Goal: Task Accomplishment & Management: Manage account settings

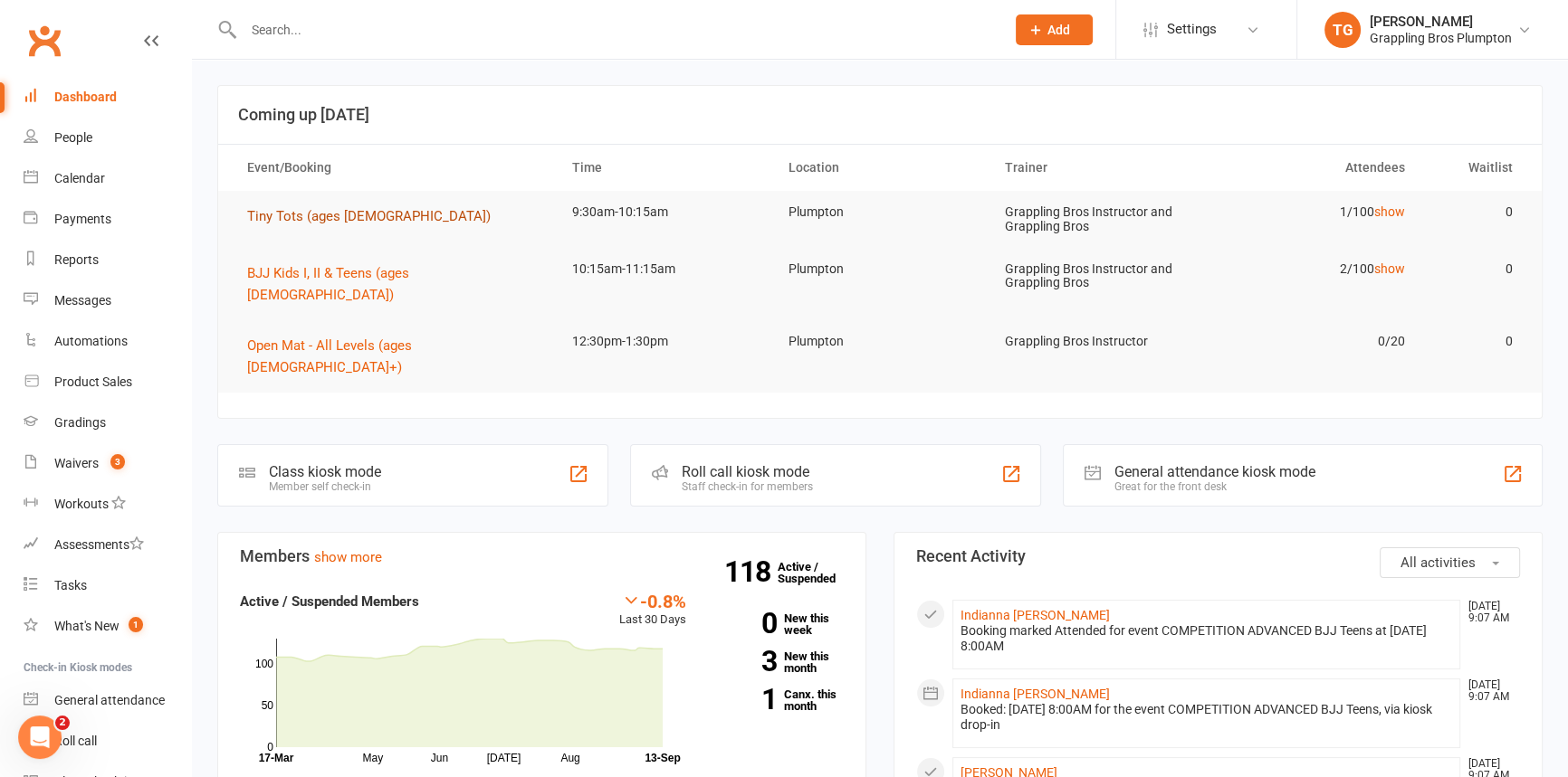
click at [265, 217] on span "Tiny Tots (ages [DEMOGRAPHIC_DATA])" at bounding box center [369, 216] width 243 height 16
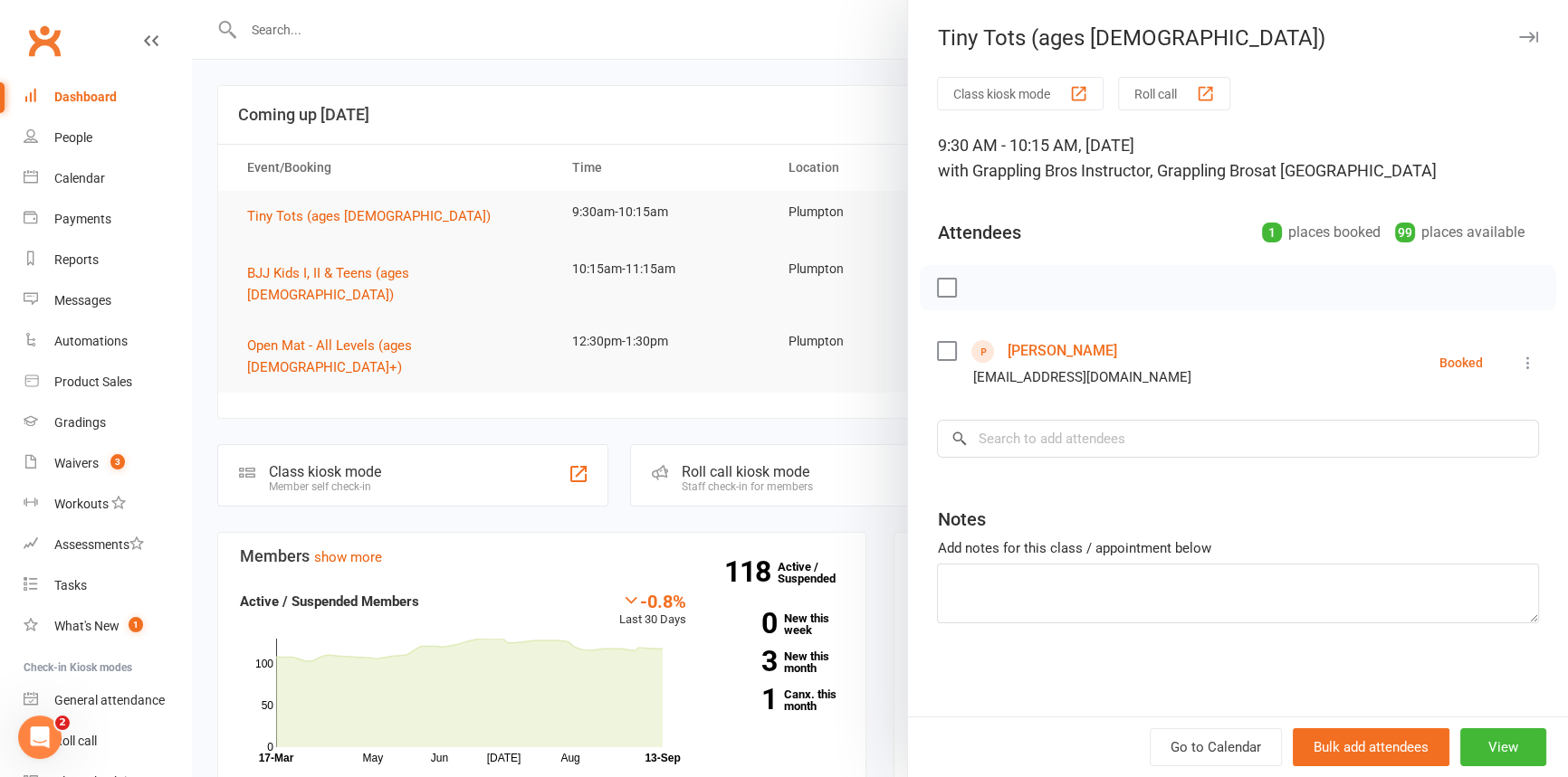
drag, startPoint x: 1508, startPoint y: 34, endPoint x: 1081, endPoint y: 62, distance: 427.9
click at [1519, 34] on icon "button" at bounding box center [1529, 36] width 19 height 11
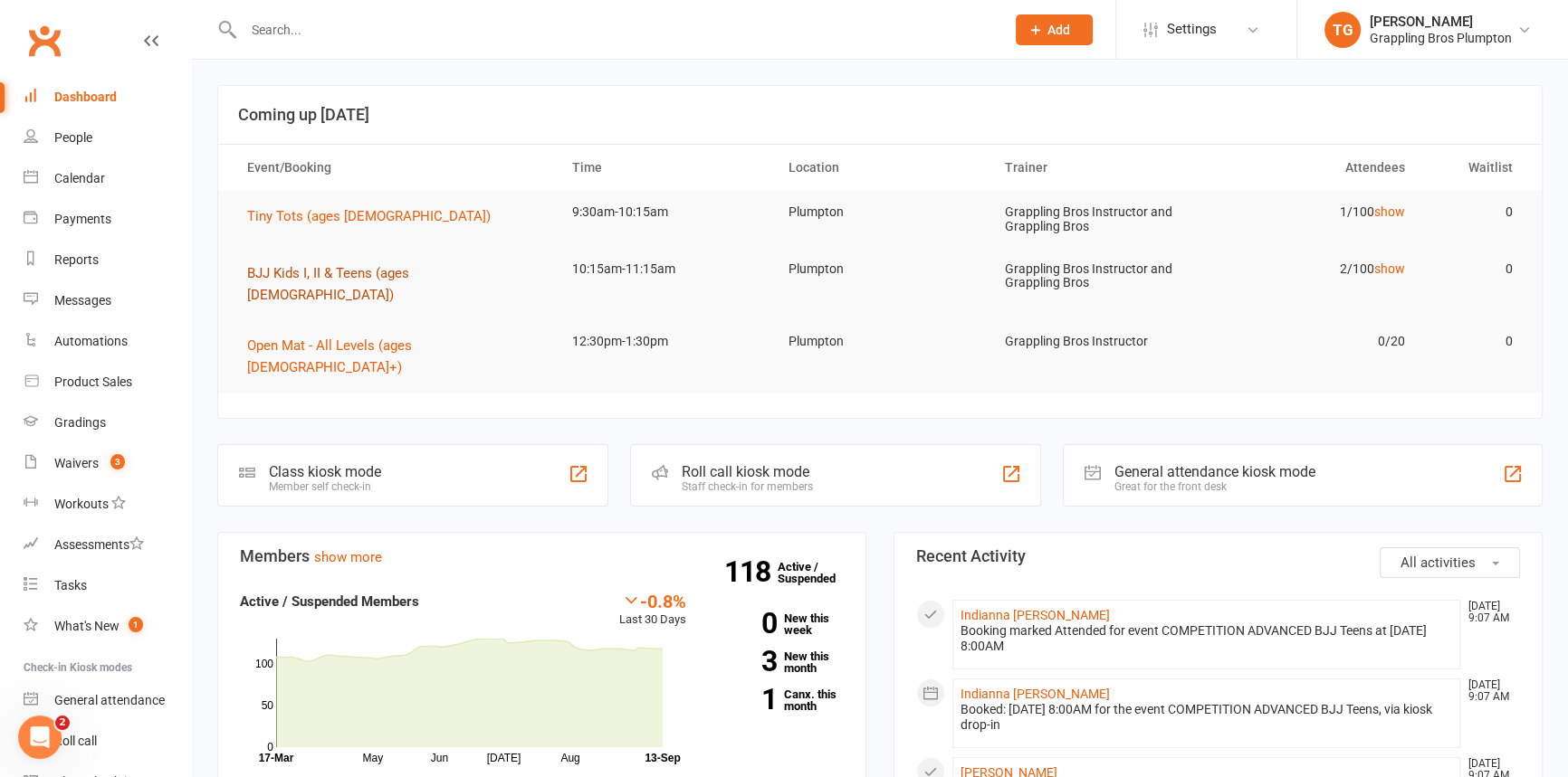
click at [292, 266] on span "BJJ Kids I, II & Teens (ages [DEMOGRAPHIC_DATA])" at bounding box center [328, 285] width 162 height 38
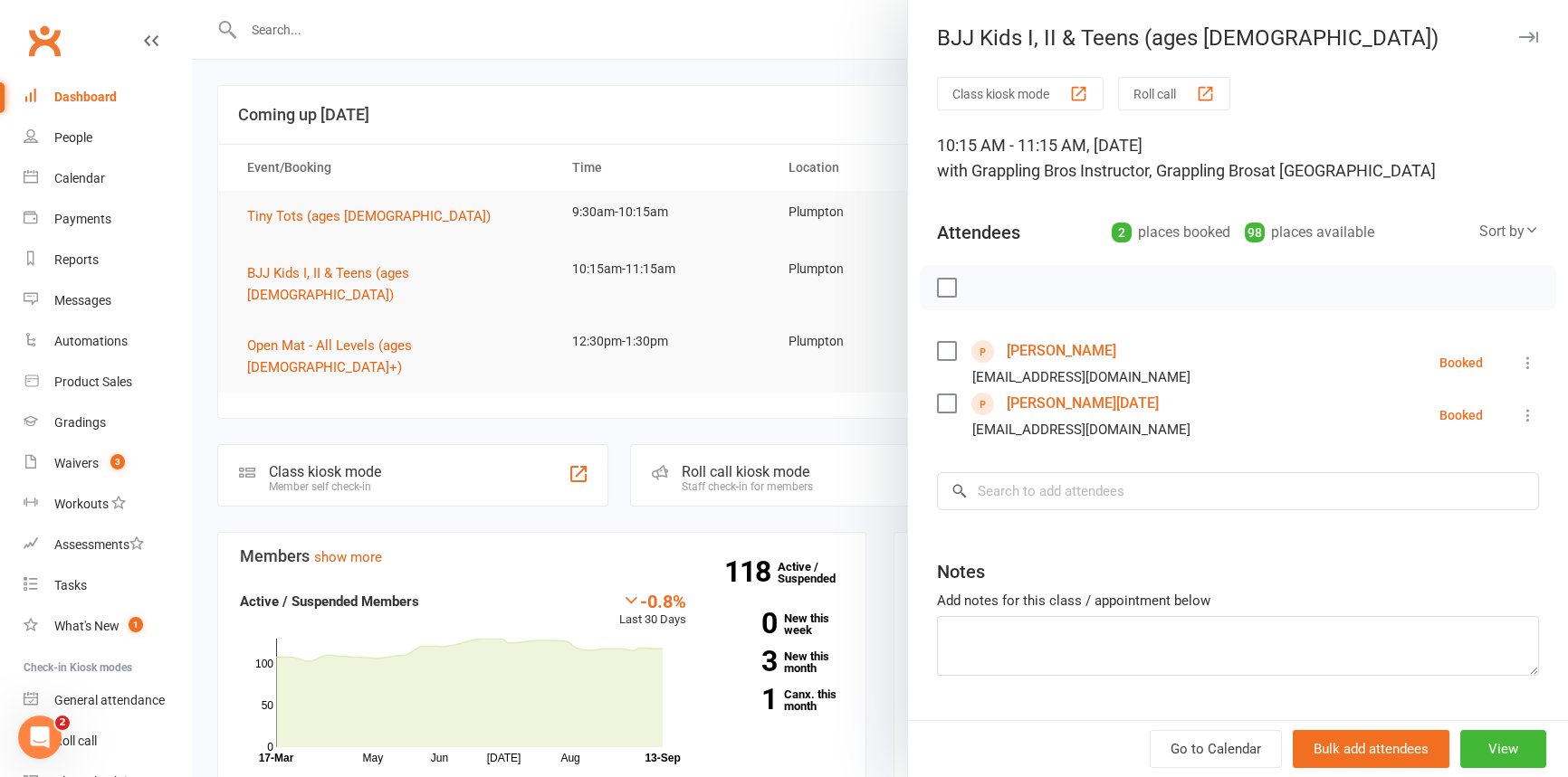
click at [1519, 36] on icon "button" at bounding box center [1529, 36] width 19 height 11
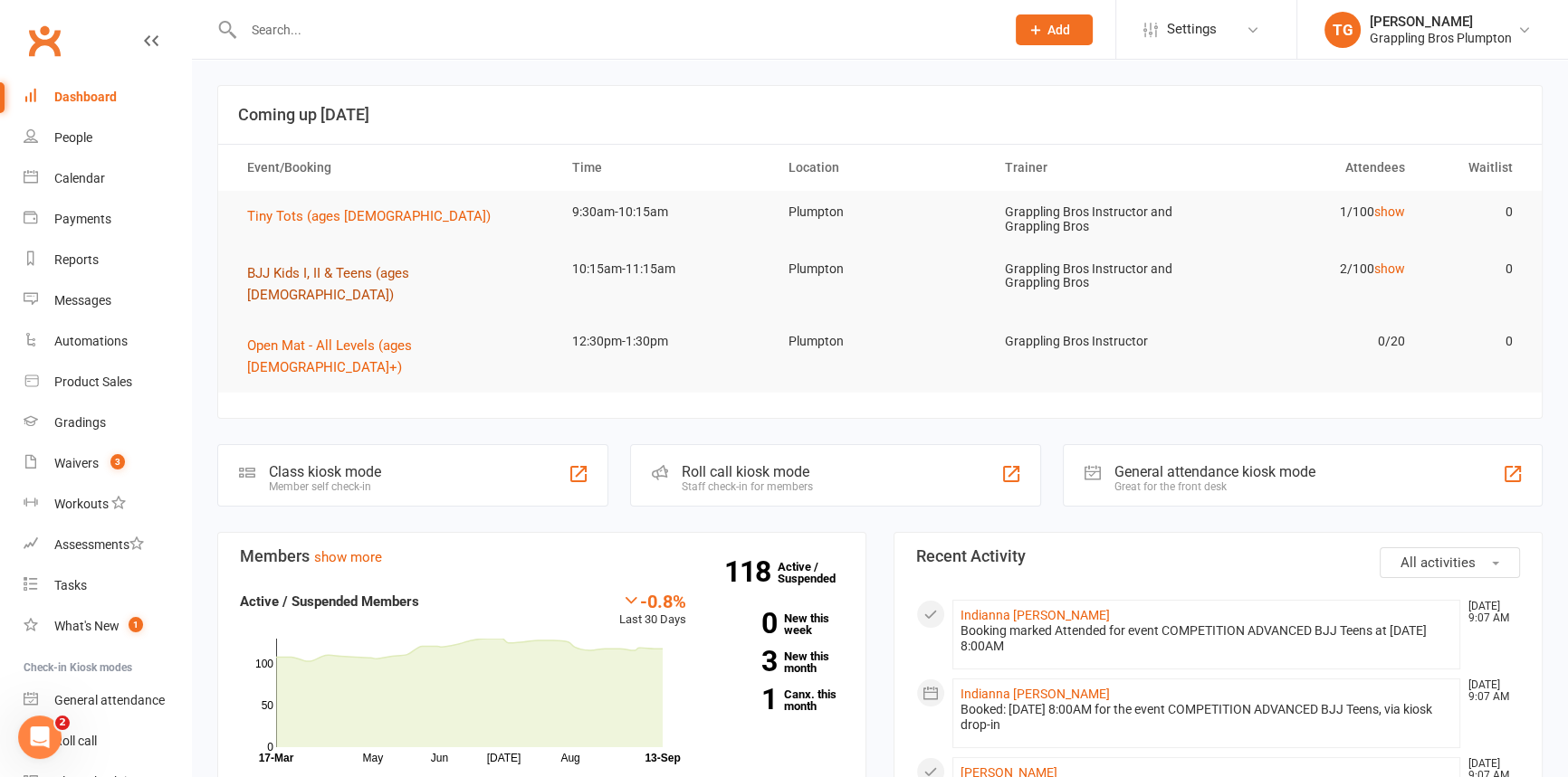
click at [302, 280] on span "BJJ Kids I, II & Teens (ages [DEMOGRAPHIC_DATA])" at bounding box center [328, 285] width 162 height 38
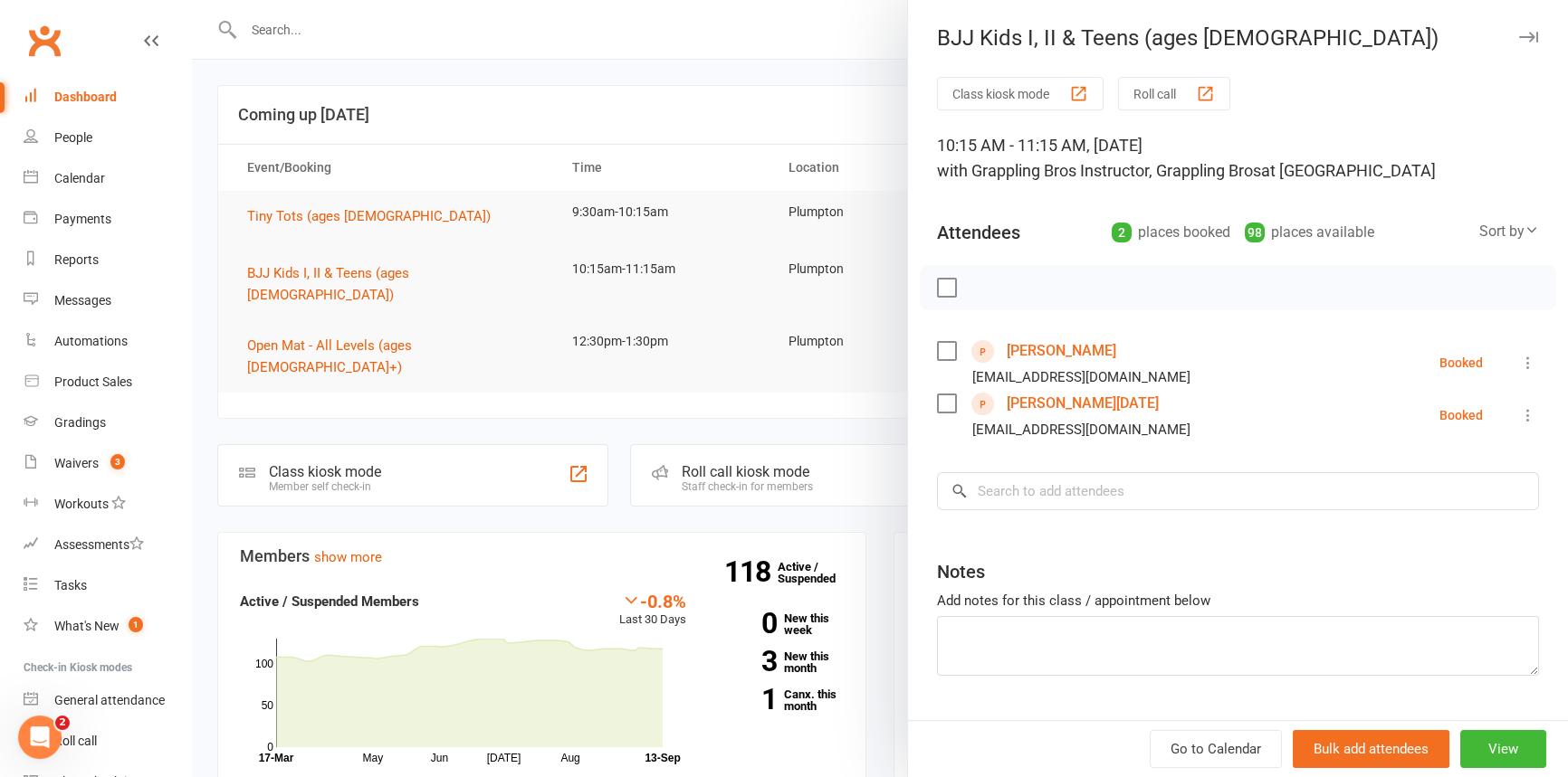
drag, startPoint x: 1499, startPoint y: 37, endPoint x: 1294, endPoint y: 102, distance: 215.1
click at [1519, 37] on icon "button" at bounding box center [1529, 36] width 19 height 11
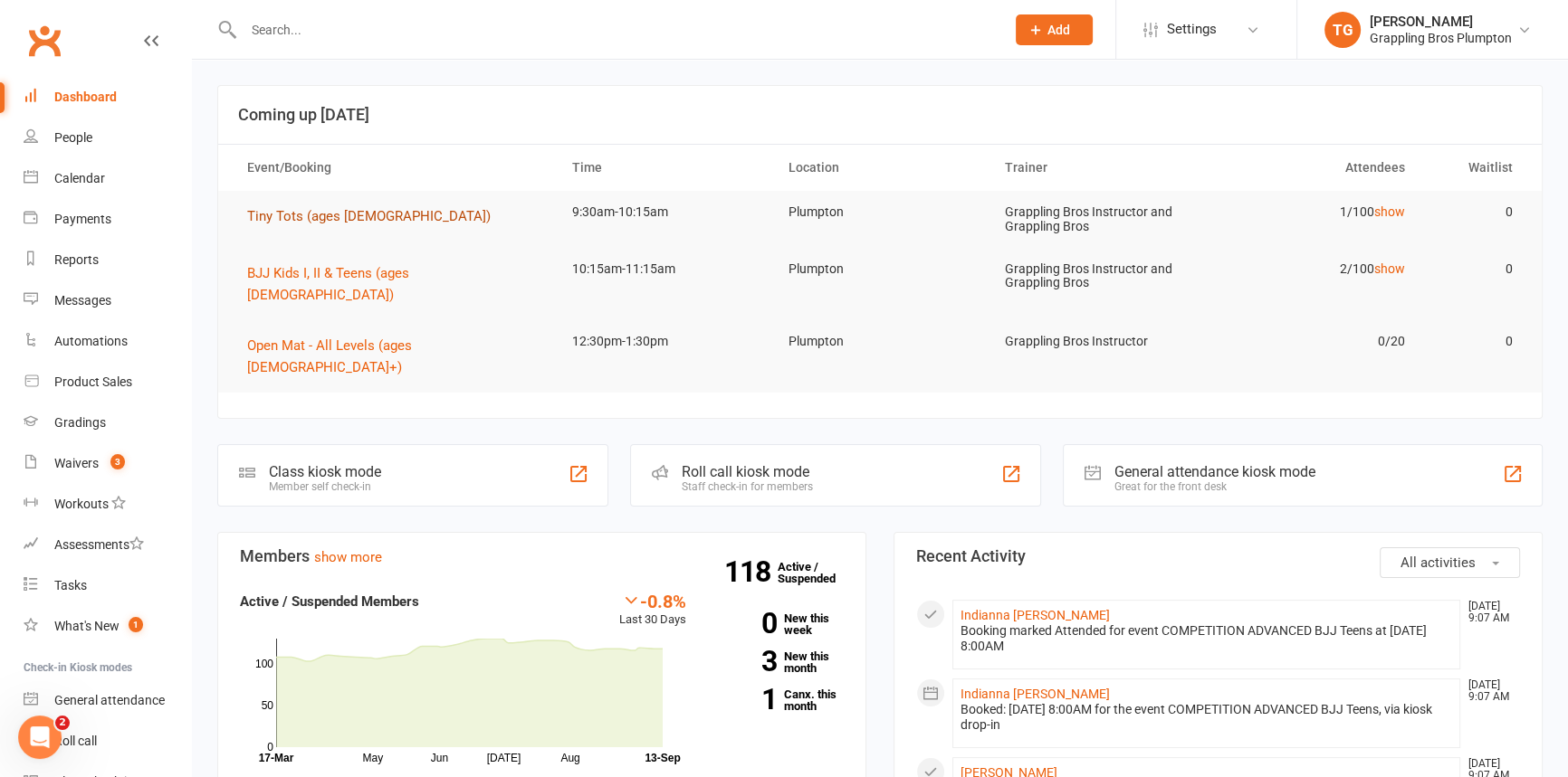
click at [279, 209] on span "Tiny Tots (ages [DEMOGRAPHIC_DATA])" at bounding box center [369, 216] width 243 height 16
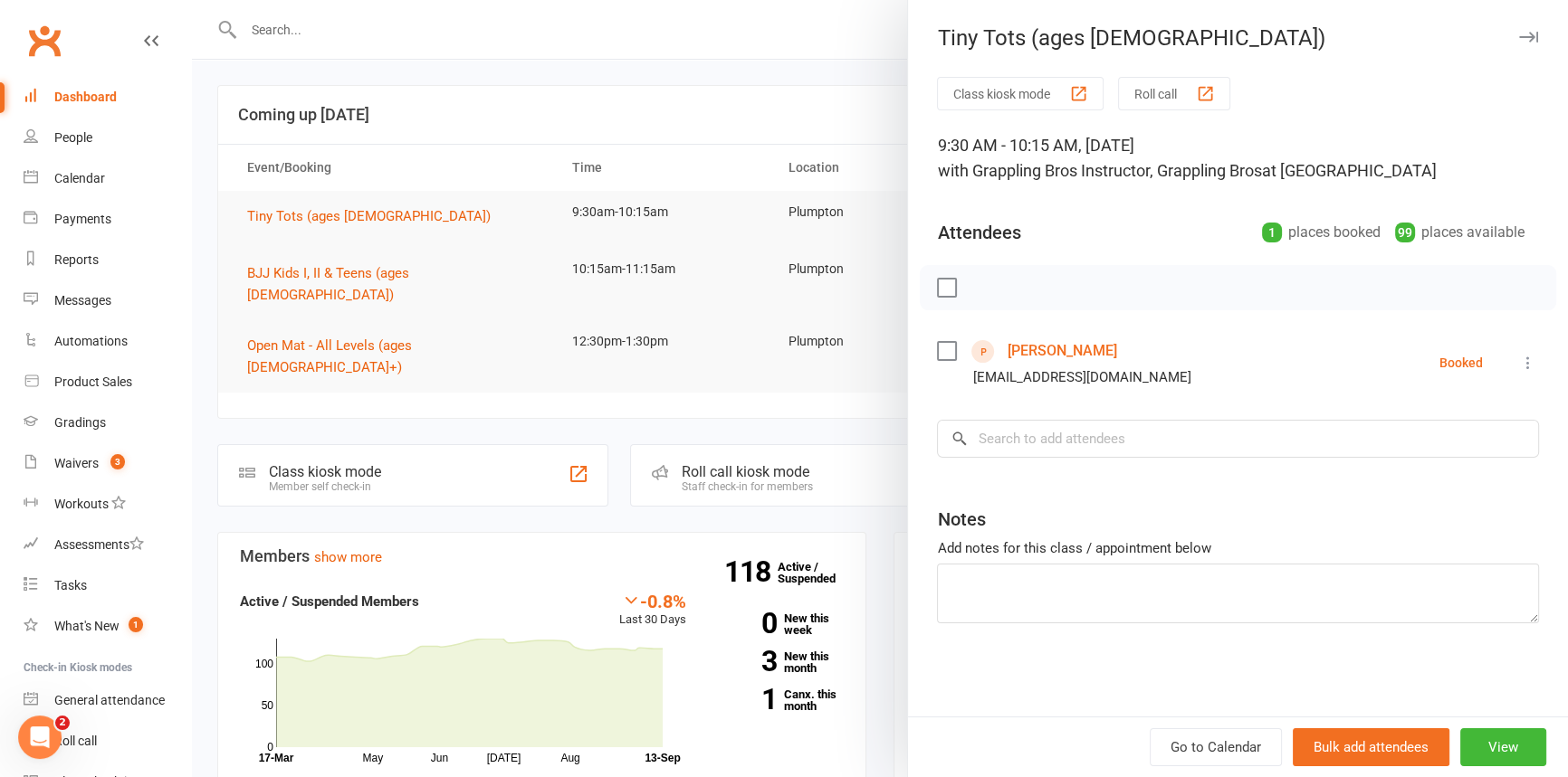
click at [1519, 36] on icon "button" at bounding box center [1529, 36] width 19 height 11
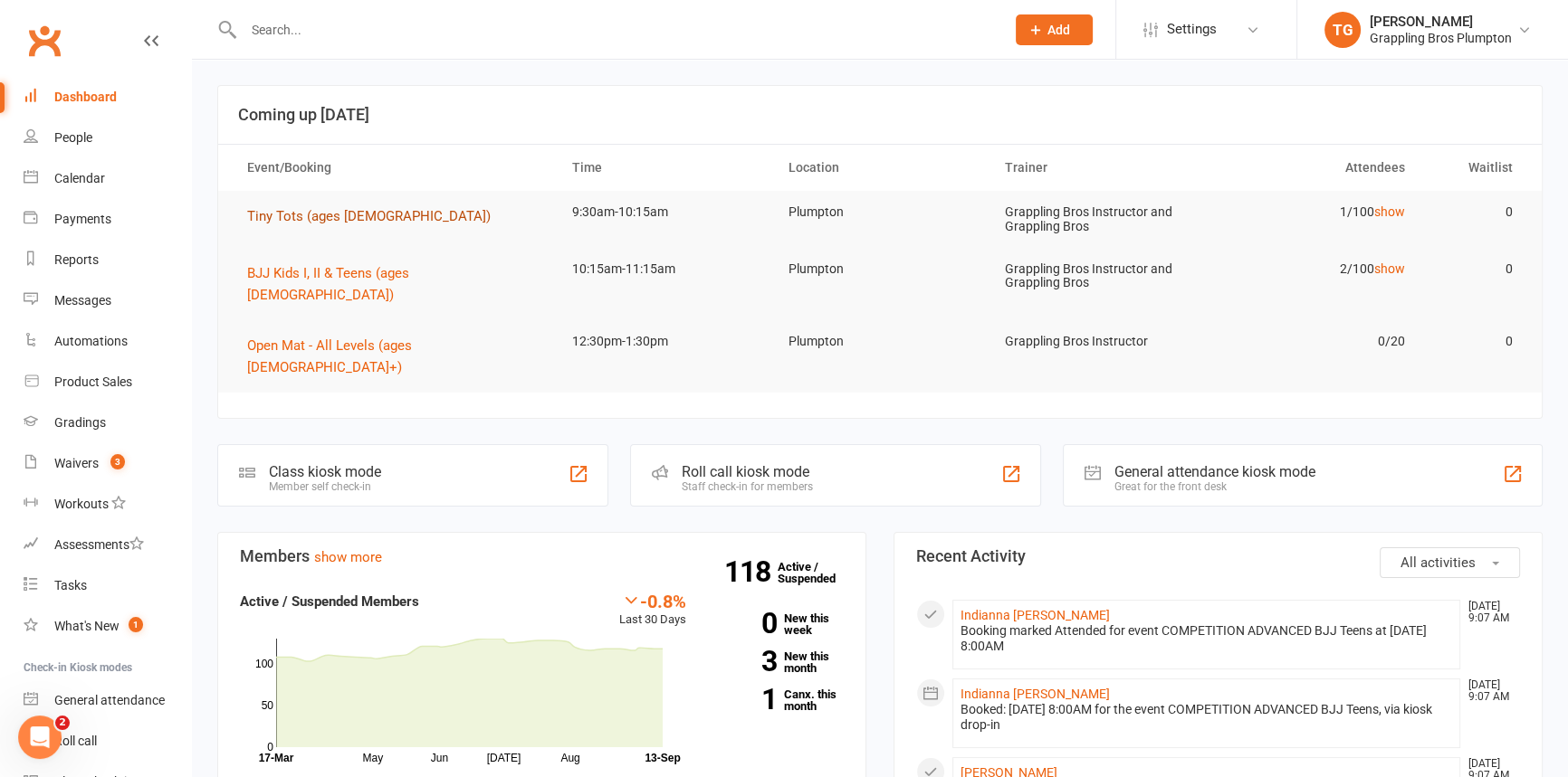
click at [285, 217] on span "Tiny Tots (ages [DEMOGRAPHIC_DATA])" at bounding box center [369, 216] width 243 height 16
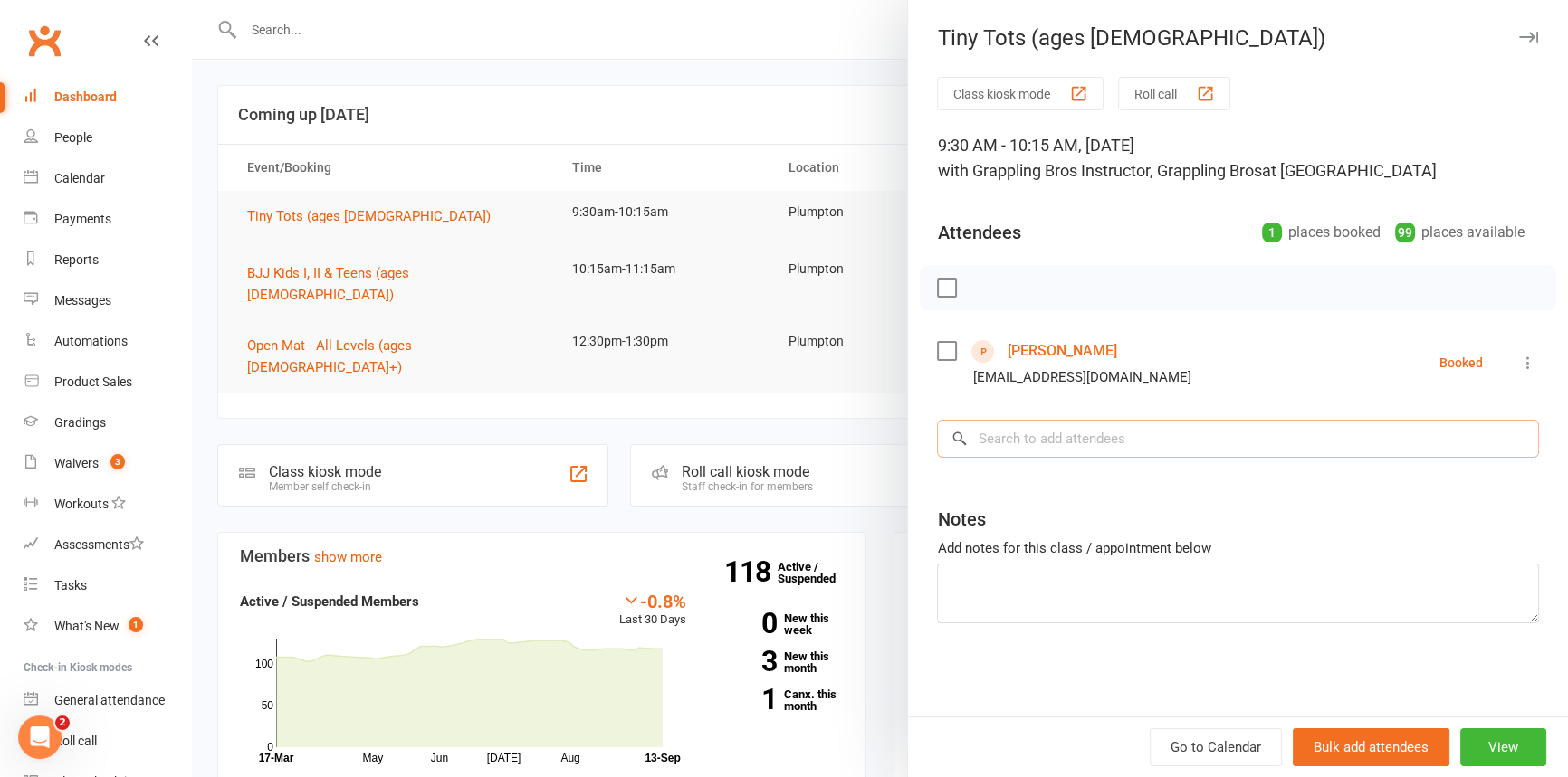
click at [1002, 449] on input "search" at bounding box center [1238, 439] width 602 height 38
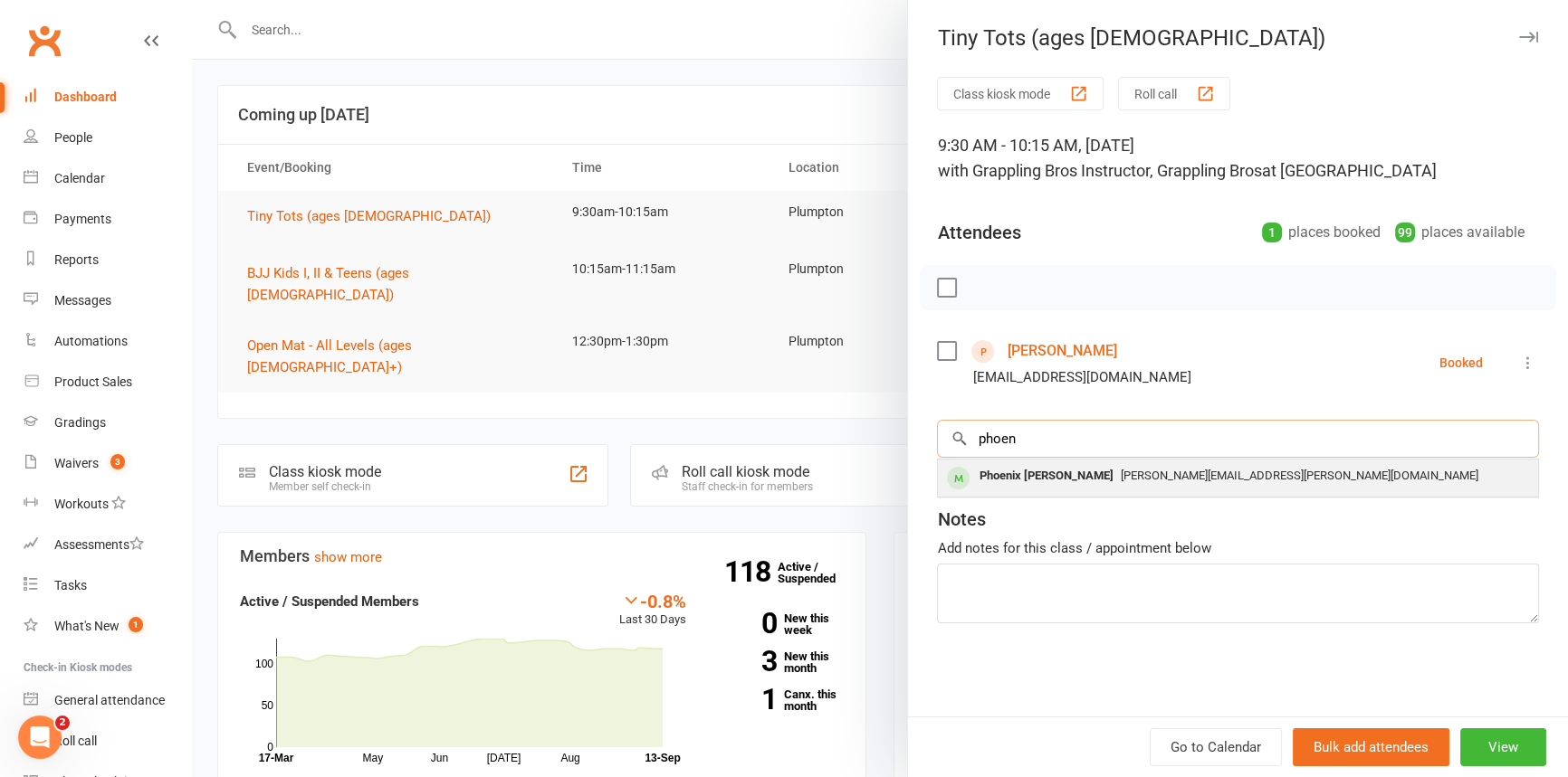
type input "phoen"
click at [1024, 468] on div "Phoenix [PERSON_NAME]" at bounding box center [1046, 476] width 149 height 26
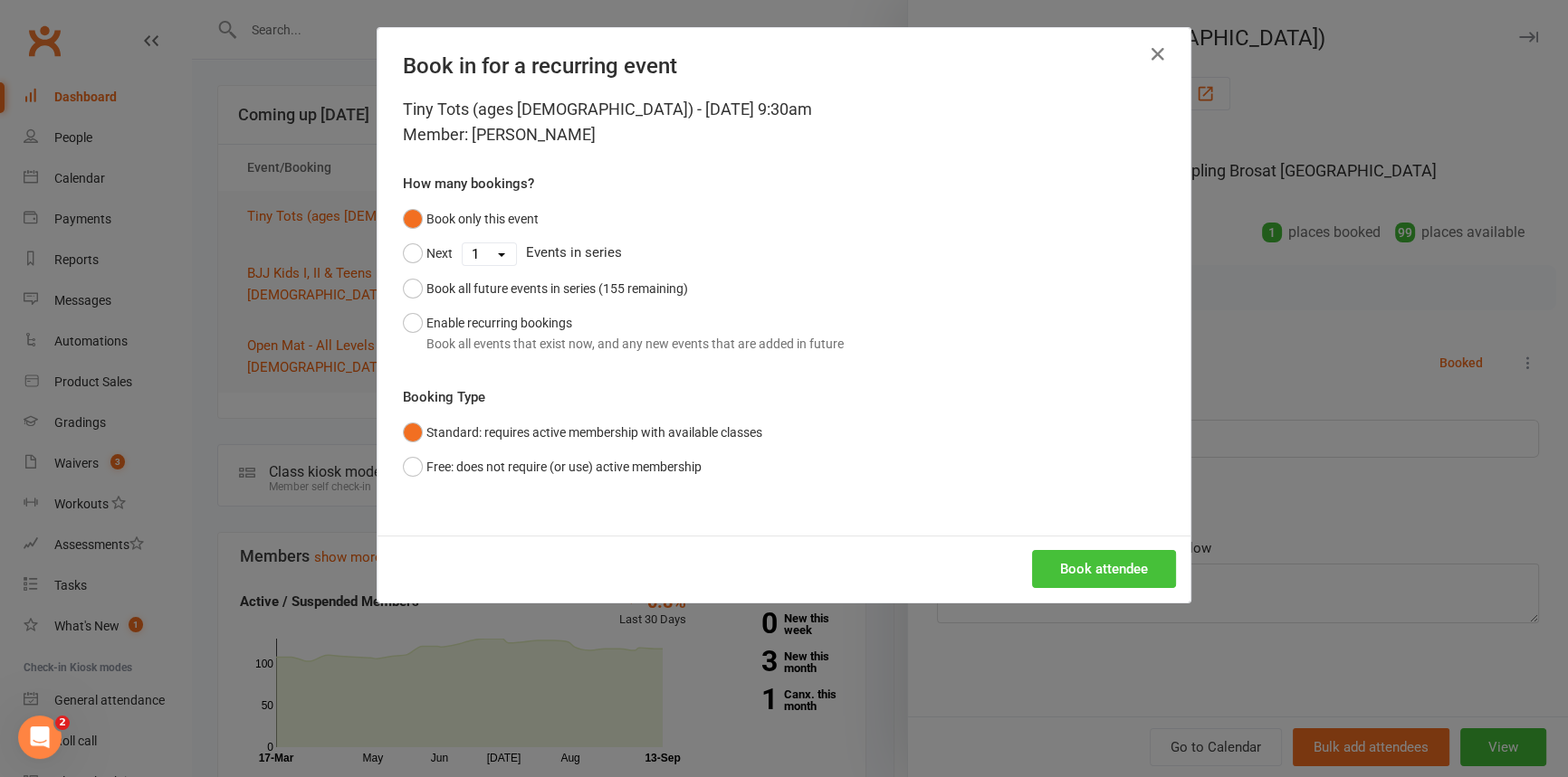
click at [1084, 563] on button "Book attendee" at bounding box center [1104, 569] width 144 height 38
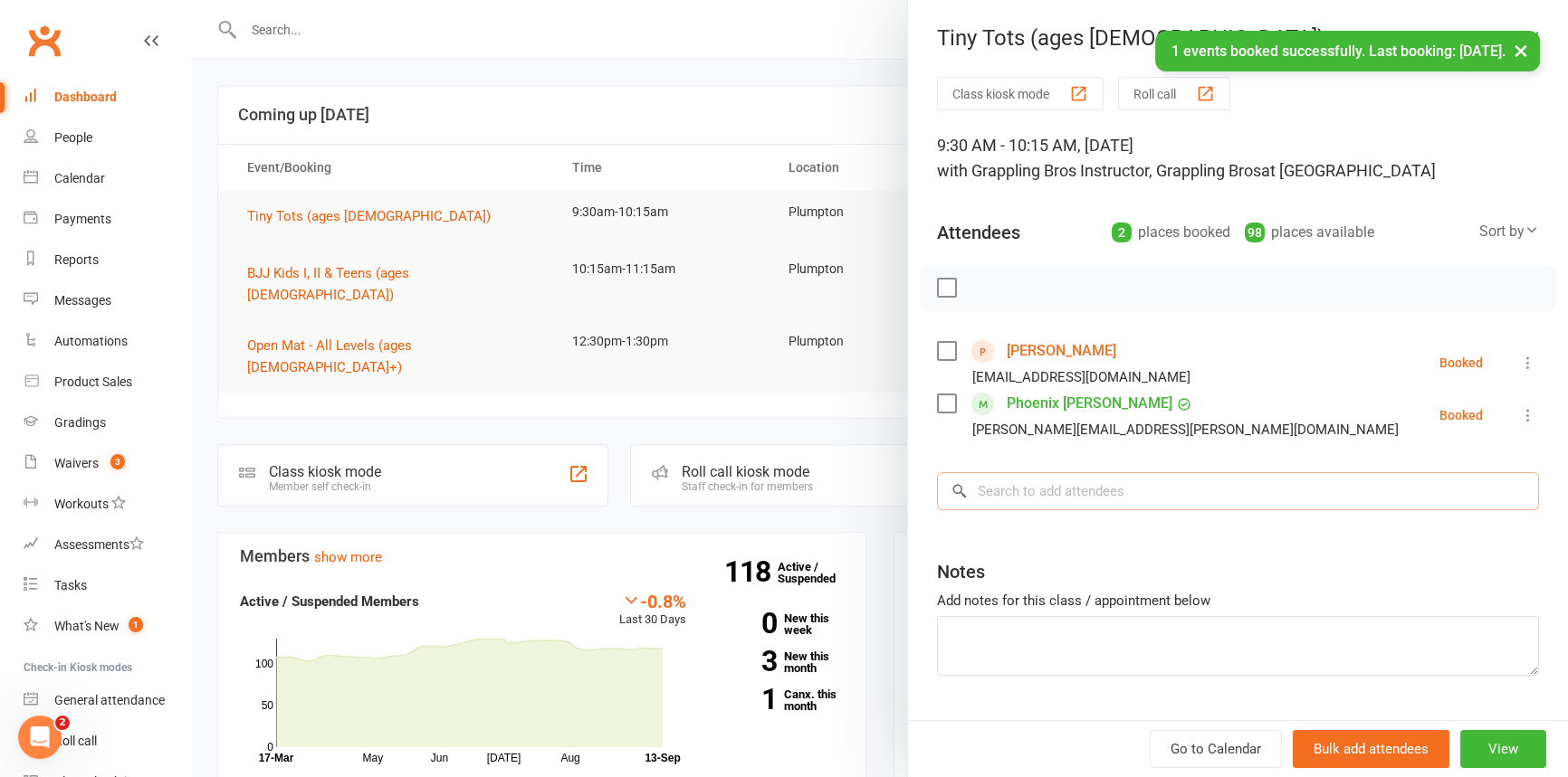
click at [1002, 495] on input "search" at bounding box center [1238, 491] width 602 height 38
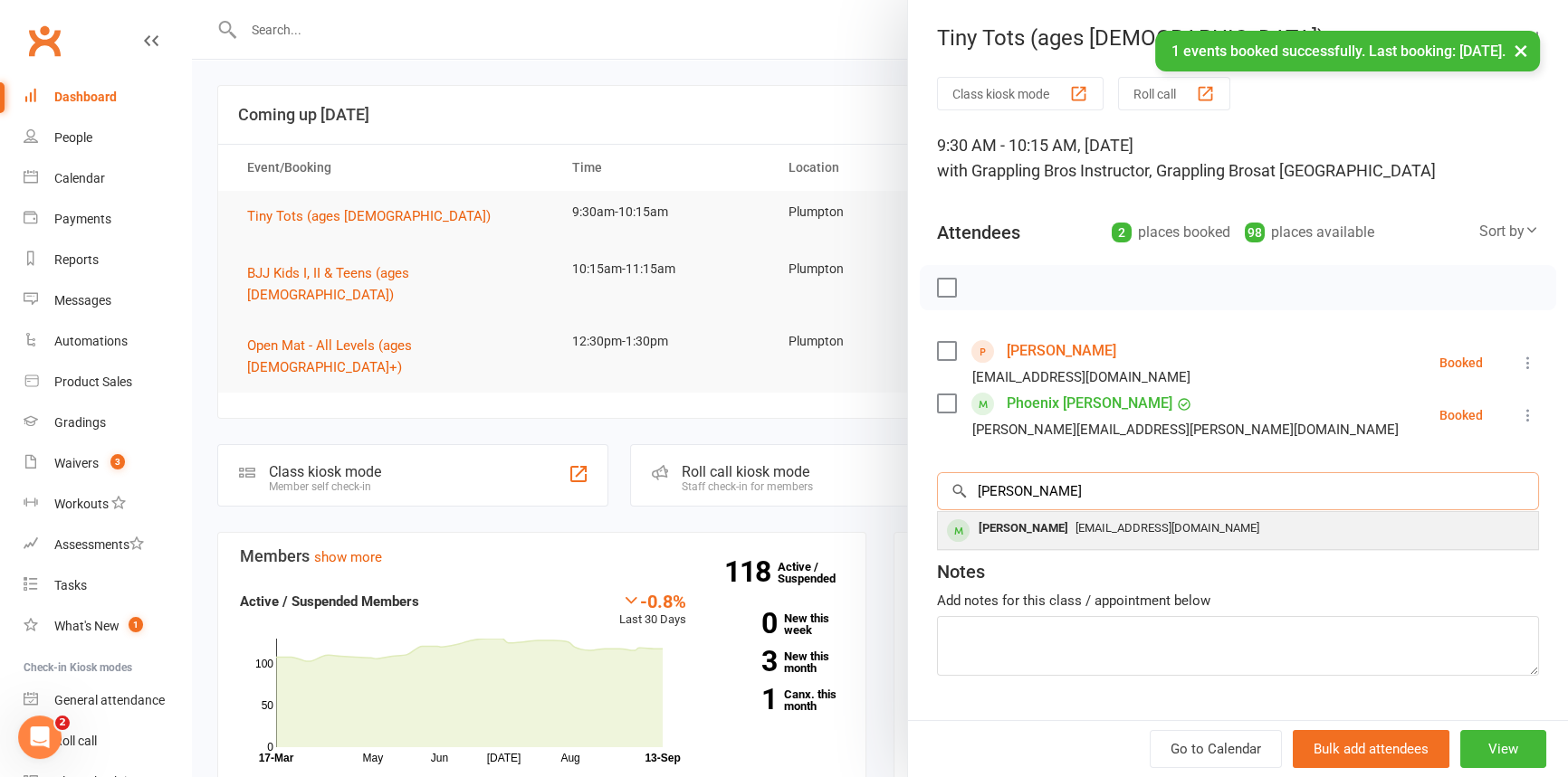
type input "[PERSON_NAME]"
click at [1004, 533] on div "[PERSON_NAME]" at bounding box center [1024, 528] width 104 height 26
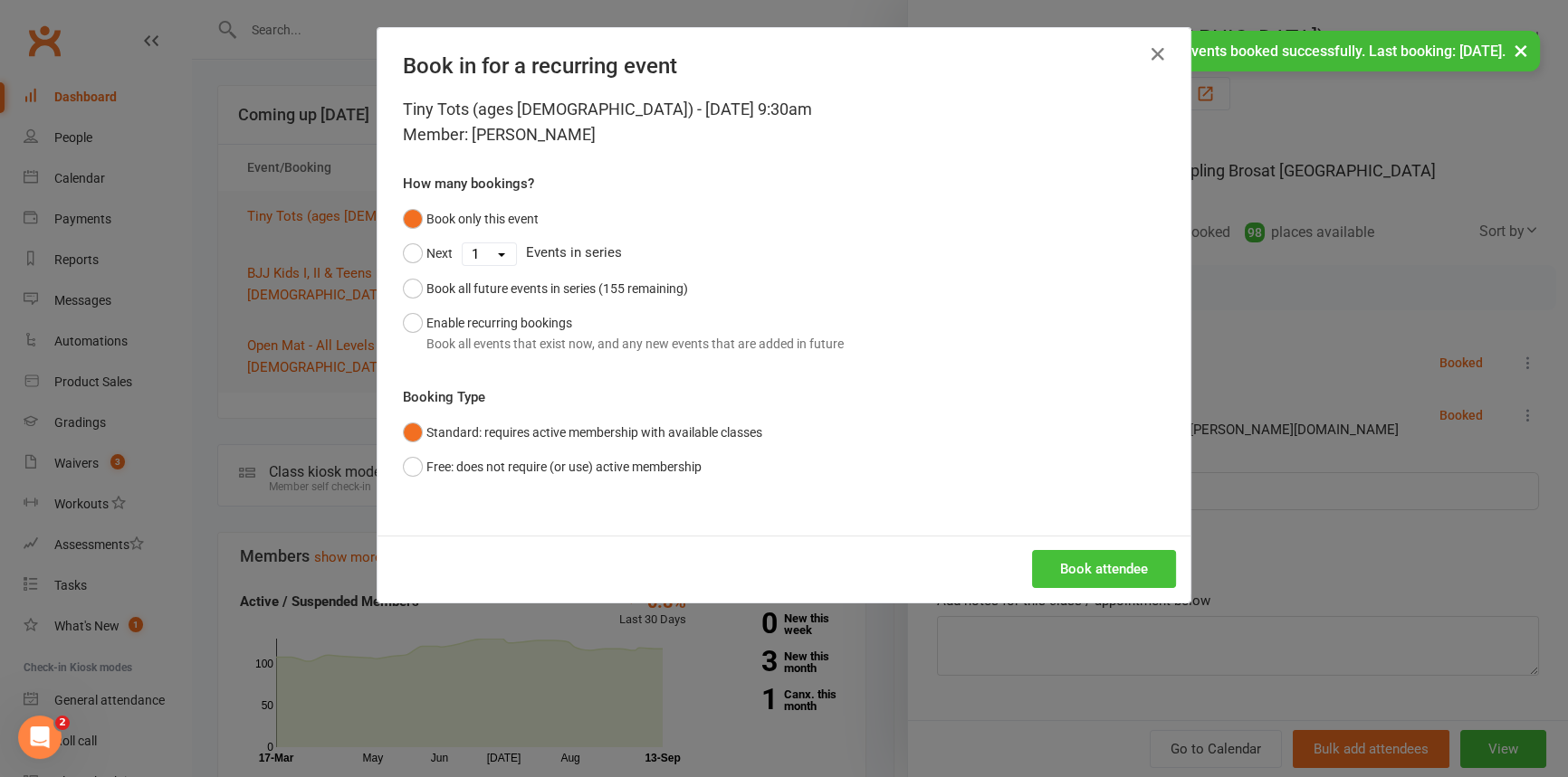
click at [1072, 580] on button "Book attendee" at bounding box center [1104, 569] width 144 height 38
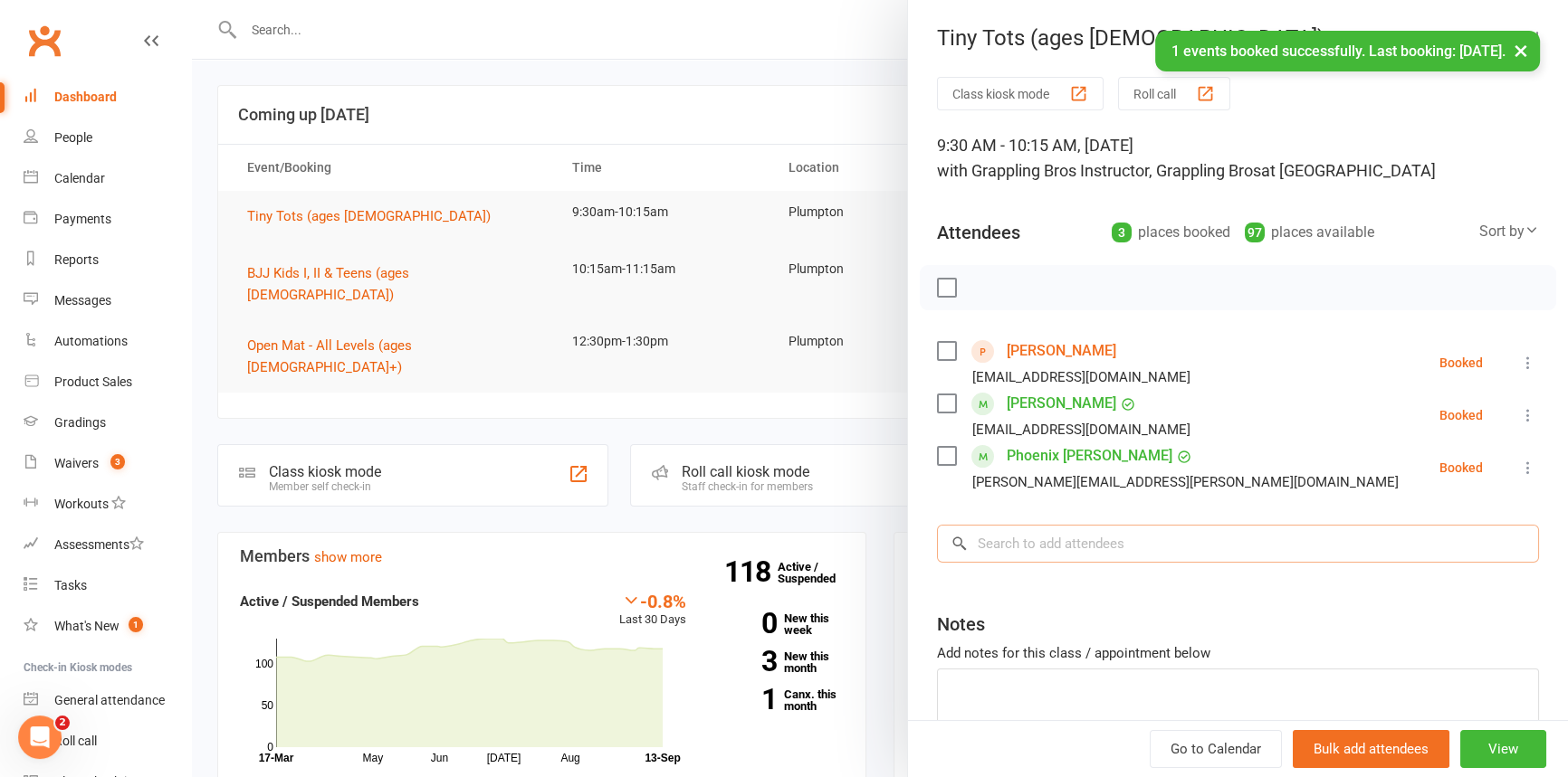
click at [1016, 543] on input "search" at bounding box center [1238, 544] width 602 height 38
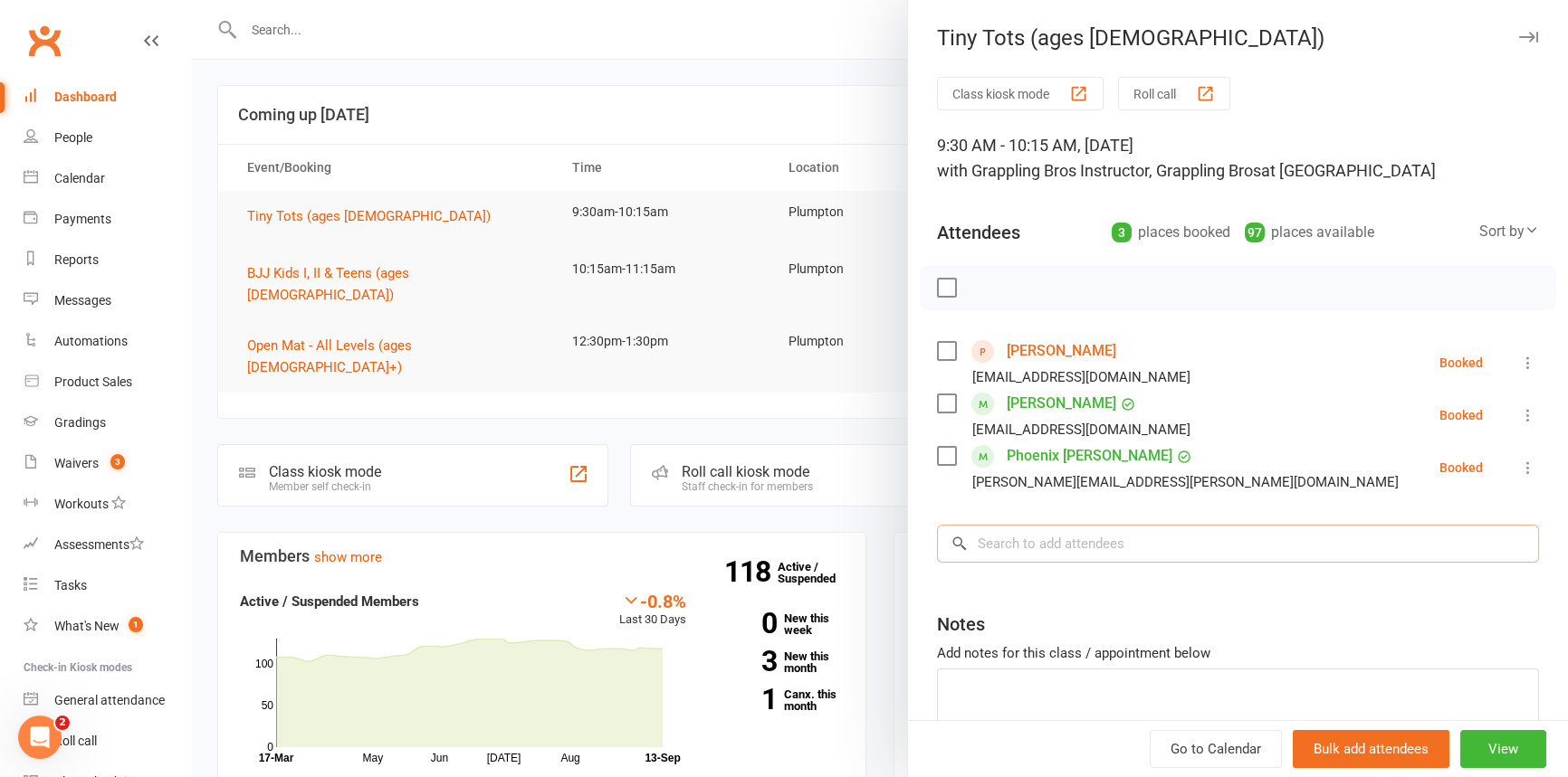
click at [1009, 544] on input "search" at bounding box center [1238, 544] width 602 height 38
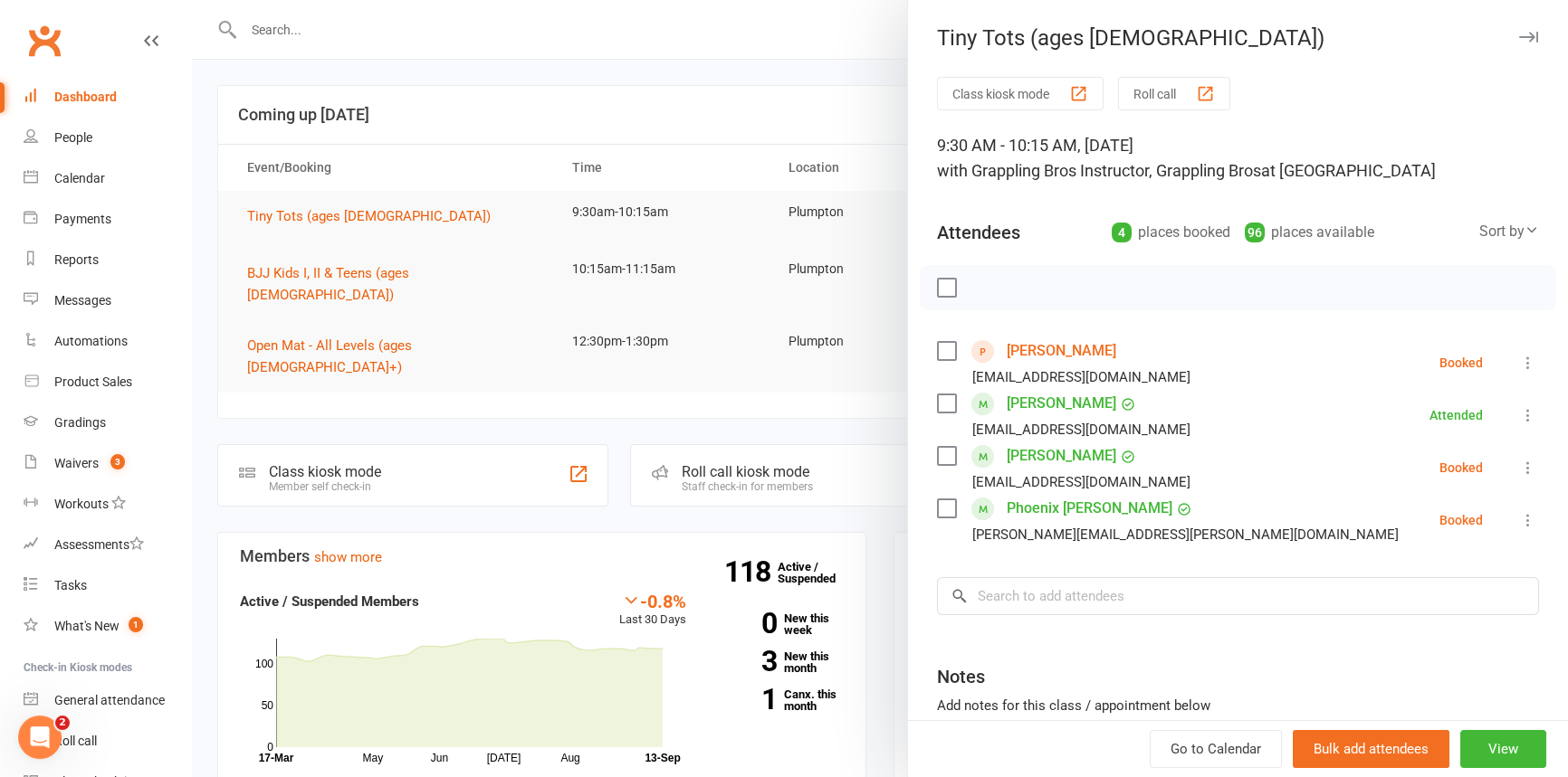
drag, startPoint x: 1510, startPoint y: 467, endPoint x: 1499, endPoint y: 475, distance: 13.6
click at [1519, 467] on icon at bounding box center [1528, 468] width 18 height 18
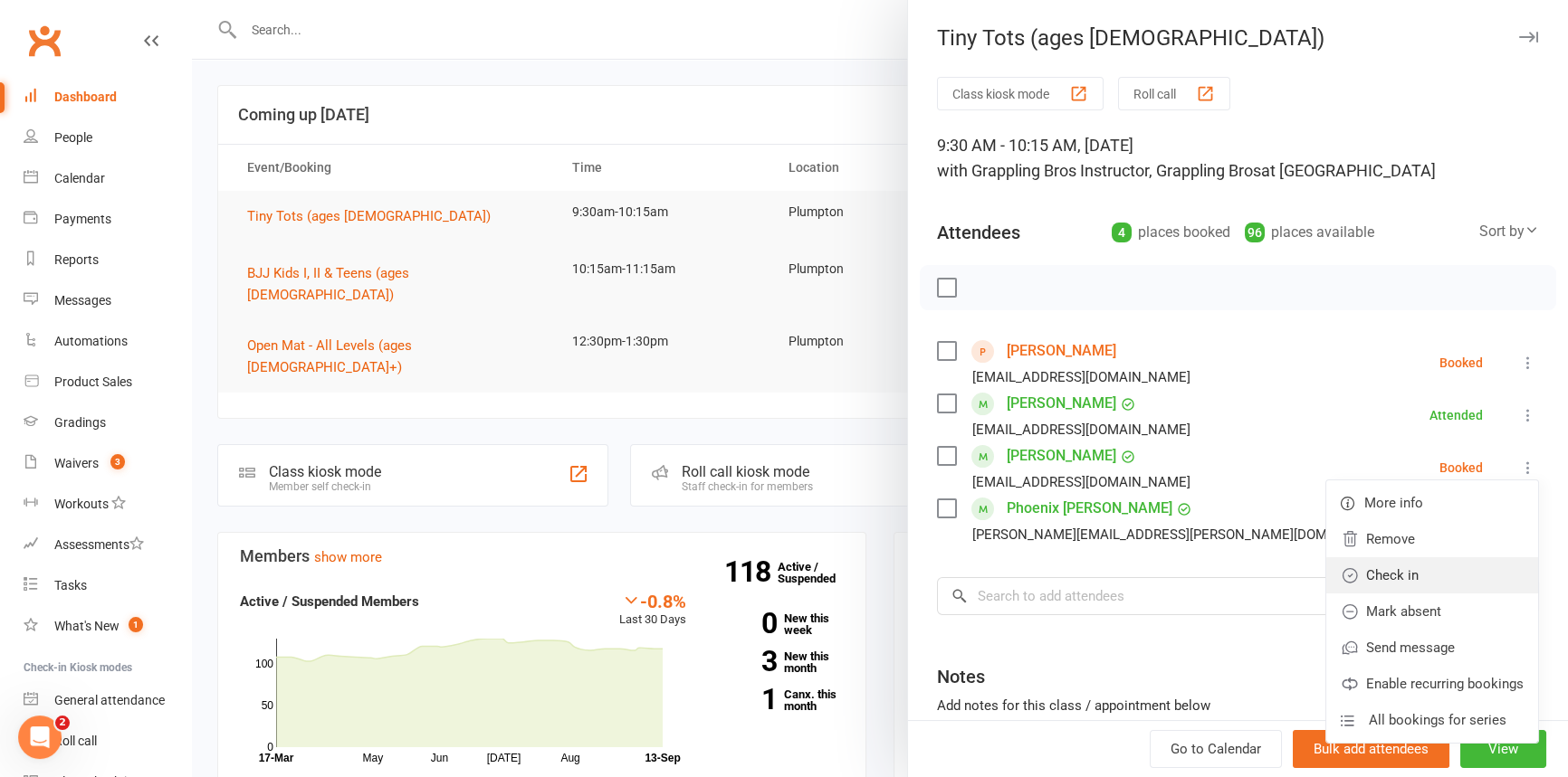
click at [1402, 588] on link "Check in" at bounding box center [1432, 576] width 212 height 36
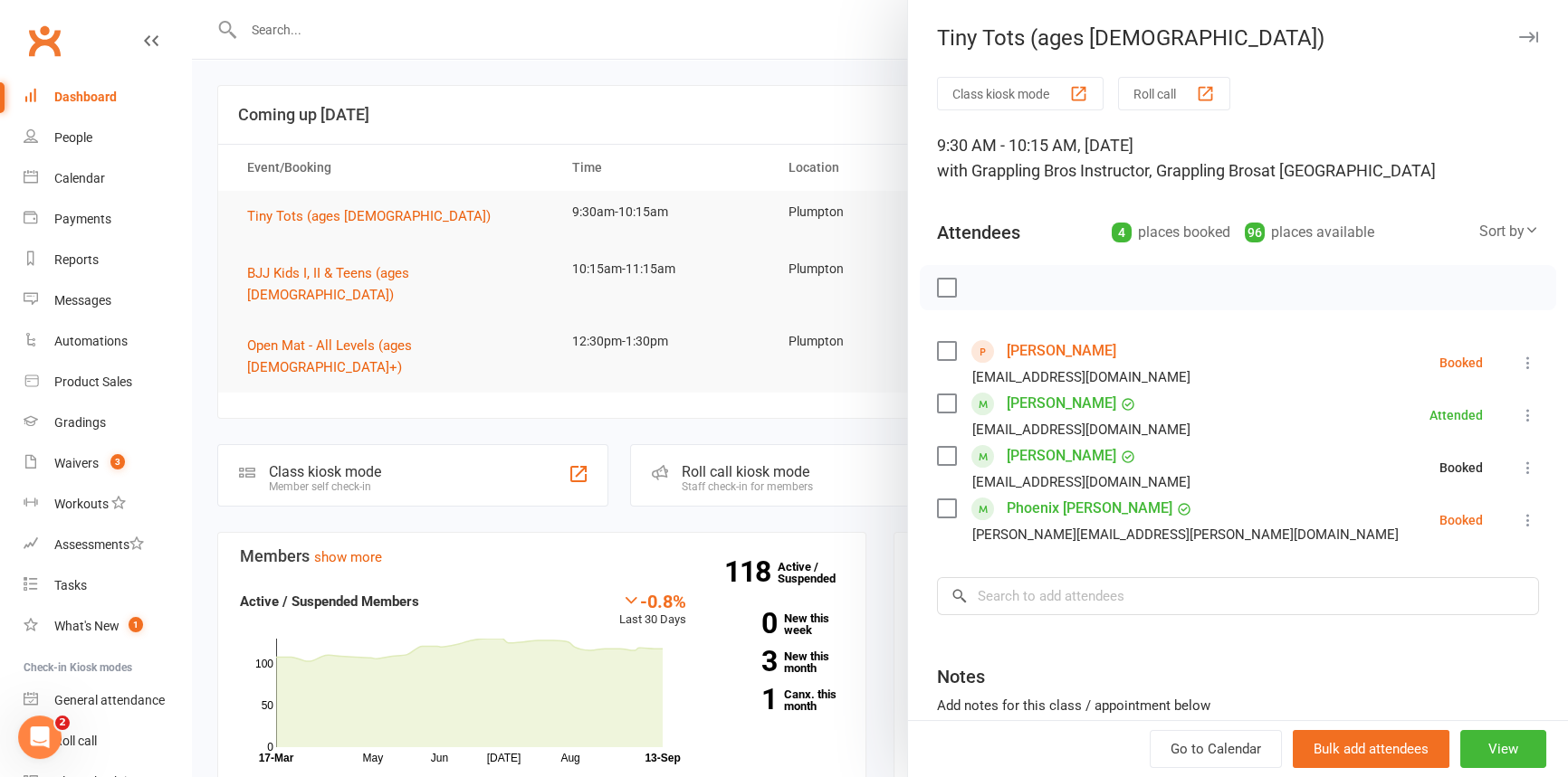
click at [1519, 524] on icon at bounding box center [1528, 520] width 18 height 18
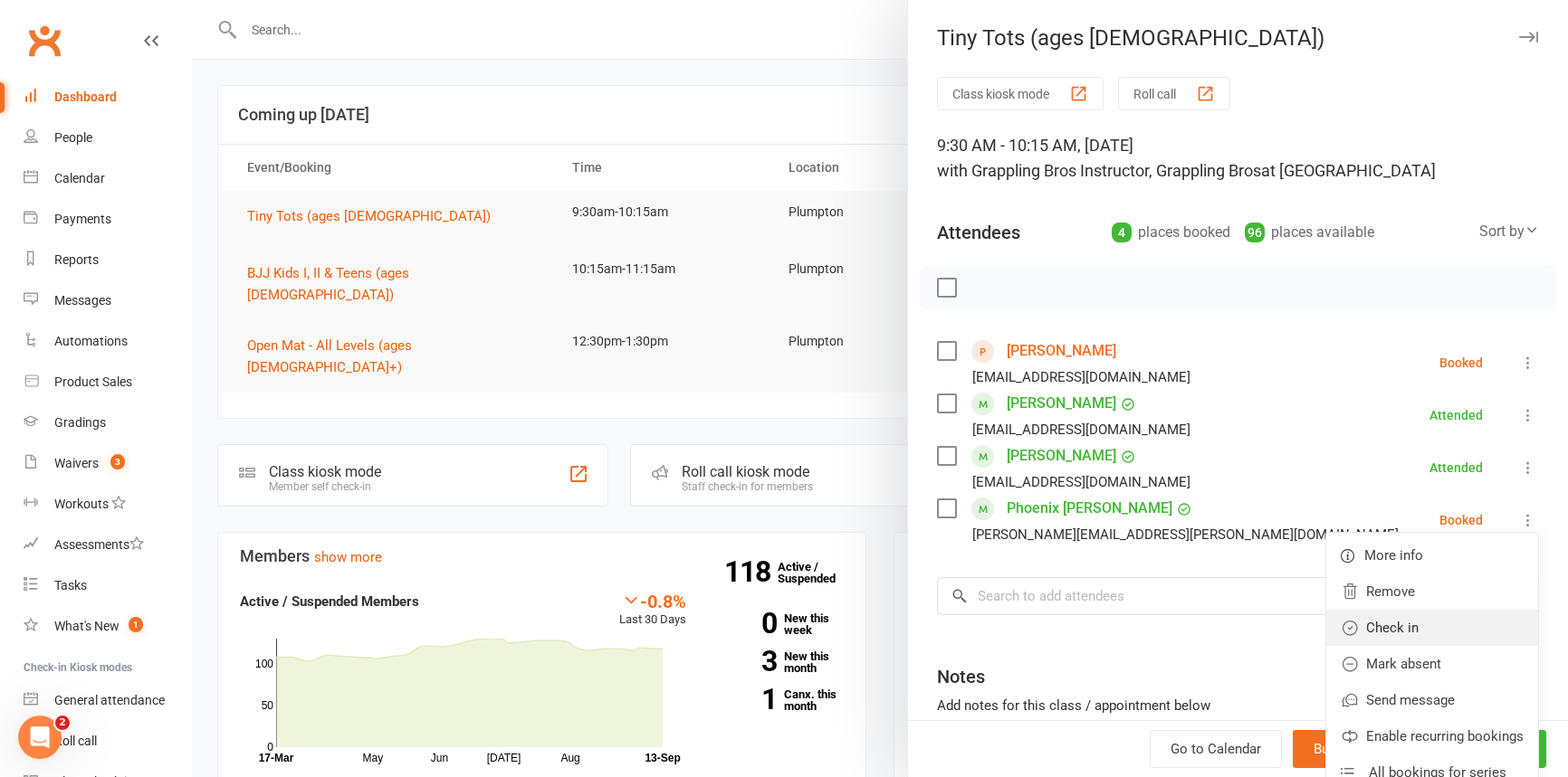
click at [1418, 620] on link "Check in" at bounding box center [1432, 628] width 212 height 36
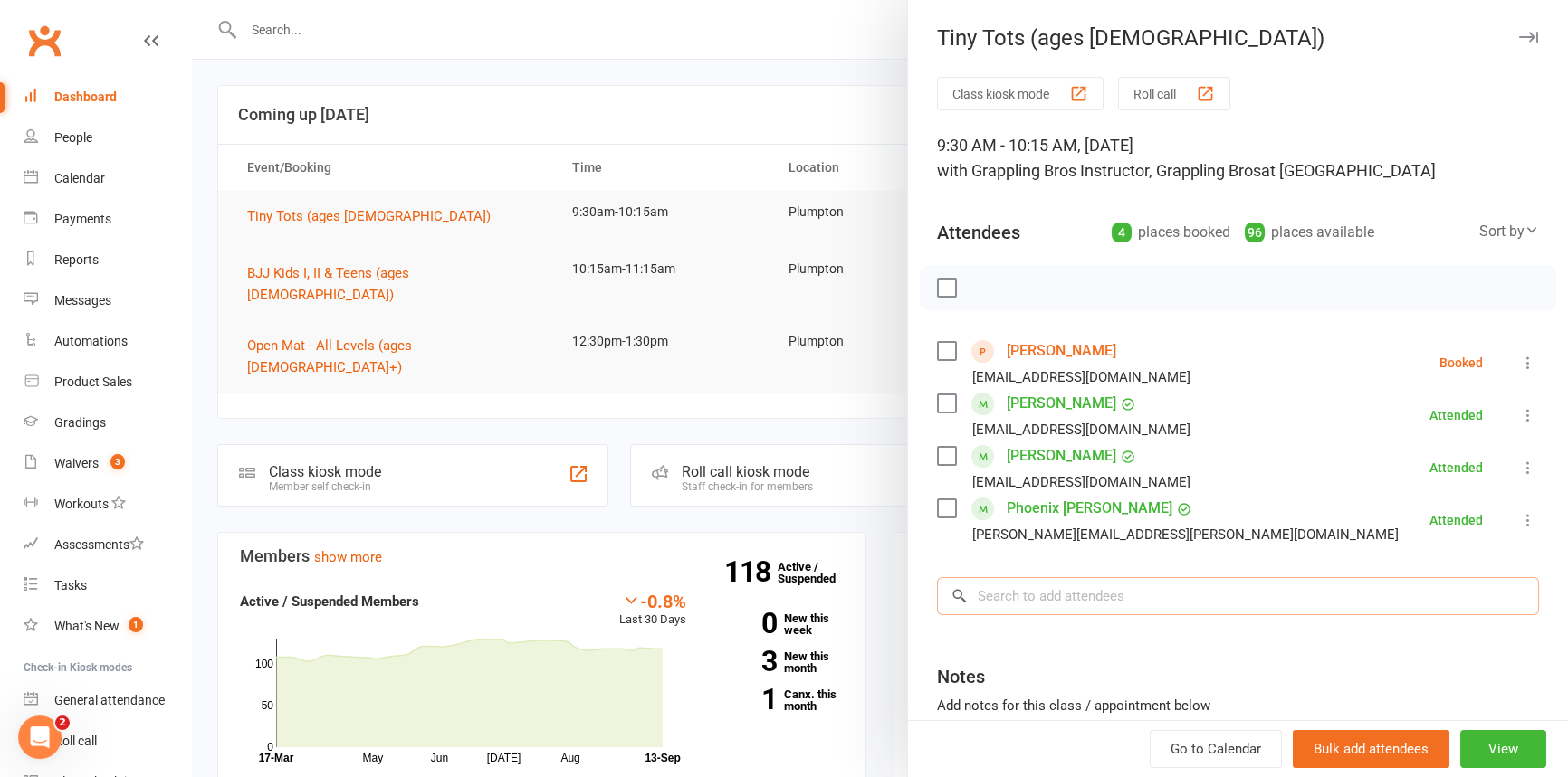
click at [1008, 599] on input "search" at bounding box center [1238, 597] width 602 height 38
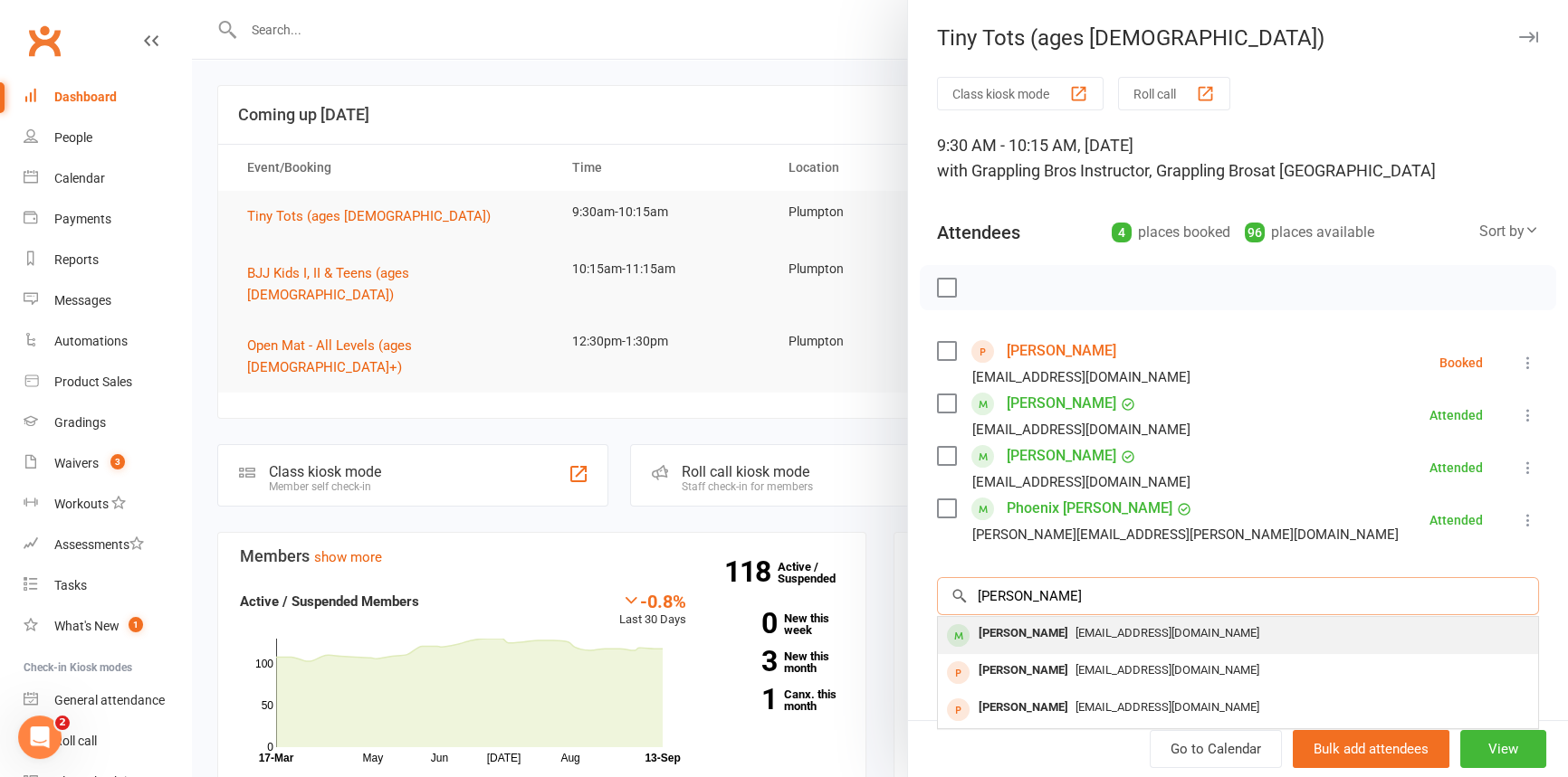
type input "[PERSON_NAME]"
click at [1027, 634] on div "[PERSON_NAME]" at bounding box center [1024, 633] width 104 height 26
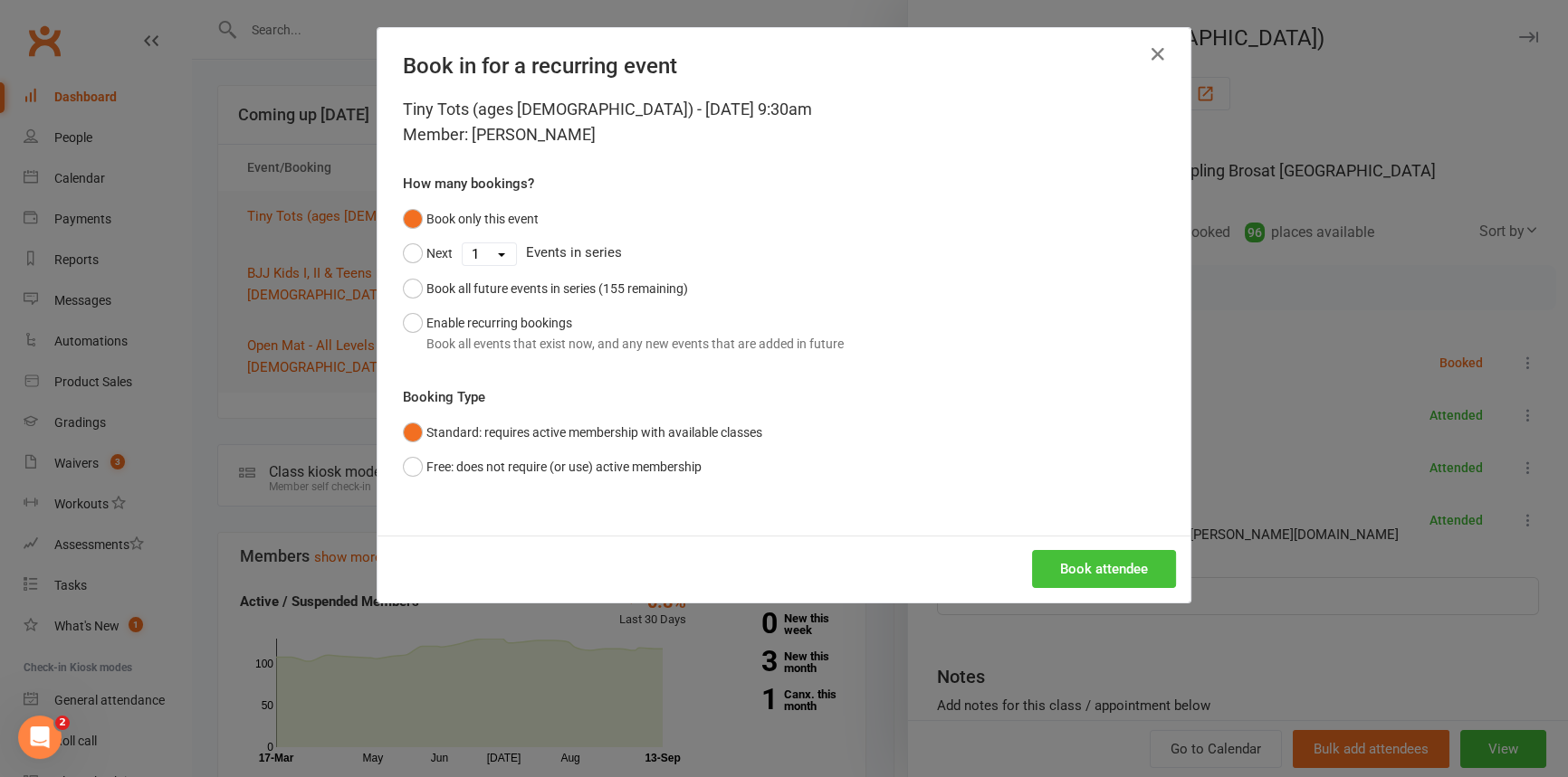
click at [1077, 569] on button "Book attendee" at bounding box center [1104, 569] width 144 height 38
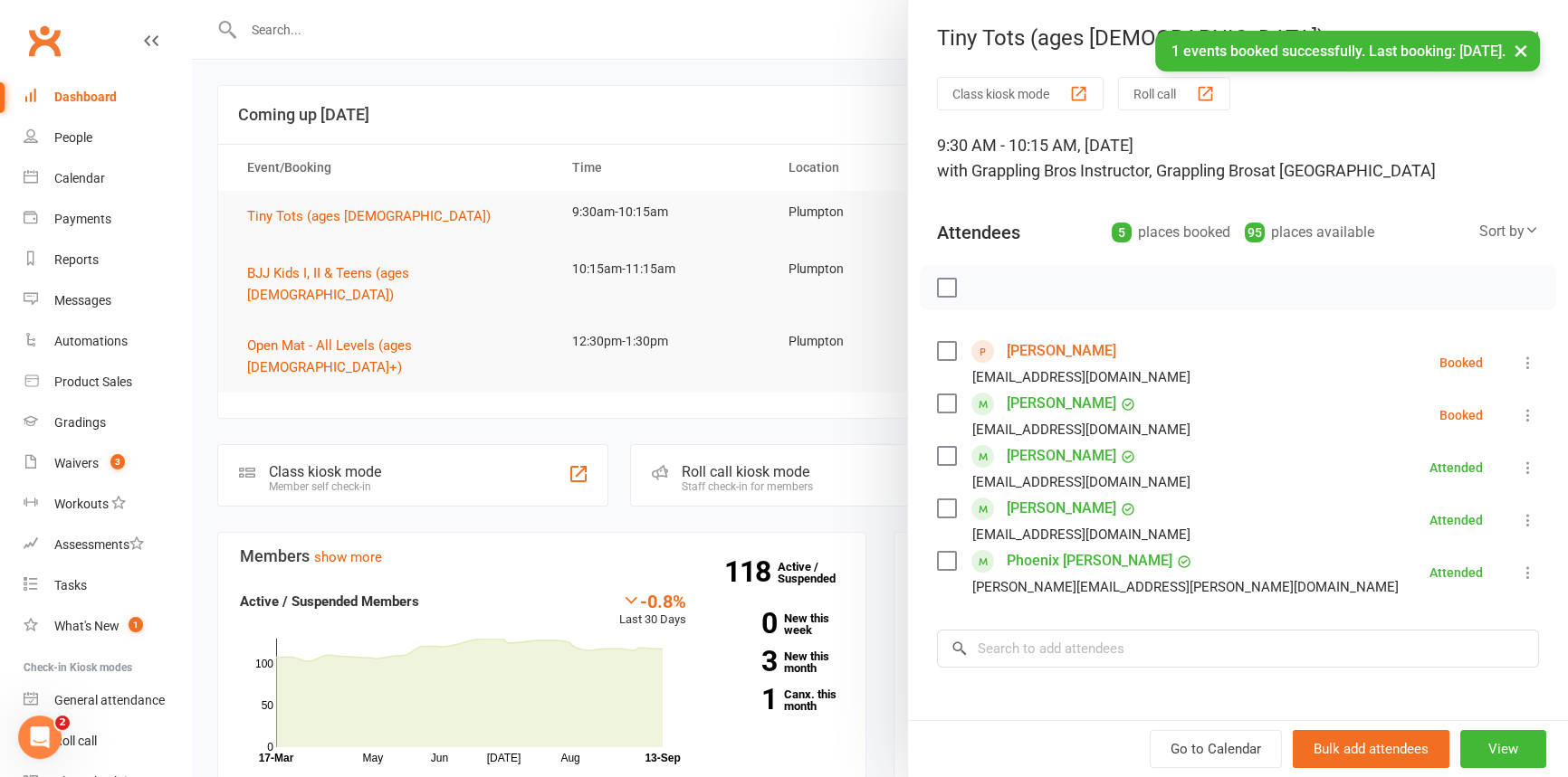
click at [1519, 415] on icon at bounding box center [1528, 415] width 18 height 18
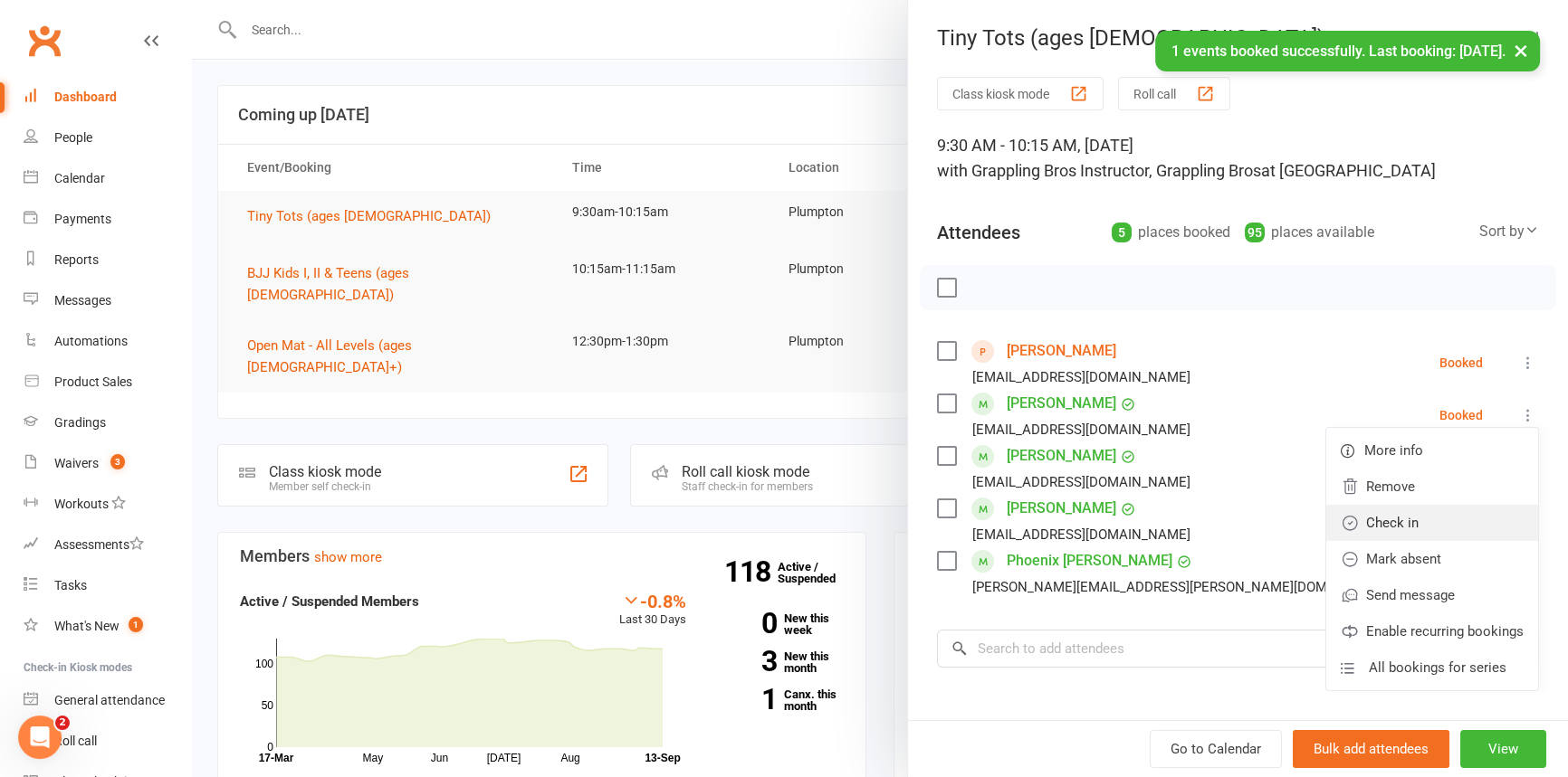
click at [1442, 515] on link "Check in" at bounding box center [1432, 523] width 212 height 36
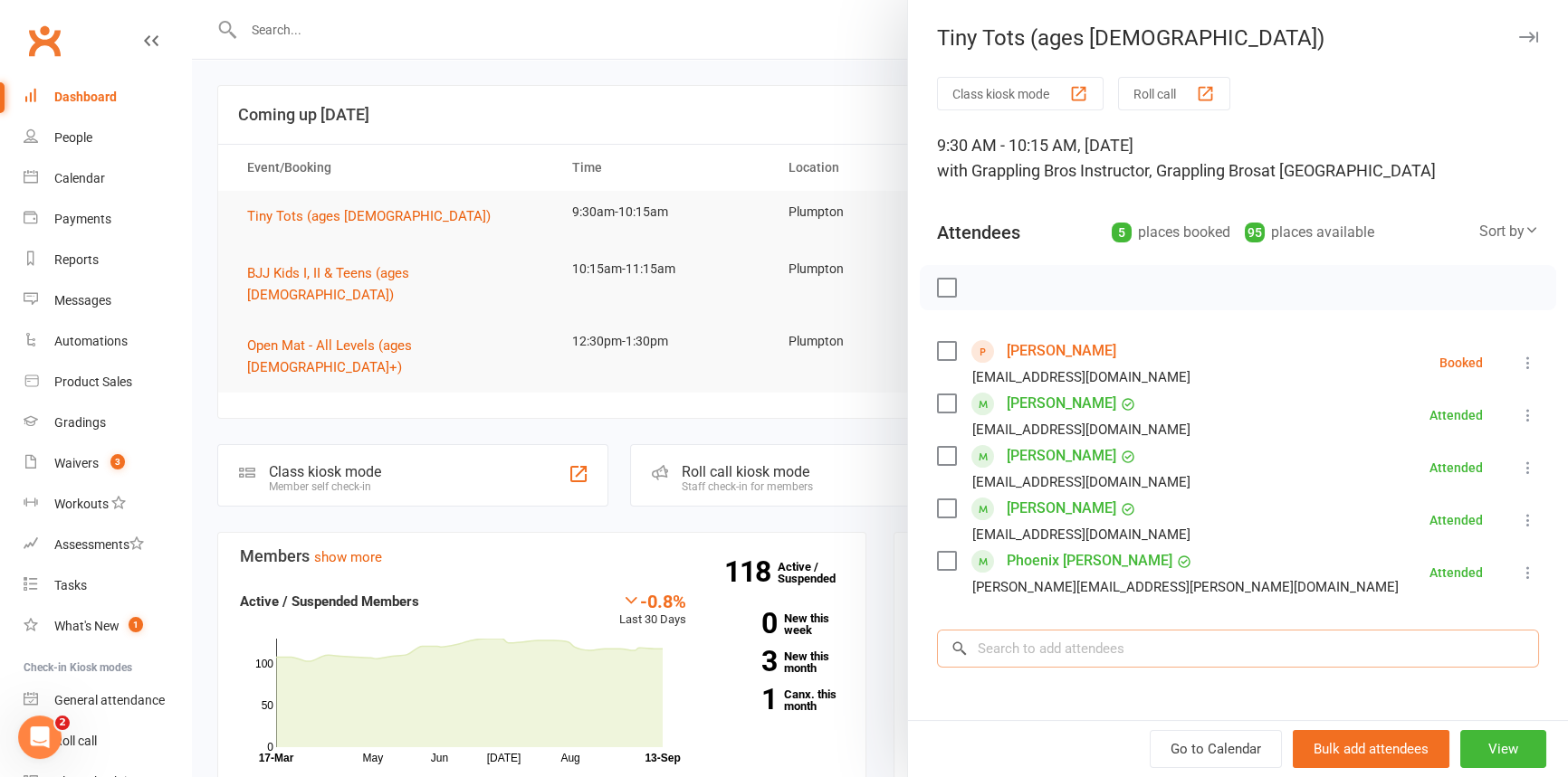
click at [994, 643] on input "search" at bounding box center [1238, 649] width 602 height 38
click at [1519, 32] on icon "button" at bounding box center [1529, 36] width 19 height 11
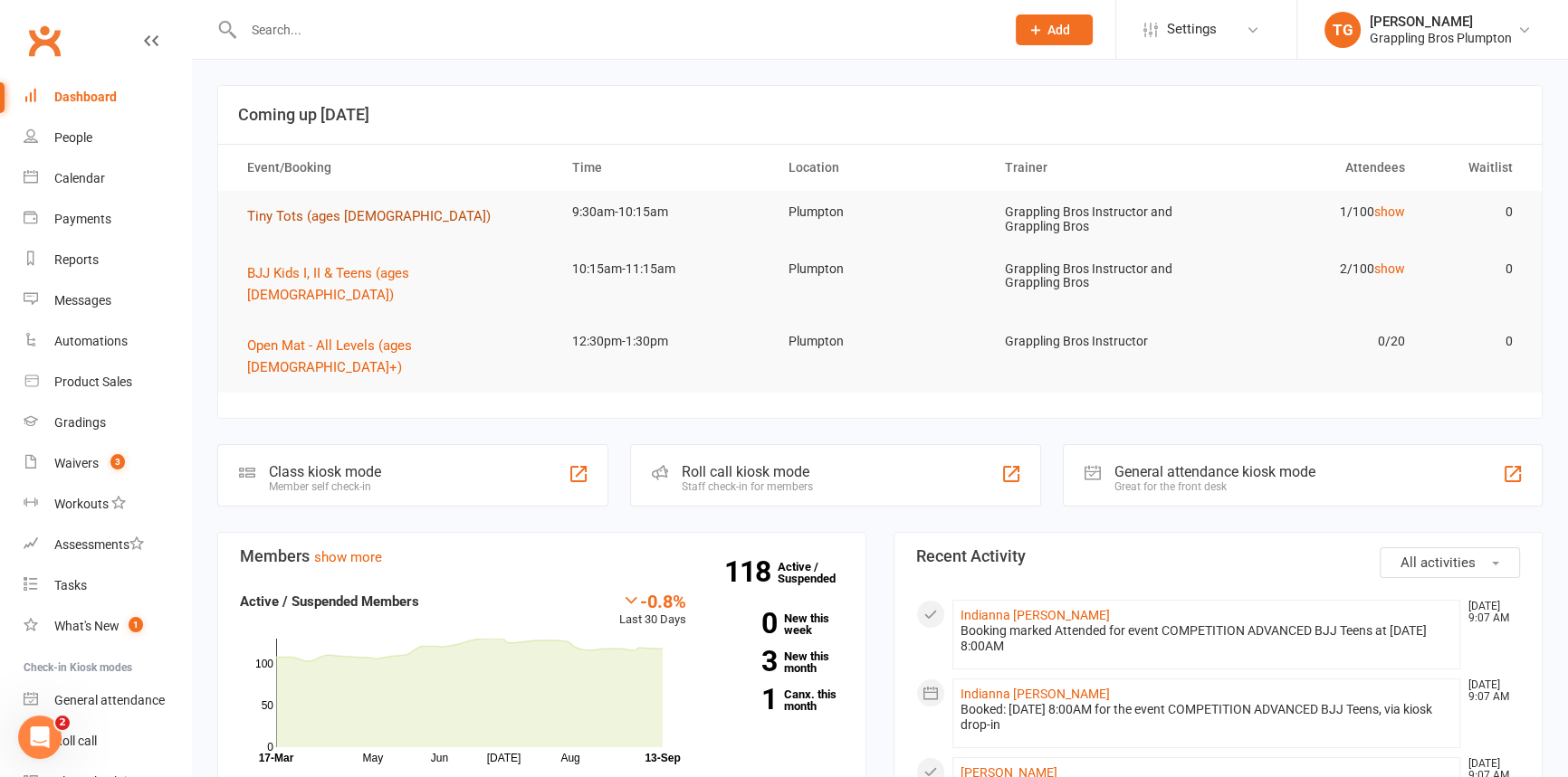
click at [270, 211] on span "Tiny Tots (ages [DEMOGRAPHIC_DATA])" at bounding box center [369, 216] width 243 height 16
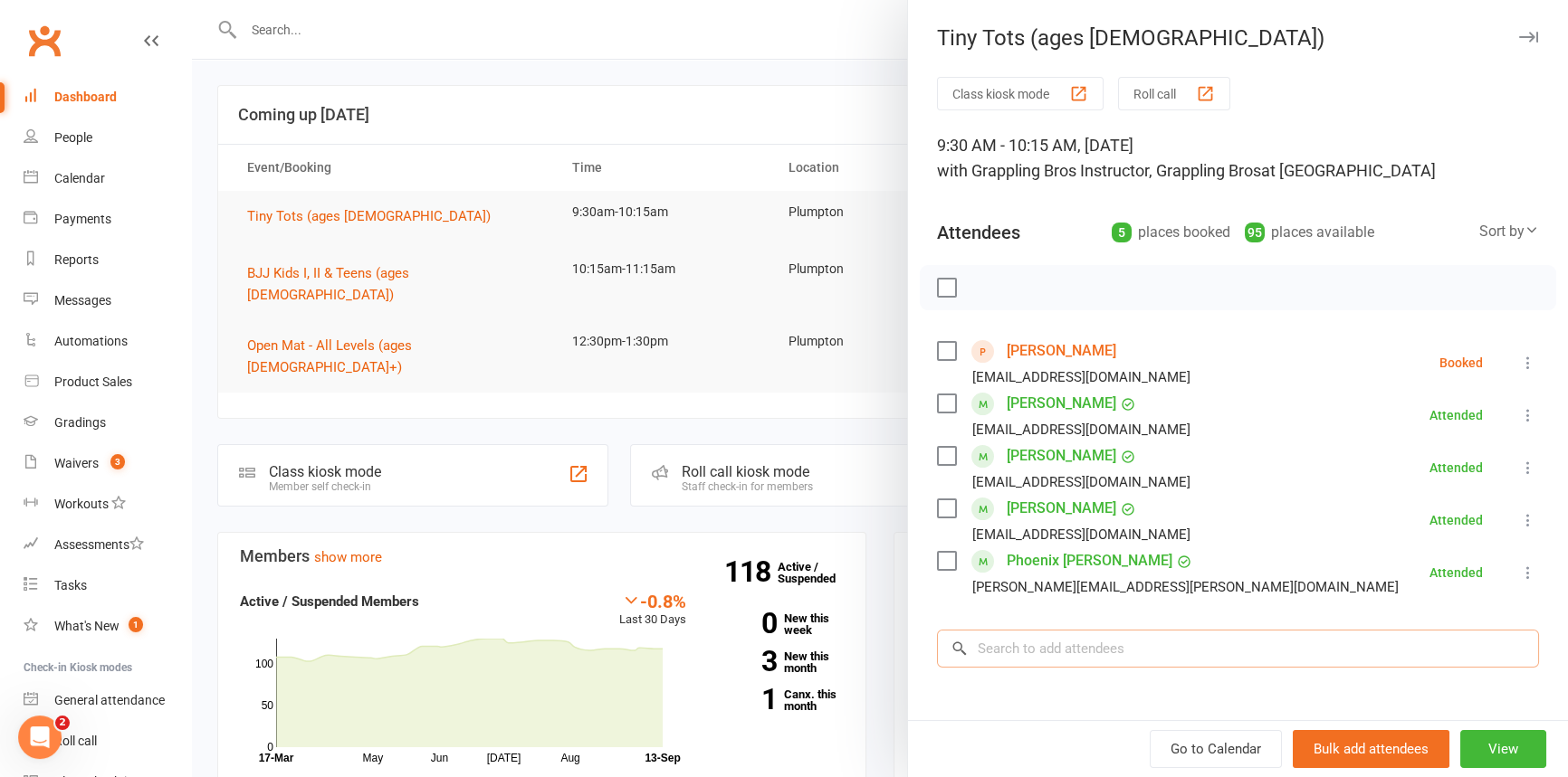
click at [1001, 645] on input "search" at bounding box center [1238, 649] width 602 height 38
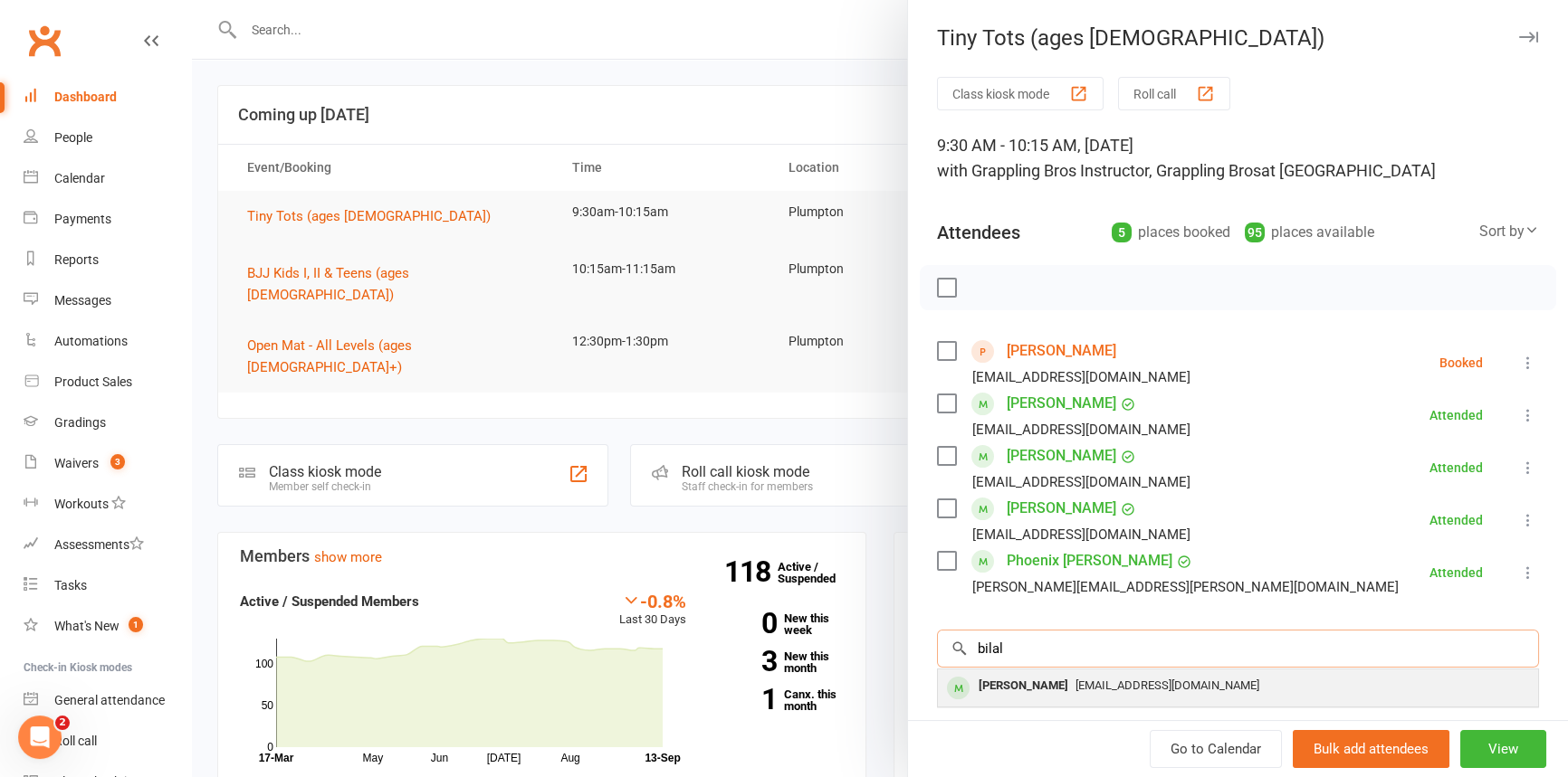
type input "bilal"
click at [1030, 680] on div "[PERSON_NAME]" at bounding box center [1024, 686] width 104 height 26
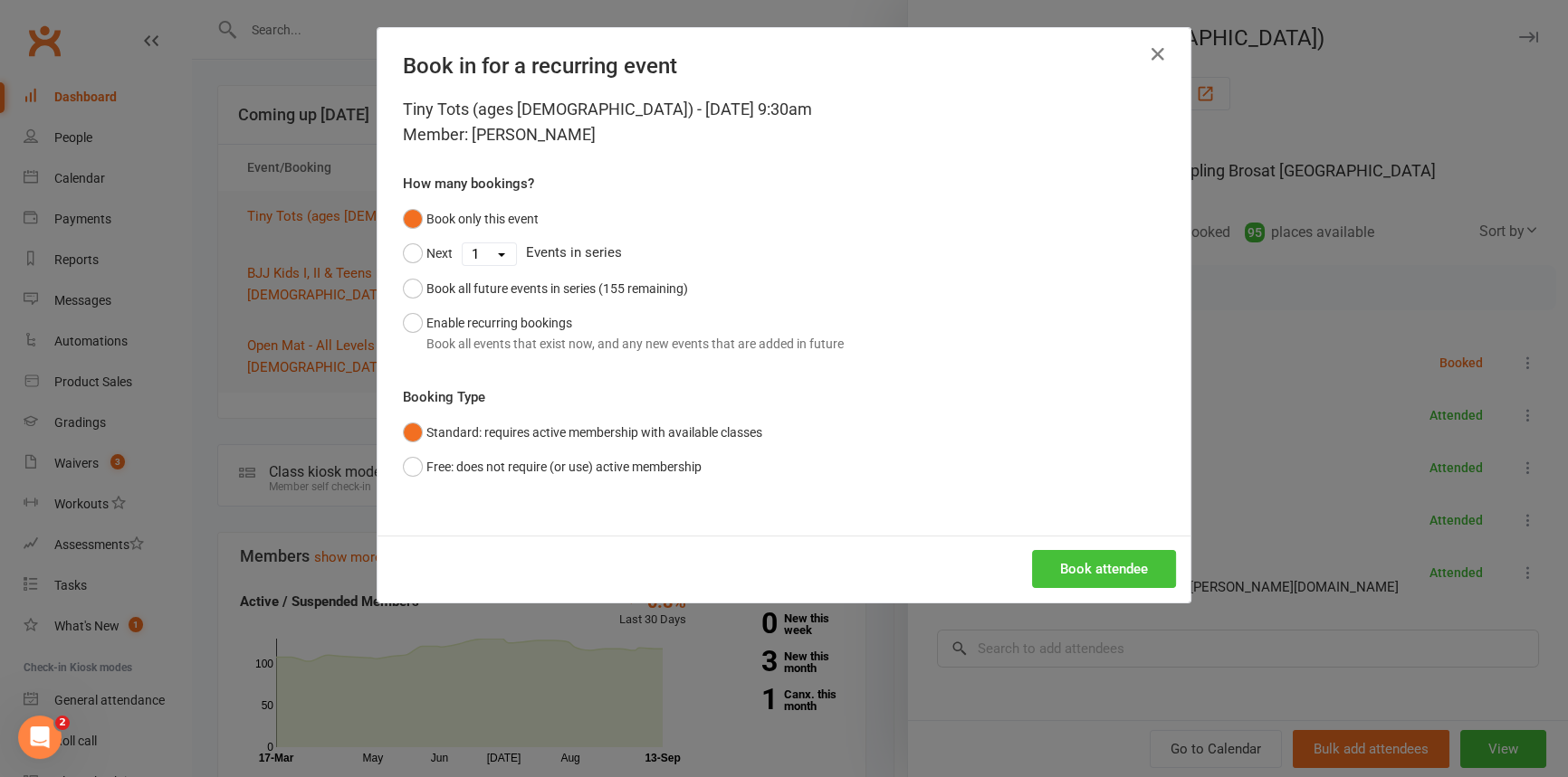
click at [1071, 563] on button "Book attendee" at bounding box center [1104, 569] width 144 height 38
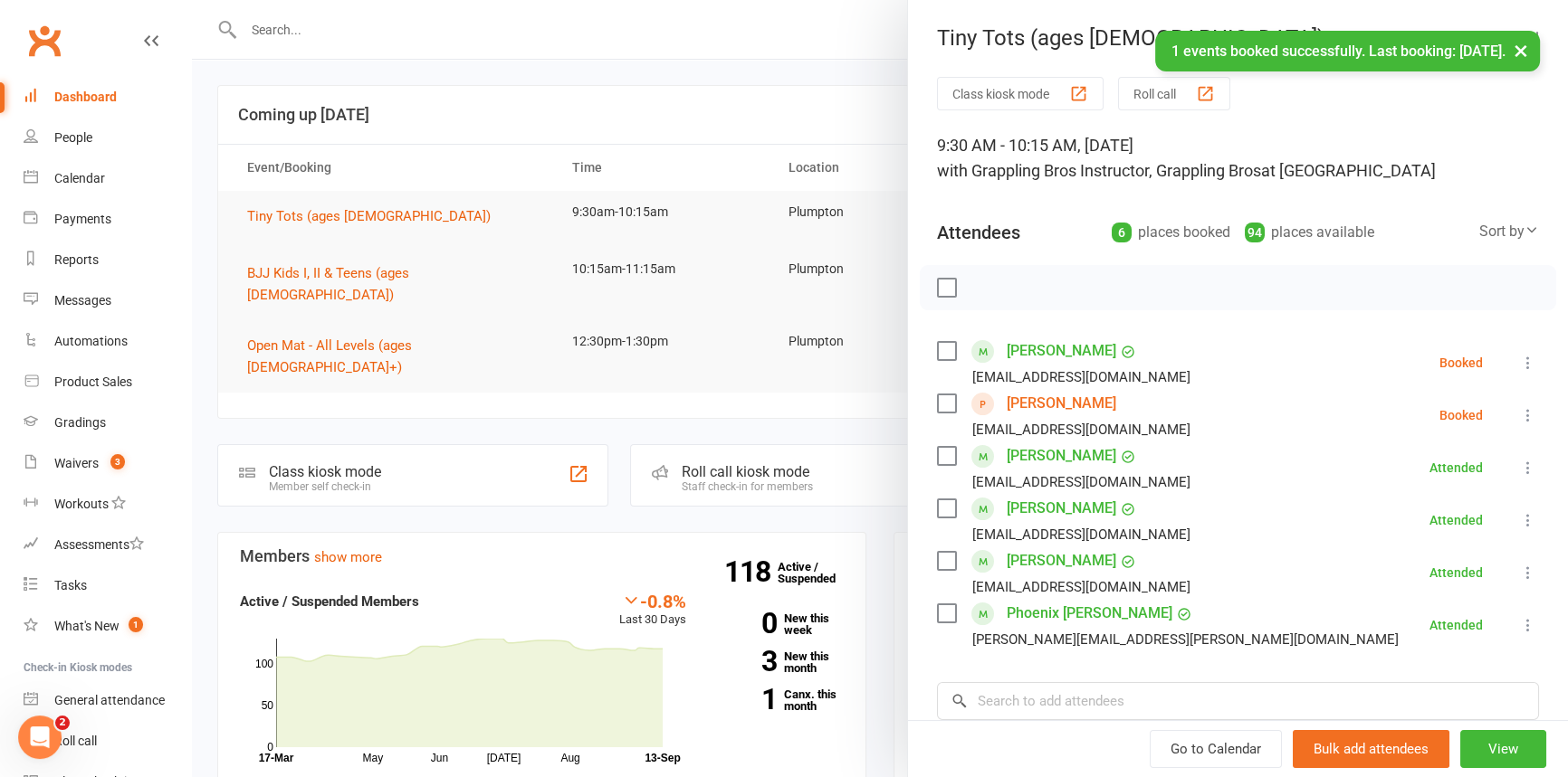
click at [1519, 413] on icon at bounding box center [1528, 415] width 18 height 18
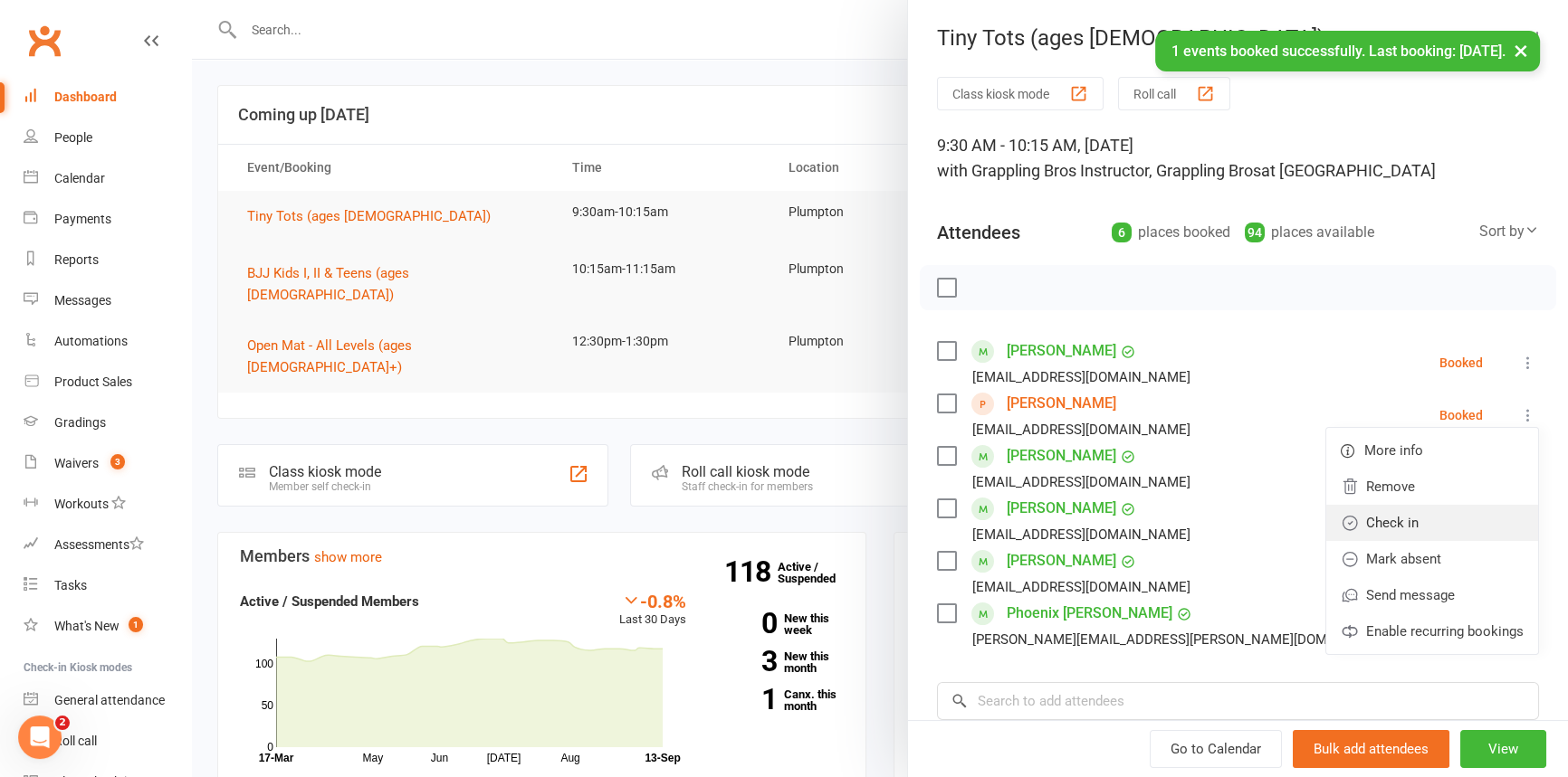
click at [1424, 523] on link "Check in" at bounding box center [1432, 523] width 212 height 36
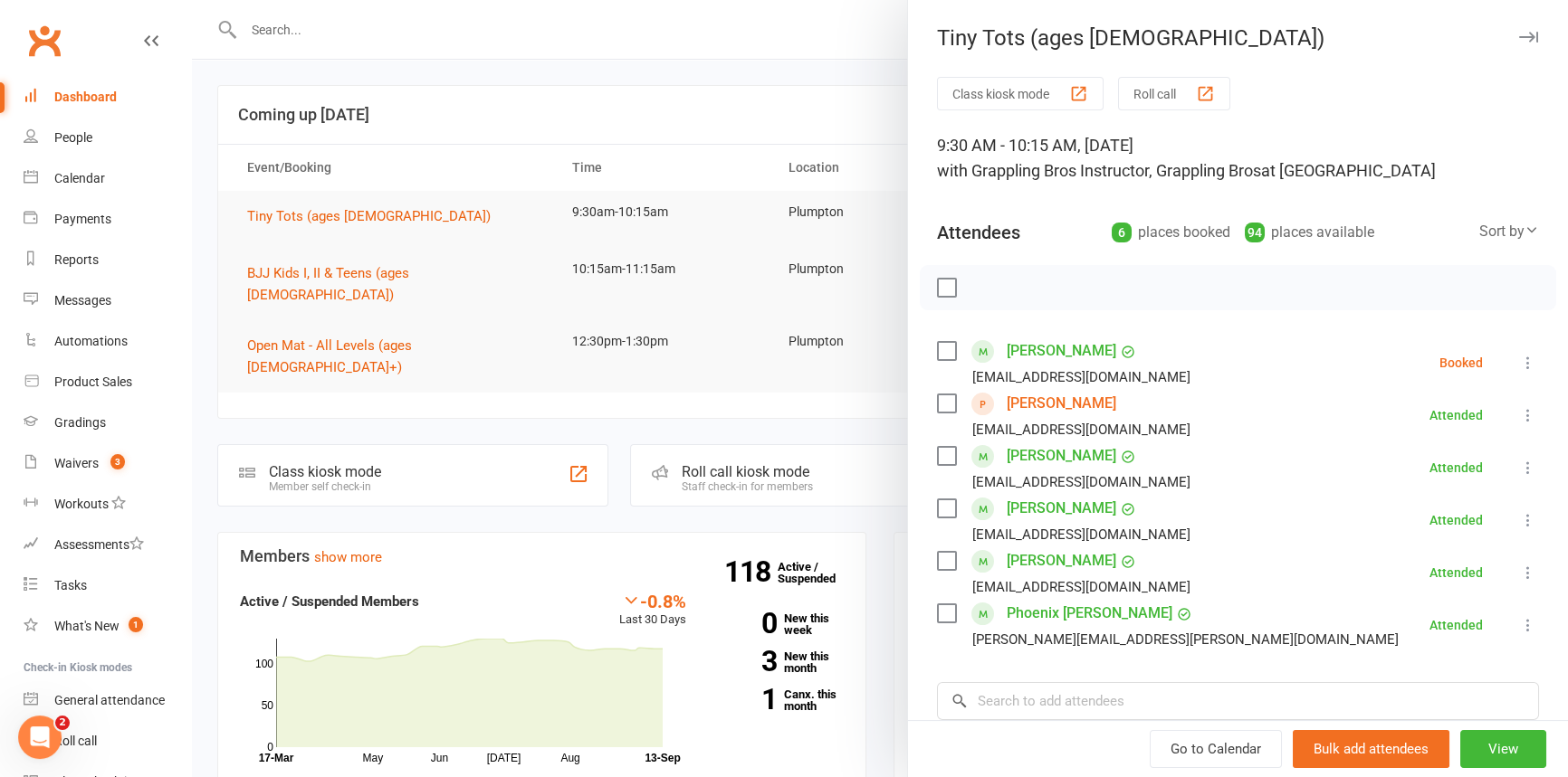
click at [1517, 38] on button "button" at bounding box center [1528, 36] width 22 height 22
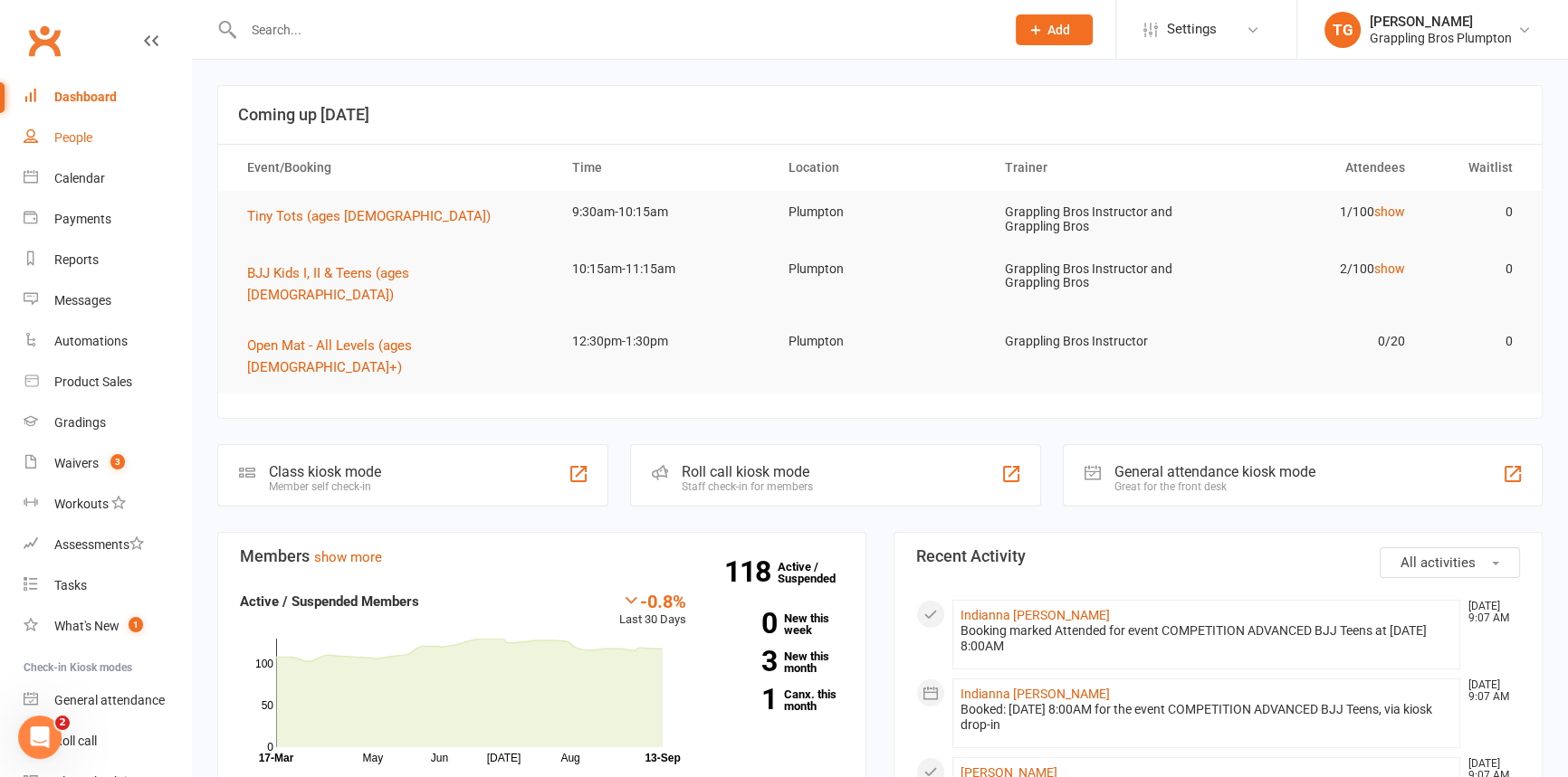
click at [73, 140] on div "People" at bounding box center [74, 137] width 38 height 14
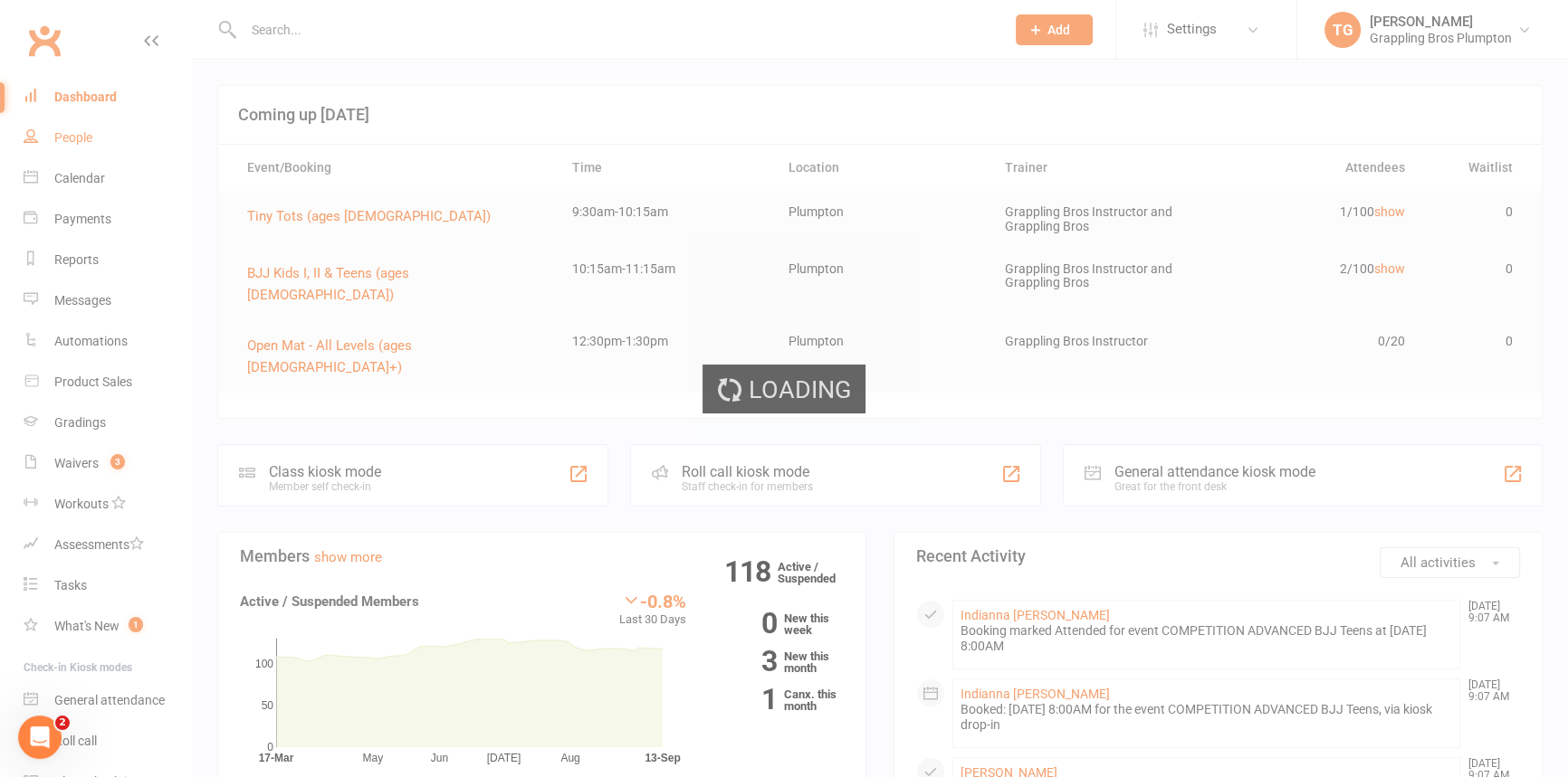
select select "100"
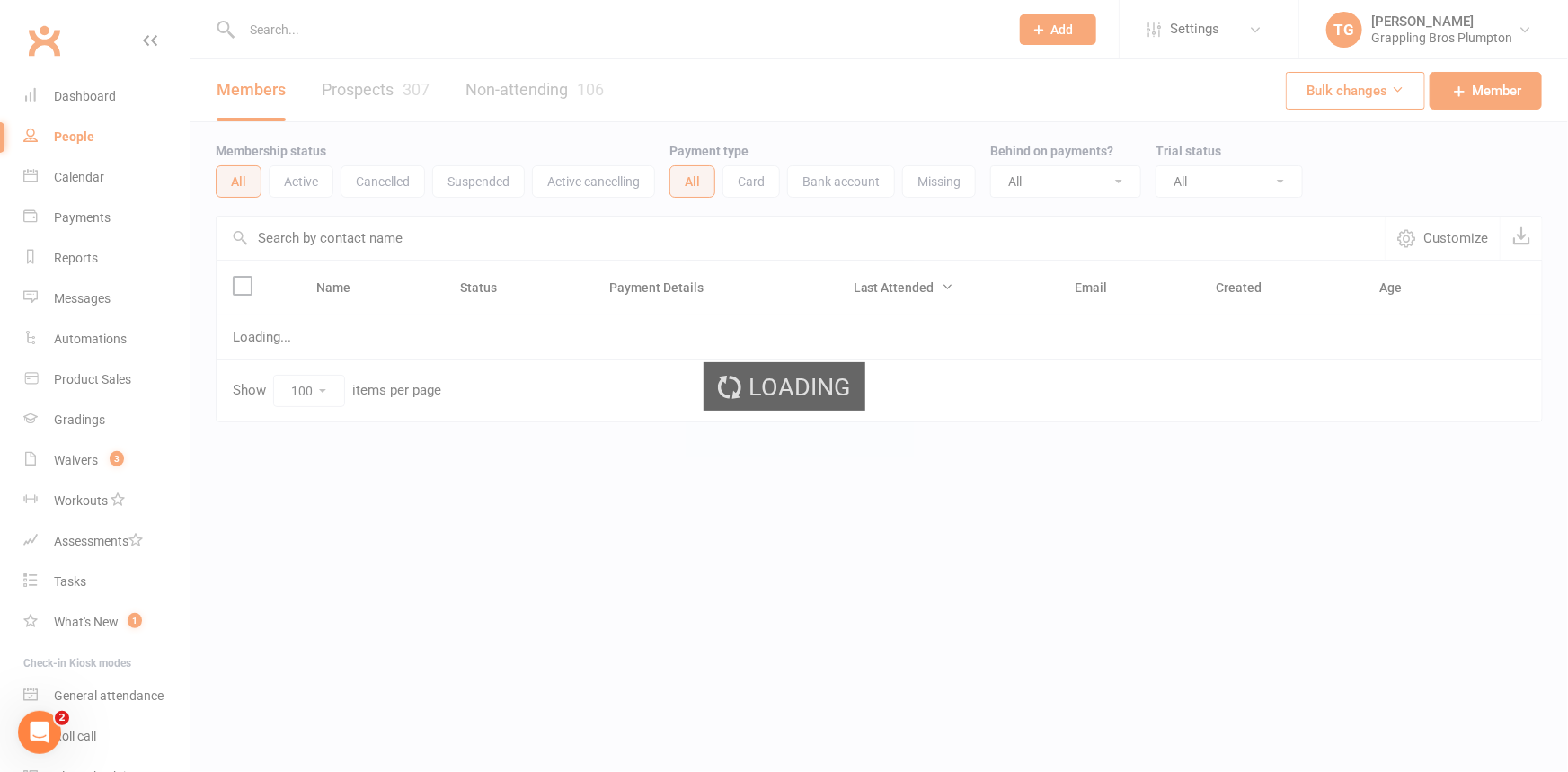
click at [289, 42] on div "Loading" at bounding box center [784, 386] width 1568 height 772
click at [299, 36] on input "text" at bounding box center [616, 30] width 760 height 25
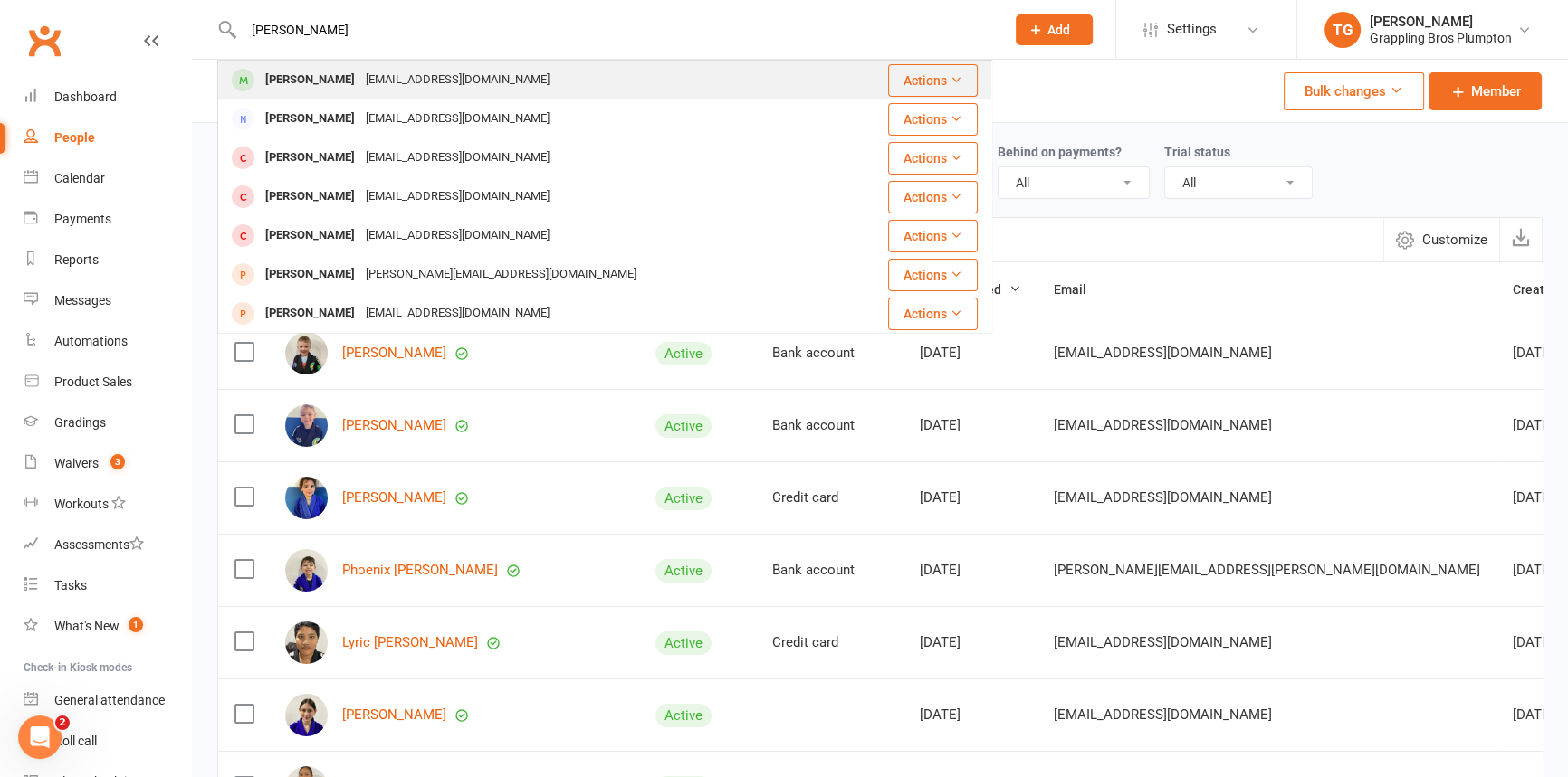
type input "[PERSON_NAME]"
click at [309, 82] on div "[PERSON_NAME]" at bounding box center [310, 80] width 101 height 26
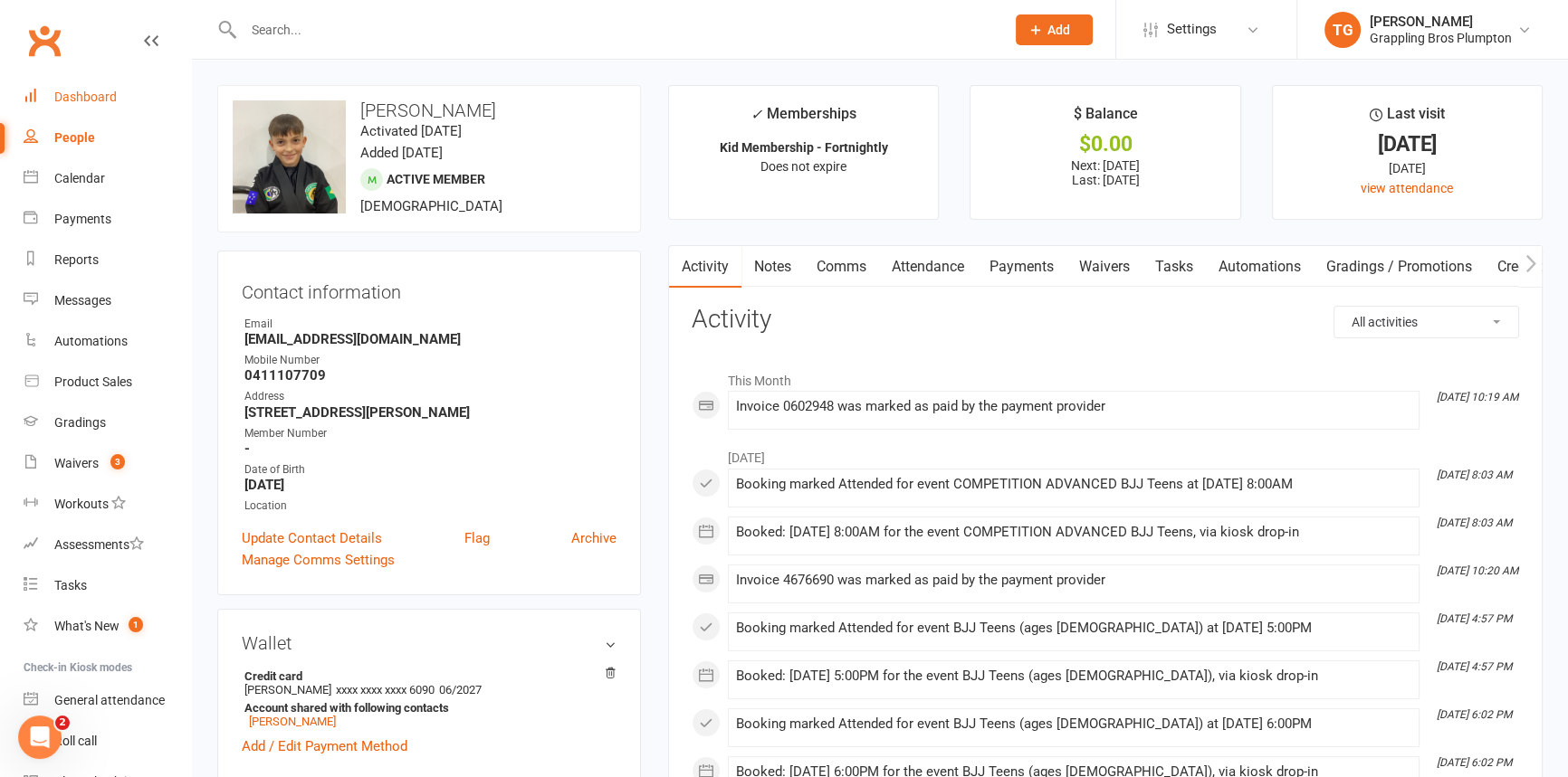
click at [81, 97] on div "Dashboard" at bounding box center [85, 97] width 62 height 14
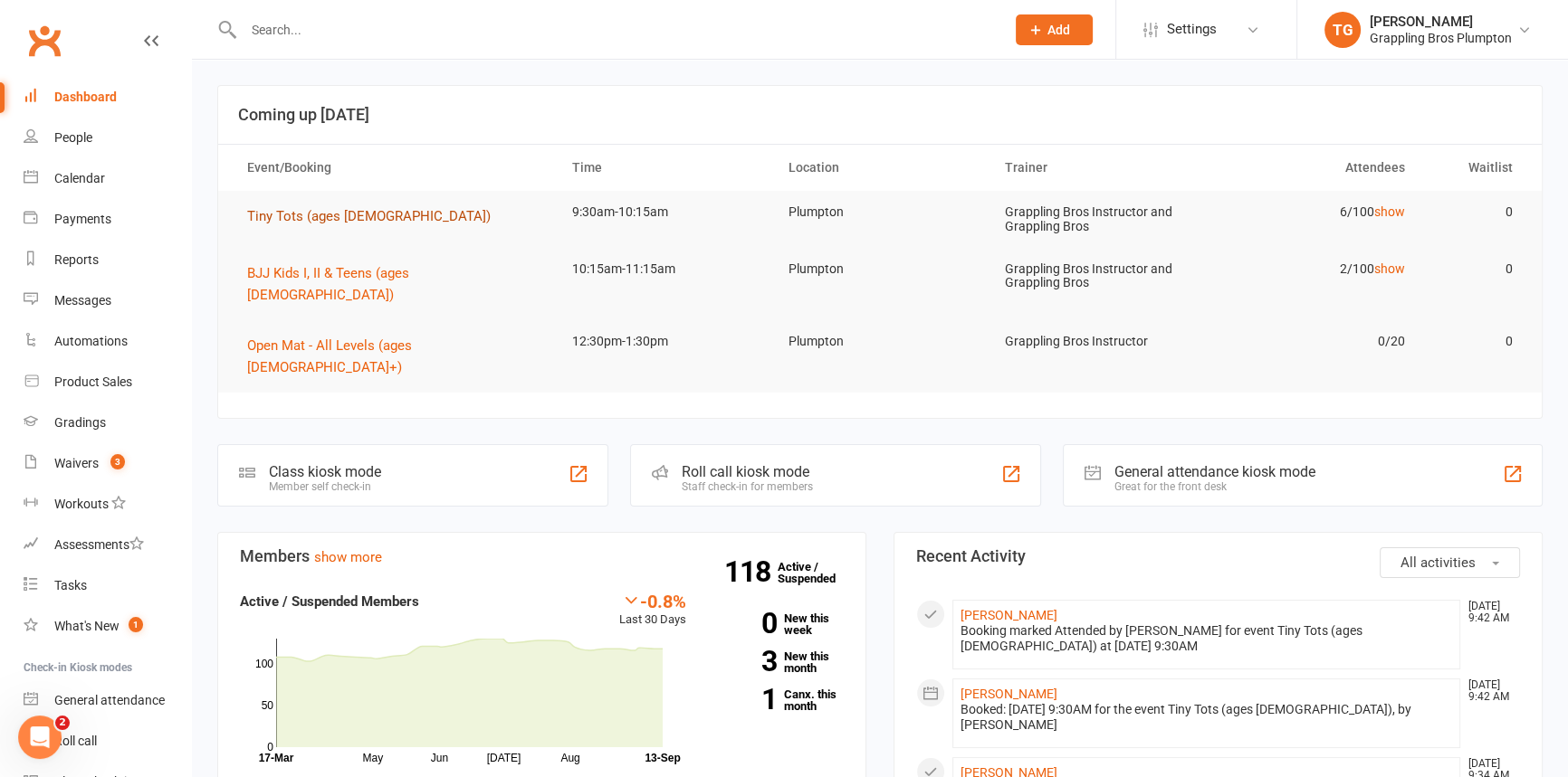
click at [276, 218] on span "Tiny Tots (ages [DEMOGRAPHIC_DATA])" at bounding box center [369, 216] width 243 height 16
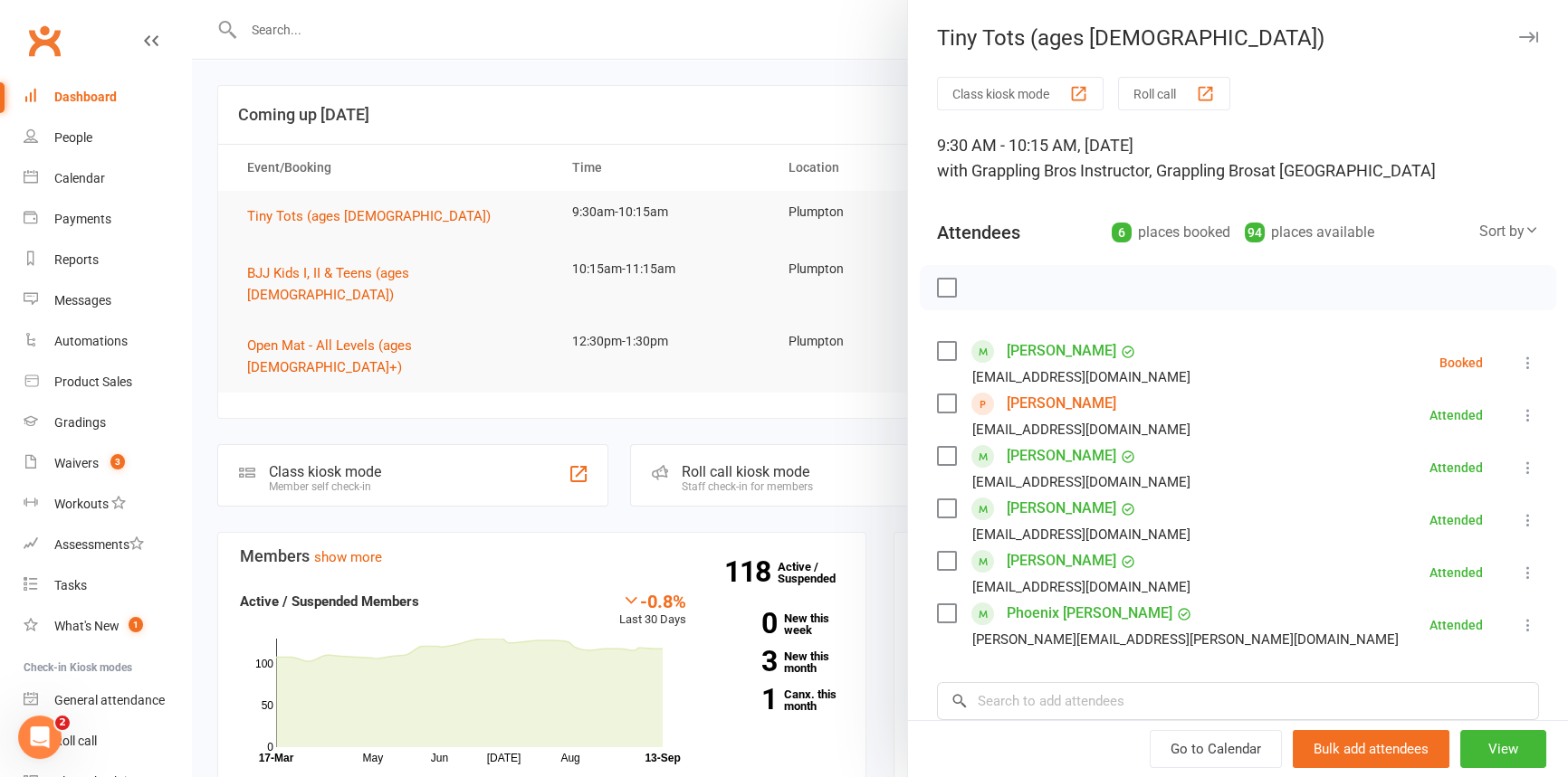
click at [1519, 32] on icon "button" at bounding box center [1529, 36] width 19 height 11
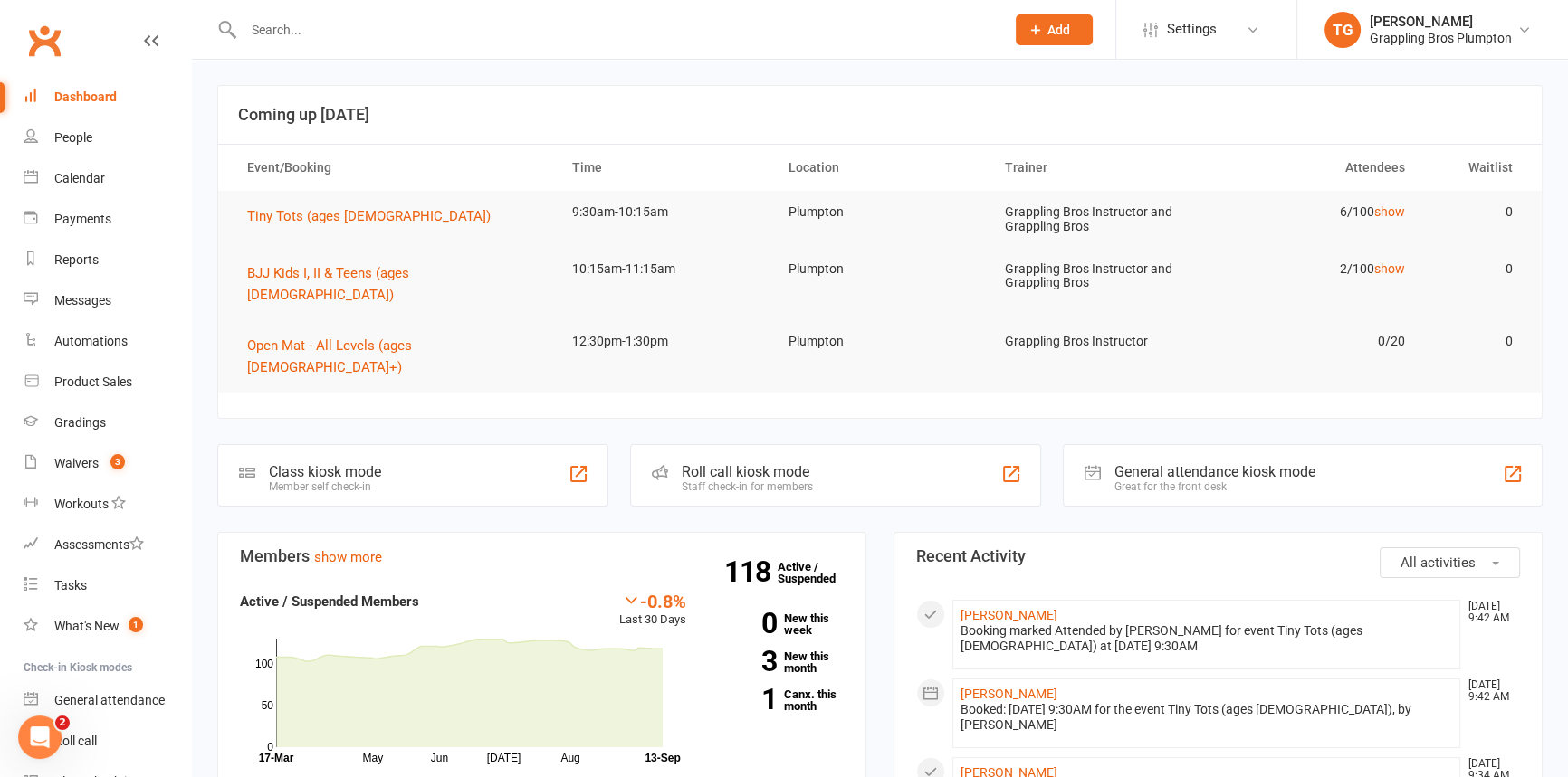
click at [287, 25] on input "text" at bounding box center [614, 30] width 754 height 25
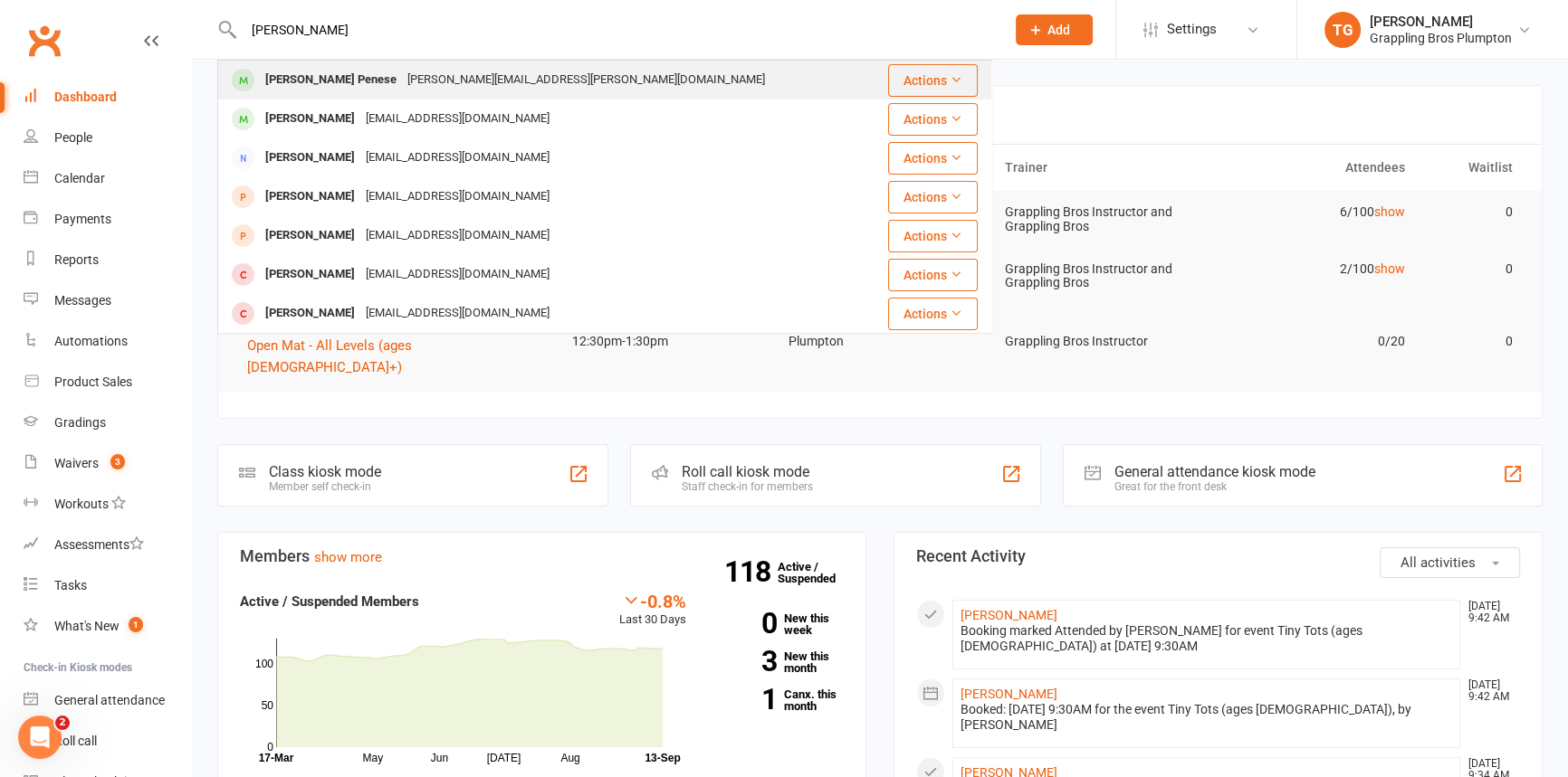
type input "[PERSON_NAME]"
click at [286, 81] on div "[PERSON_NAME] Penese" at bounding box center [331, 80] width 142 height 26
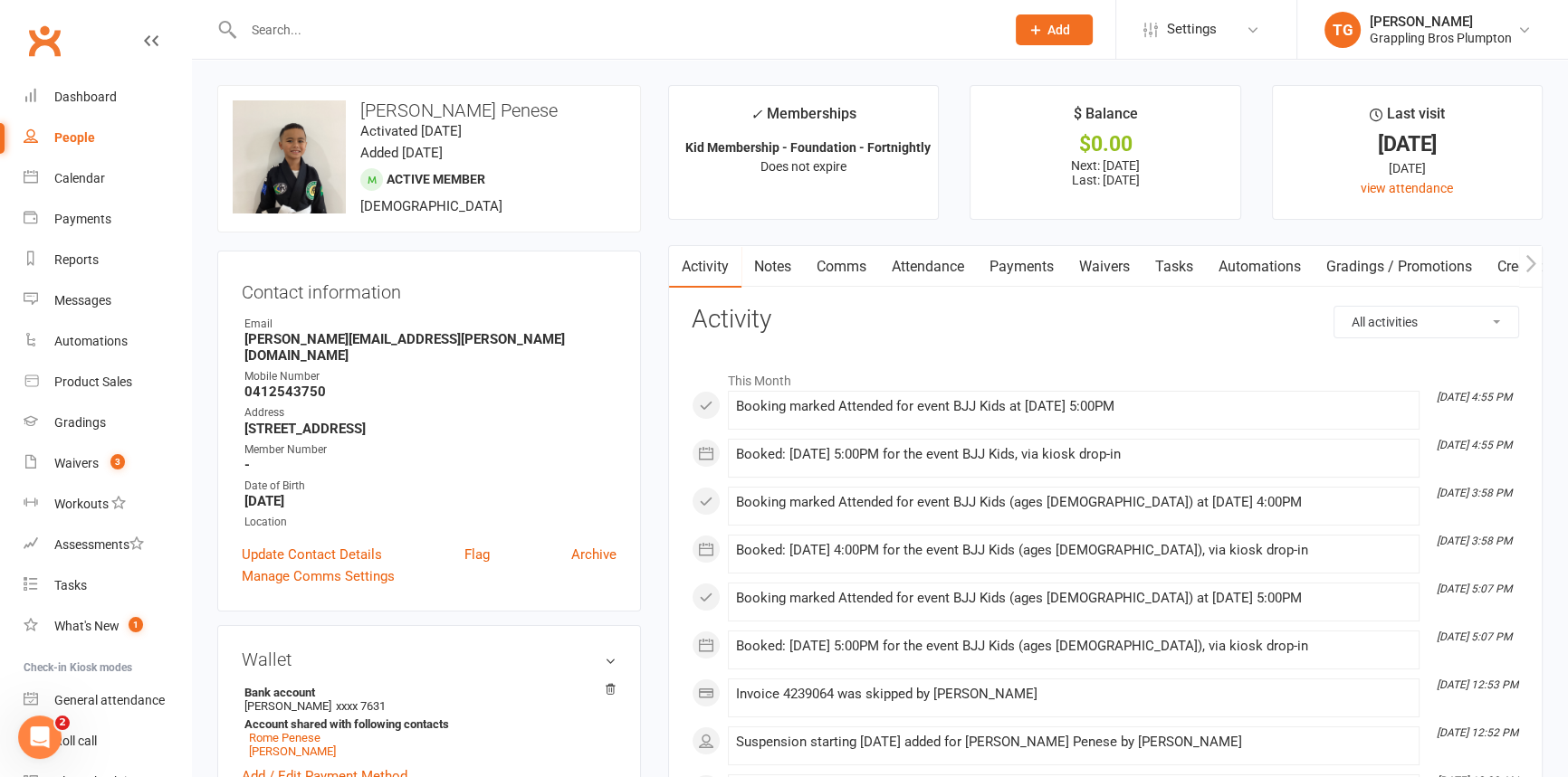
click at [1010, 266] on link "Payments" at bounding box center [1022, 266] width 90 height 41
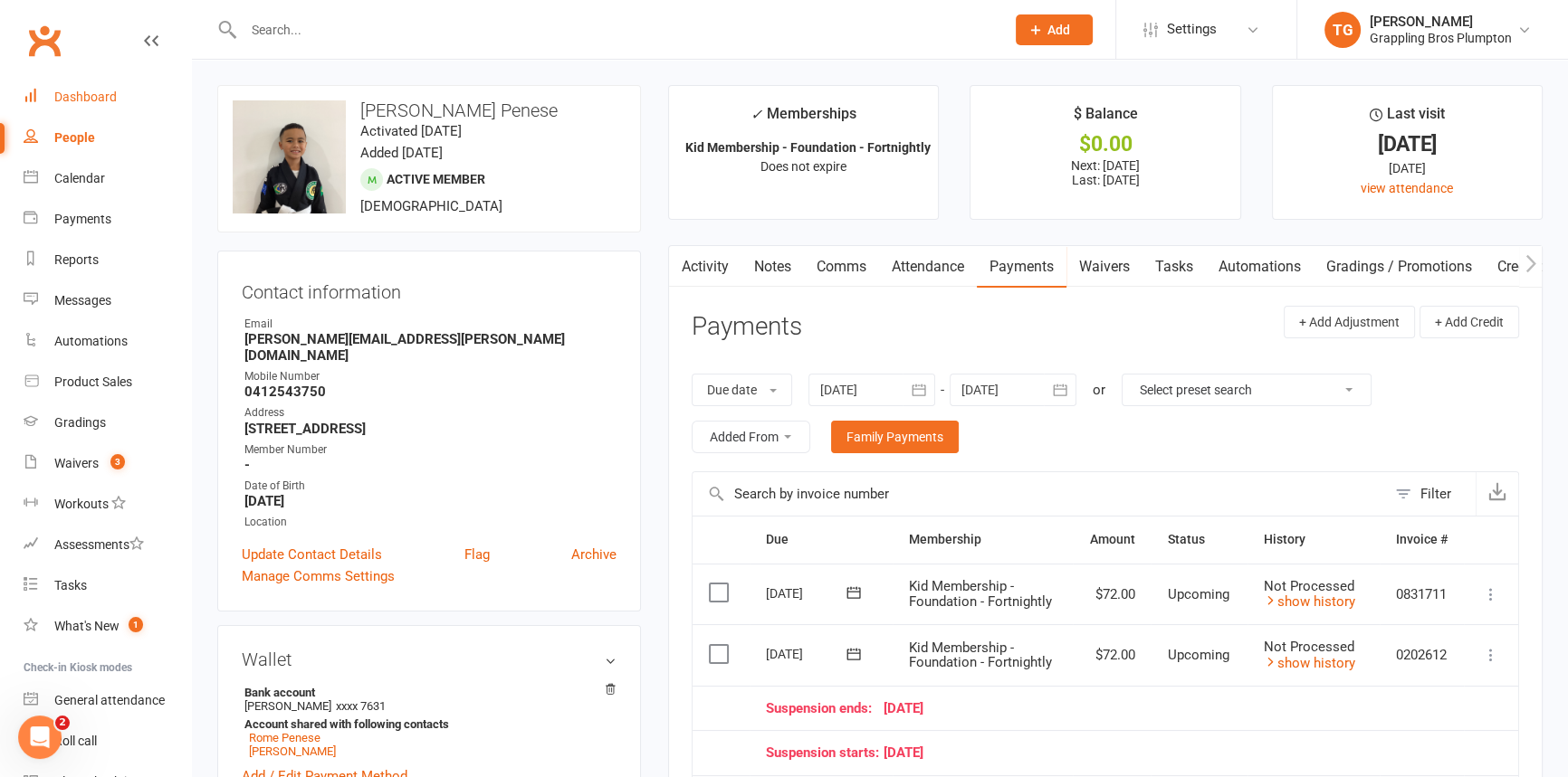
click at [64, 93] on div "Dashboard" at bounding box center [85, 97] width 62 height 14
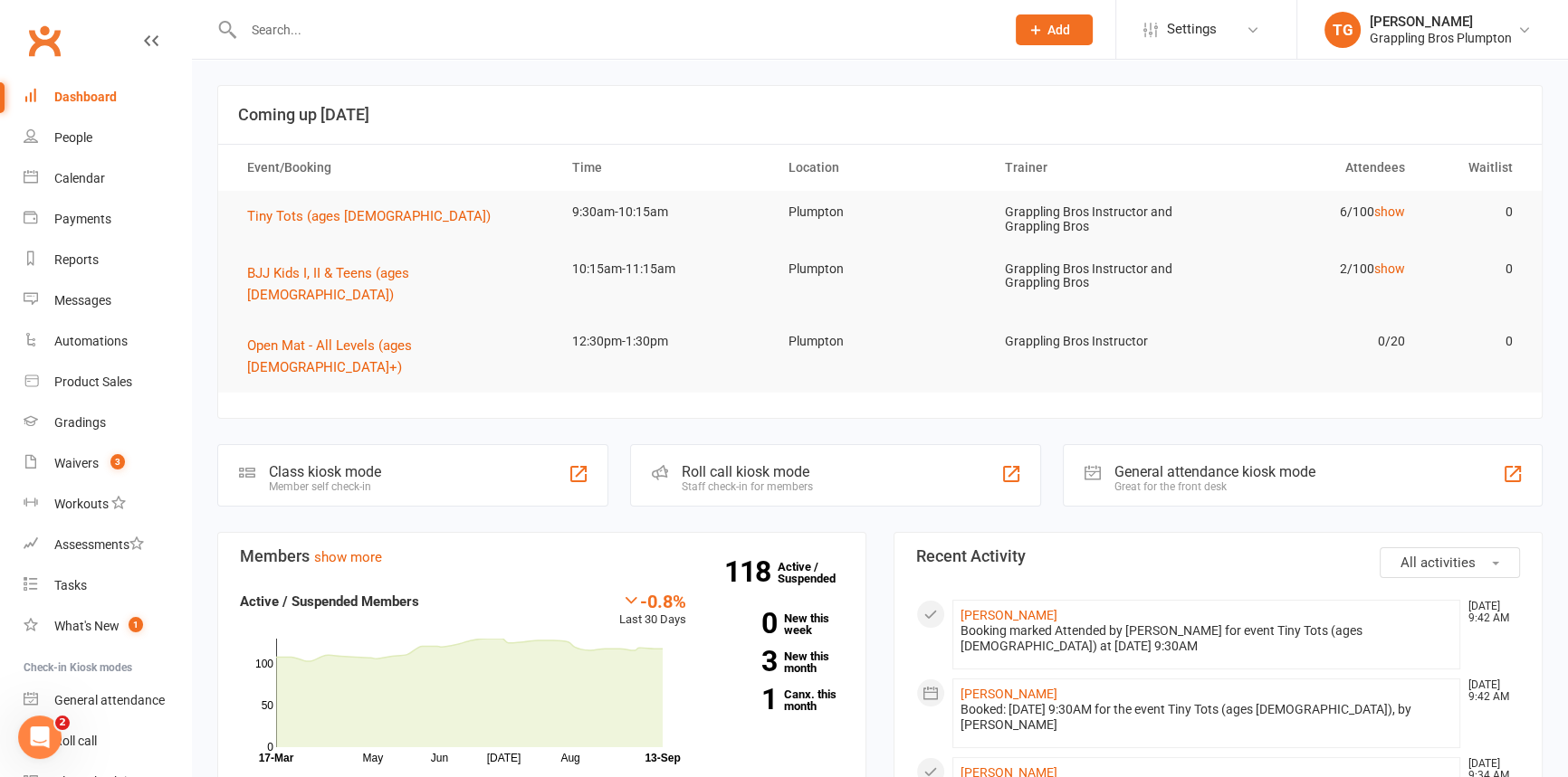
click at [317, 32] on input "text" at bounding box center [614, 30] width 754 height 25
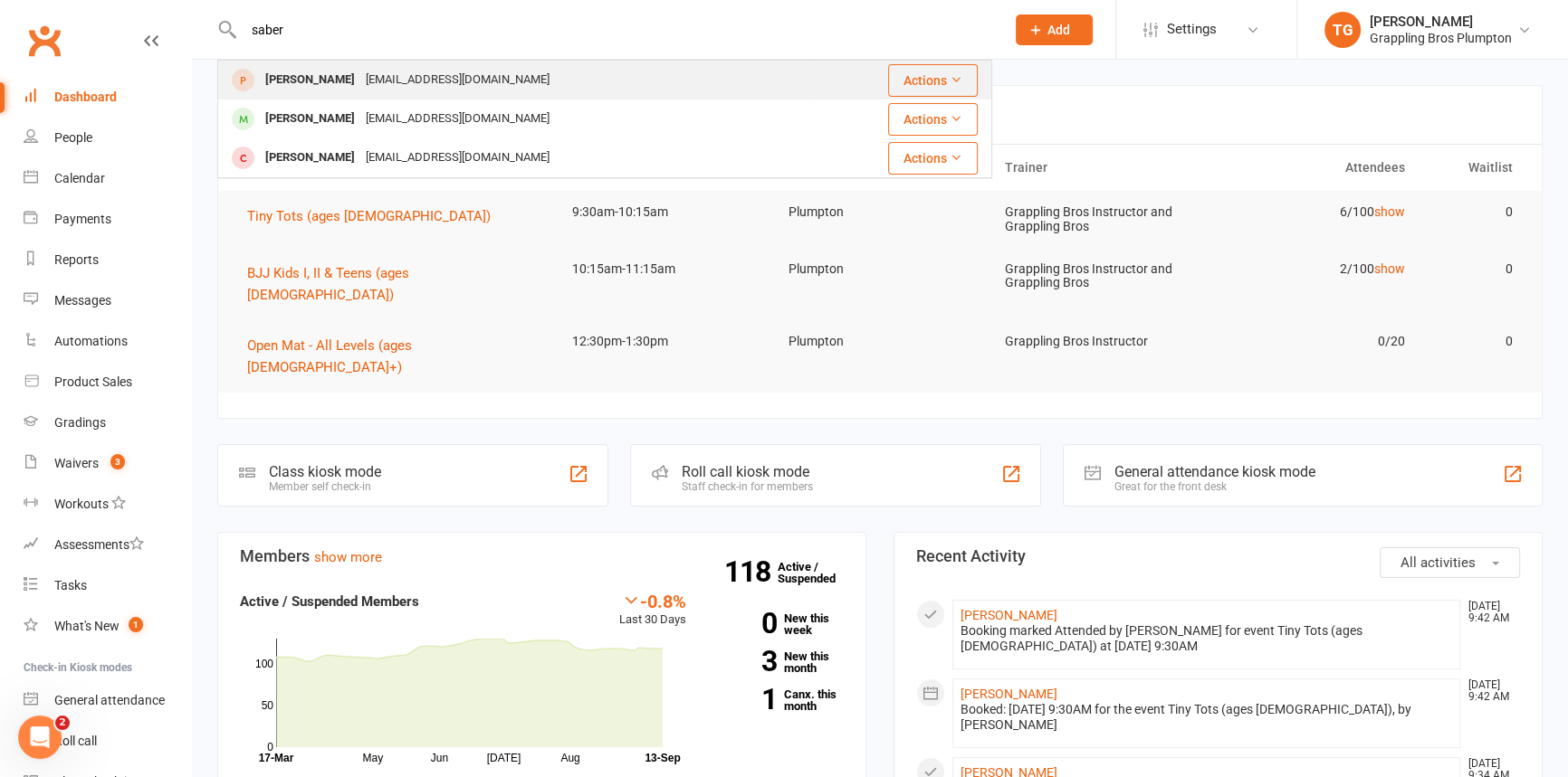
type input "saber"
click at [318, 81] on div "[PERSON_NAME]" at bounding box center [310, 80] width 101 height 26
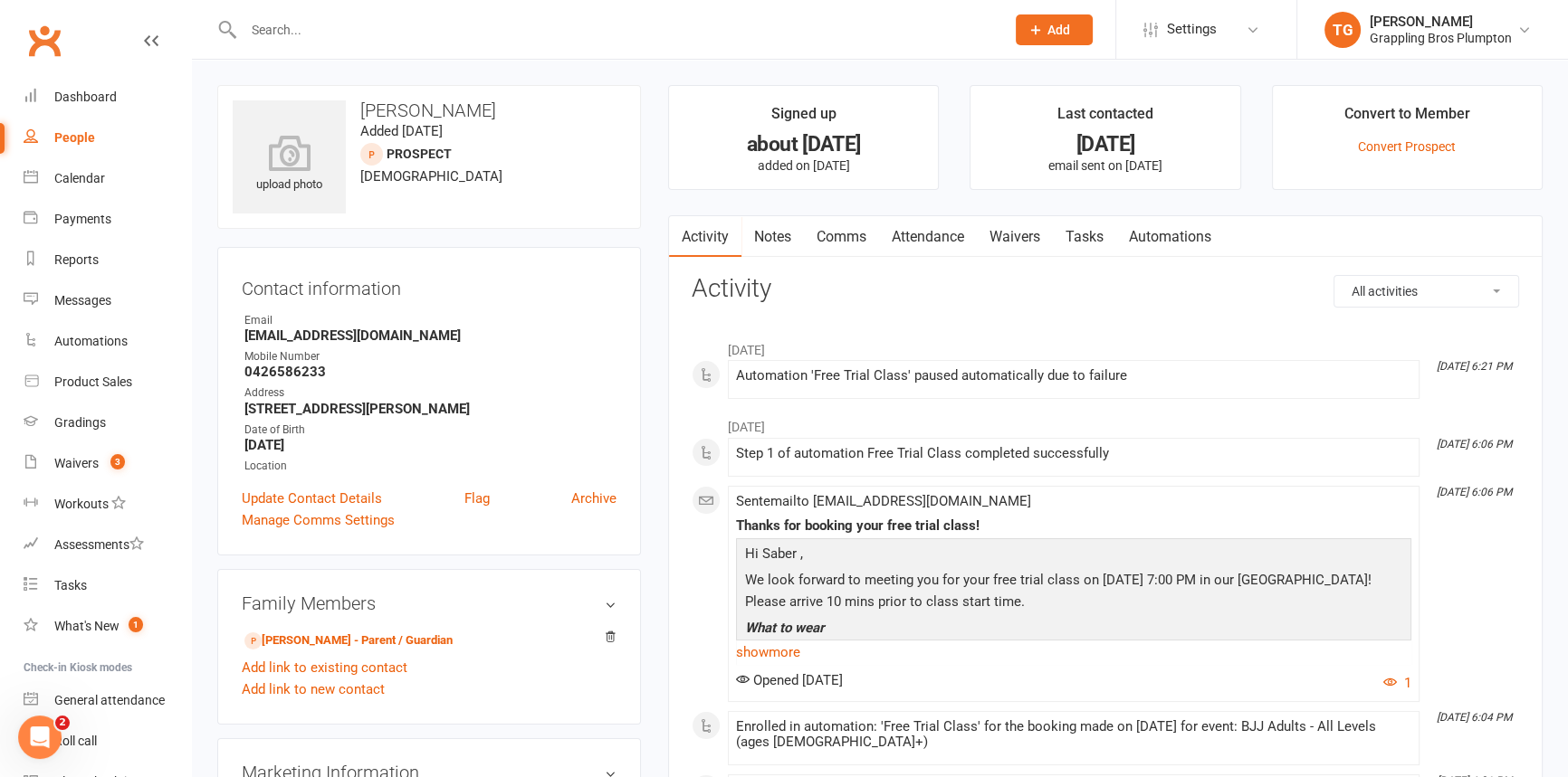
click at [314, 28] on input "text" at bounding box center [614, 30] width 754 height 25
click at [290, 25] on input "text" at bounding box center [614, 30] width 754 height 25
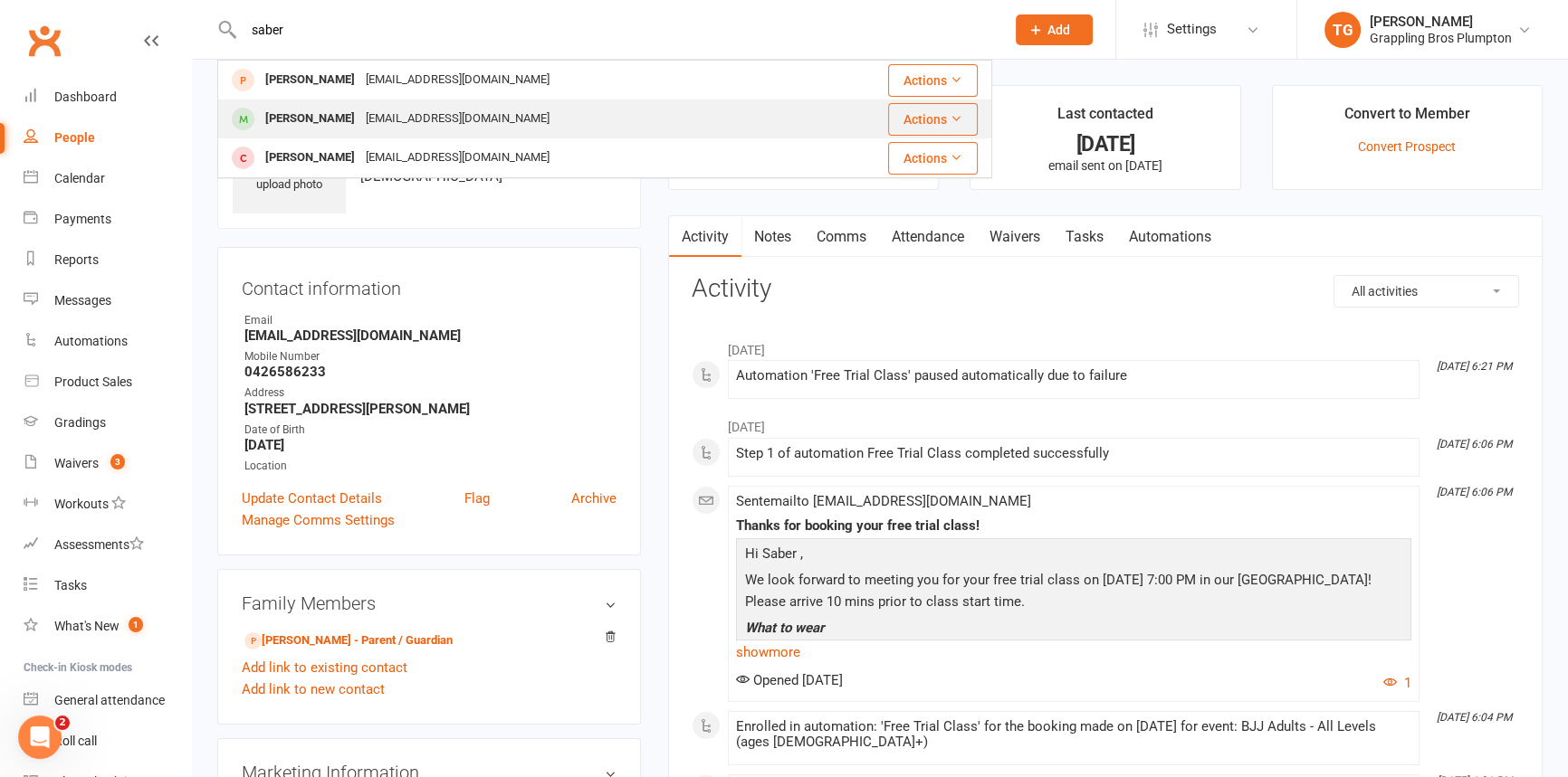
type input "saber"
click at [306, 115] on div "[PERSON_NAME]" at bounding box center [310, 119] width 101 height 26
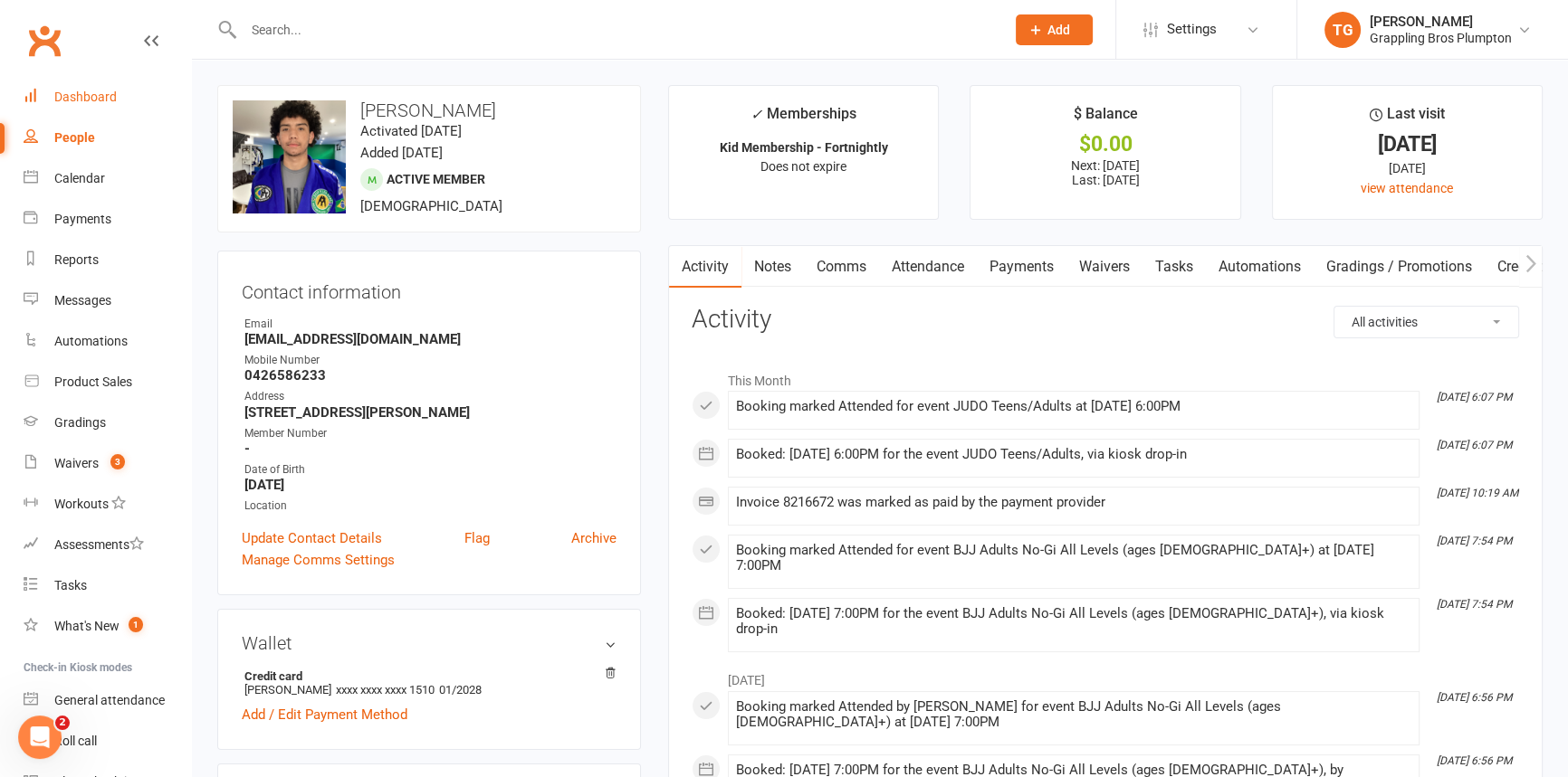
click at [71, 93] on div "Dashboard" at bounding box center [85, 97] width 62 height 14
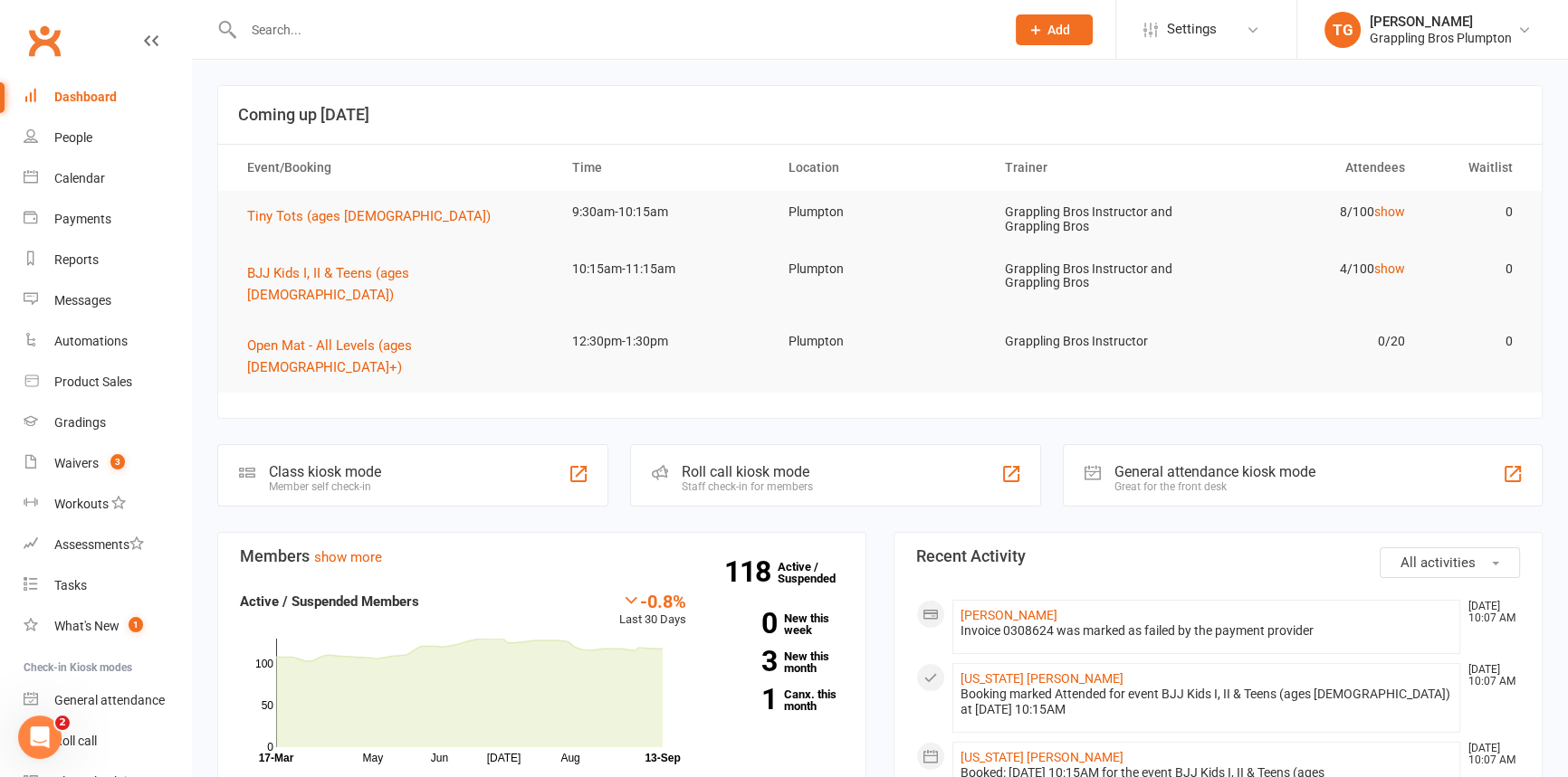
click at [71, 99] on div "Dashboard" at bounding box center [85, 97] width 62 height 14
click at [76, 86] on link "Dashboard" at bounding box center [107, 97] width 168 height 41
click at [301, 277] on span "BJJ Kids I, II & Teens (ages [DEMOGRAPHIC_DATA])" at bounding box center [328, 285] width 162 height 38
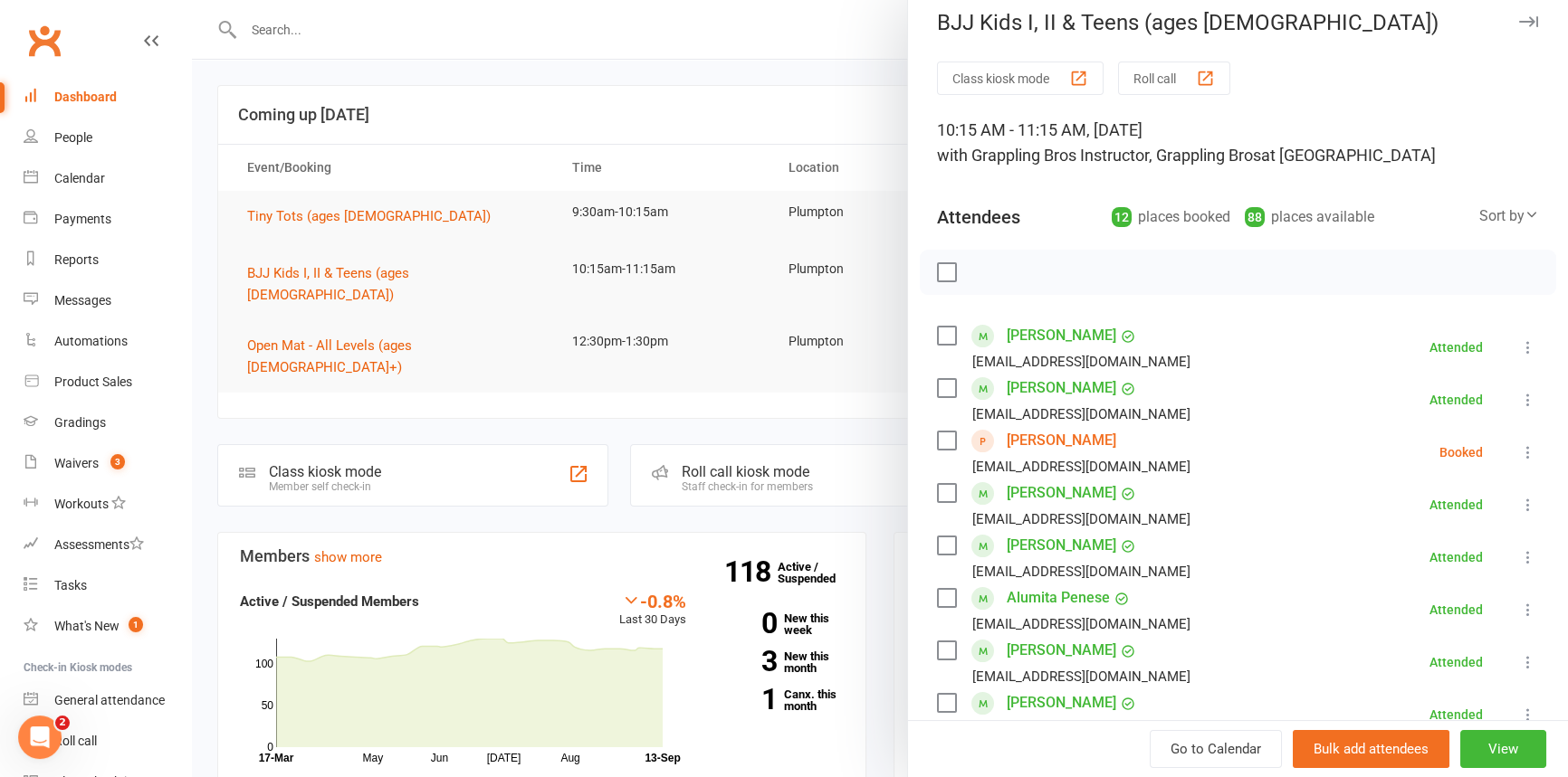
scroll to position [20, 0]
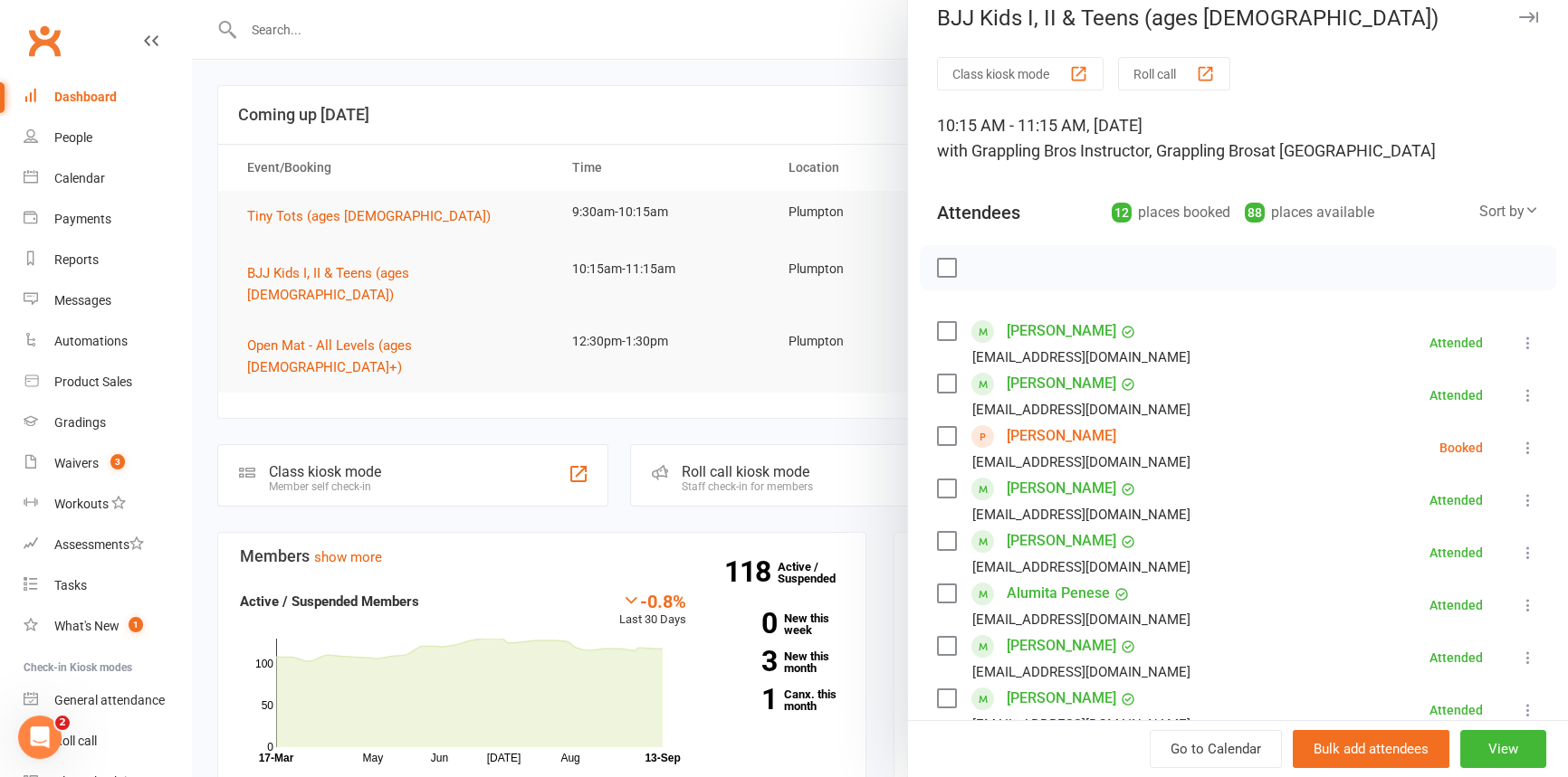
click at [1479, 204] on div "Sort by" at bounding box center [1509, 212] width 59 height 24
click at [1409, 275] on link "First name" at bounding box center [1448, 286] width 179 height 36
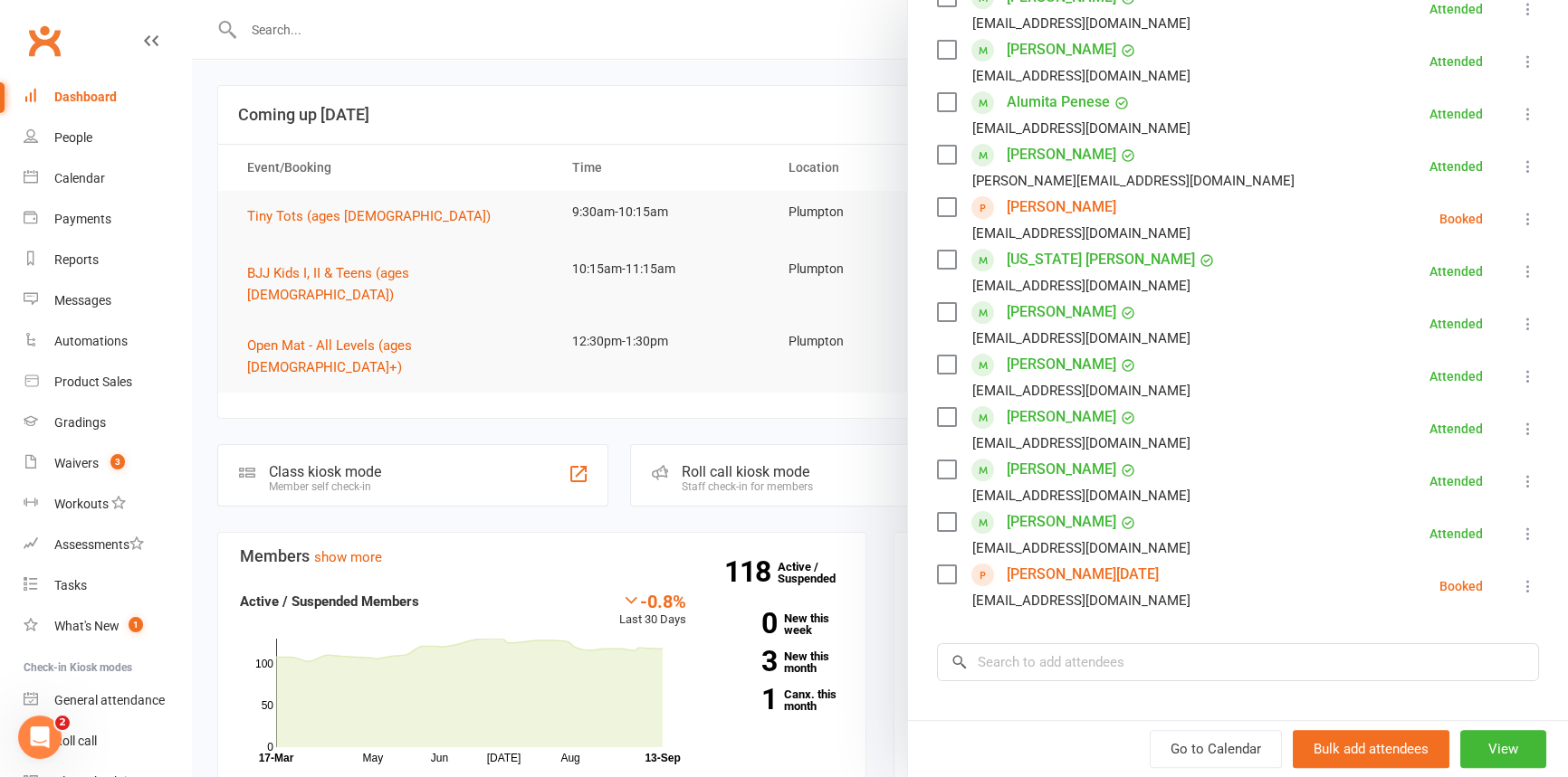
scroll to position [370, 0]
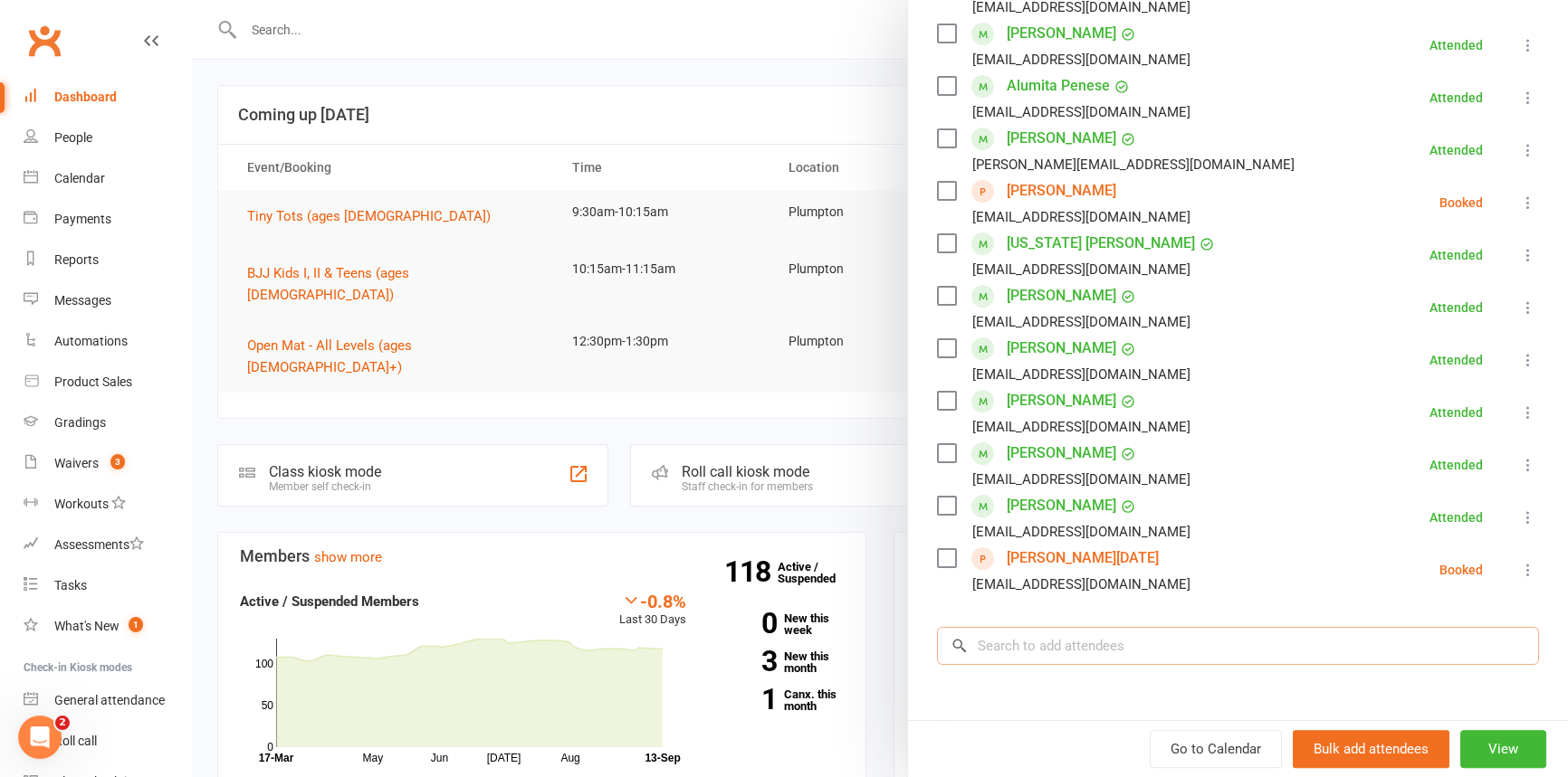
click at [1025, 635] on input "search" at bounding box center [1238, 647] width 602 height 38
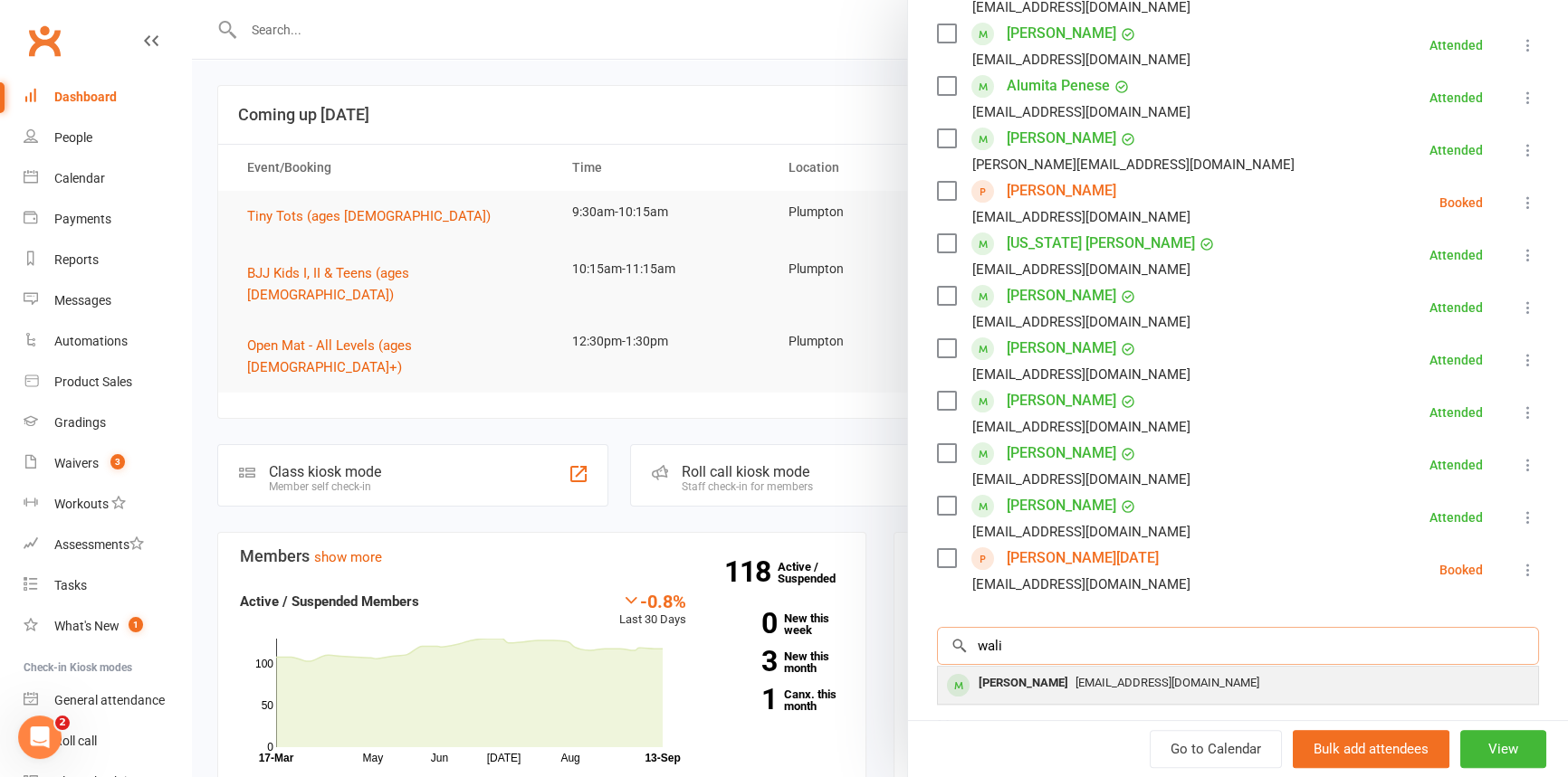
type input "wali"
click at [1008, 686] on div "[PERSON_NAME]" at bounding box center [1024, 683] width 104 height 26
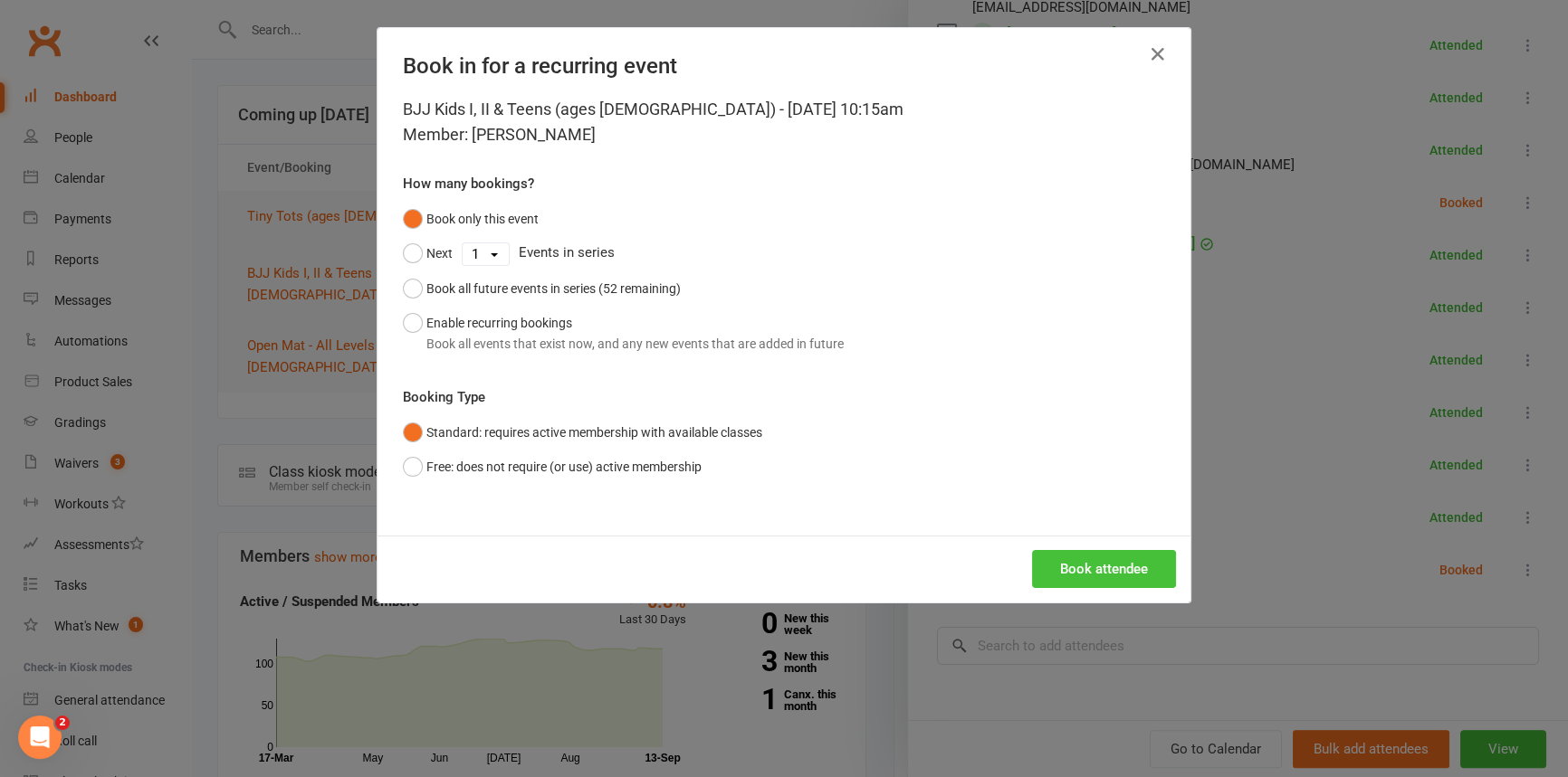
click at [1096, 559] on button "Book attendee" at bounding box center [1104, 569] width 144 height 38
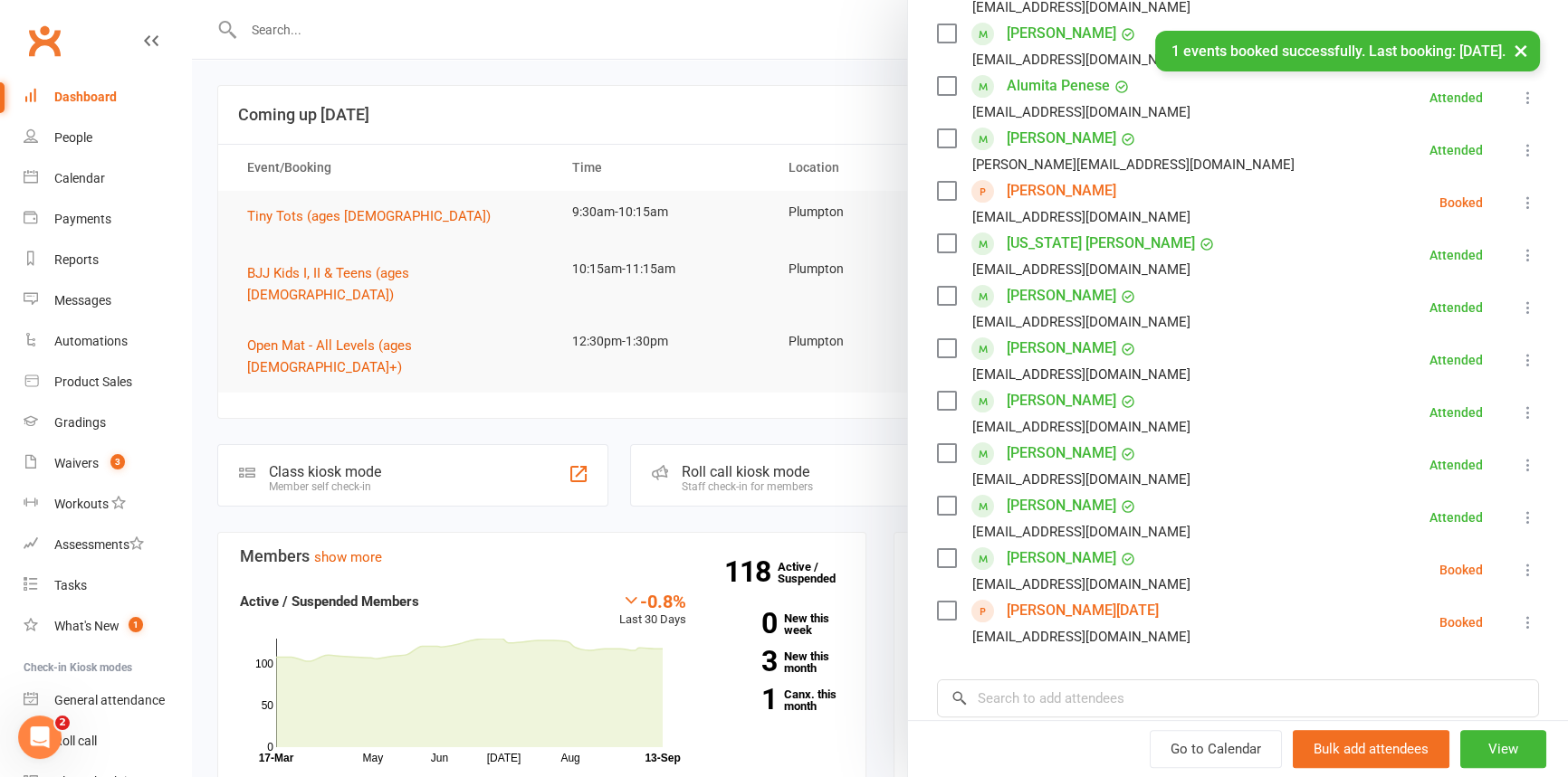
click at [1005, 655] on div "Class kiosk mode Roll call 10:15 AM - 11:15 AM, [DATE] with Grappling Bros Inst…" at bounding box center [1237, 340] width 660 height 1267
click at [992, 675] on div "Class kiosk mode Roll call 10:15 AM - 11:15 AM, [DATE] with Grappling Bros Inst…" at bounding box center [1237, 340] width 660 height 1267
click at [991, 688] on input "search" at bounding box center [1238, 698] width 602 height 38
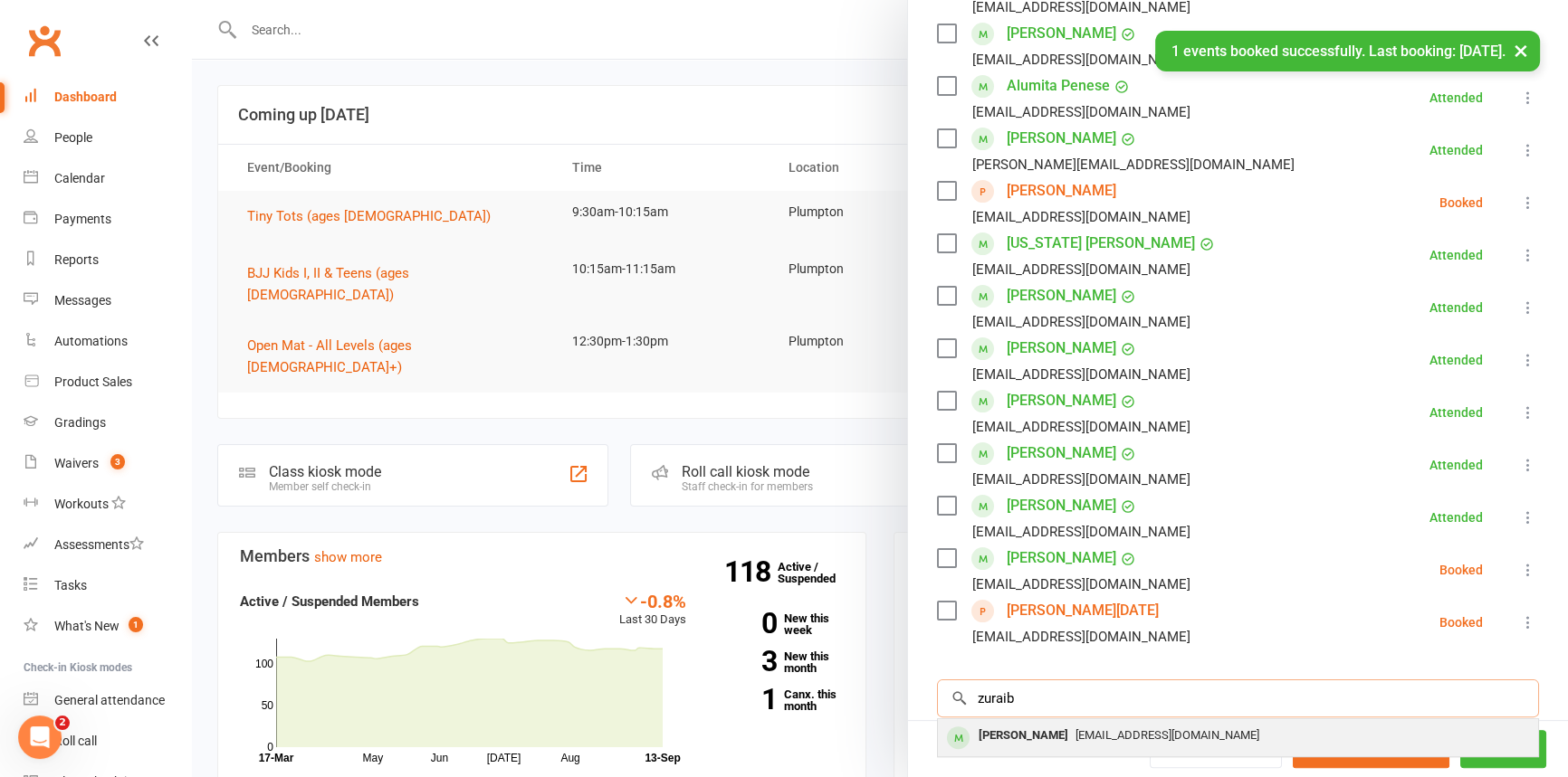
type input "zuraib"
click at [1013, 733] on div "[PERSON_NAME]" at bounding box center [1024, 736] width 104 height 26
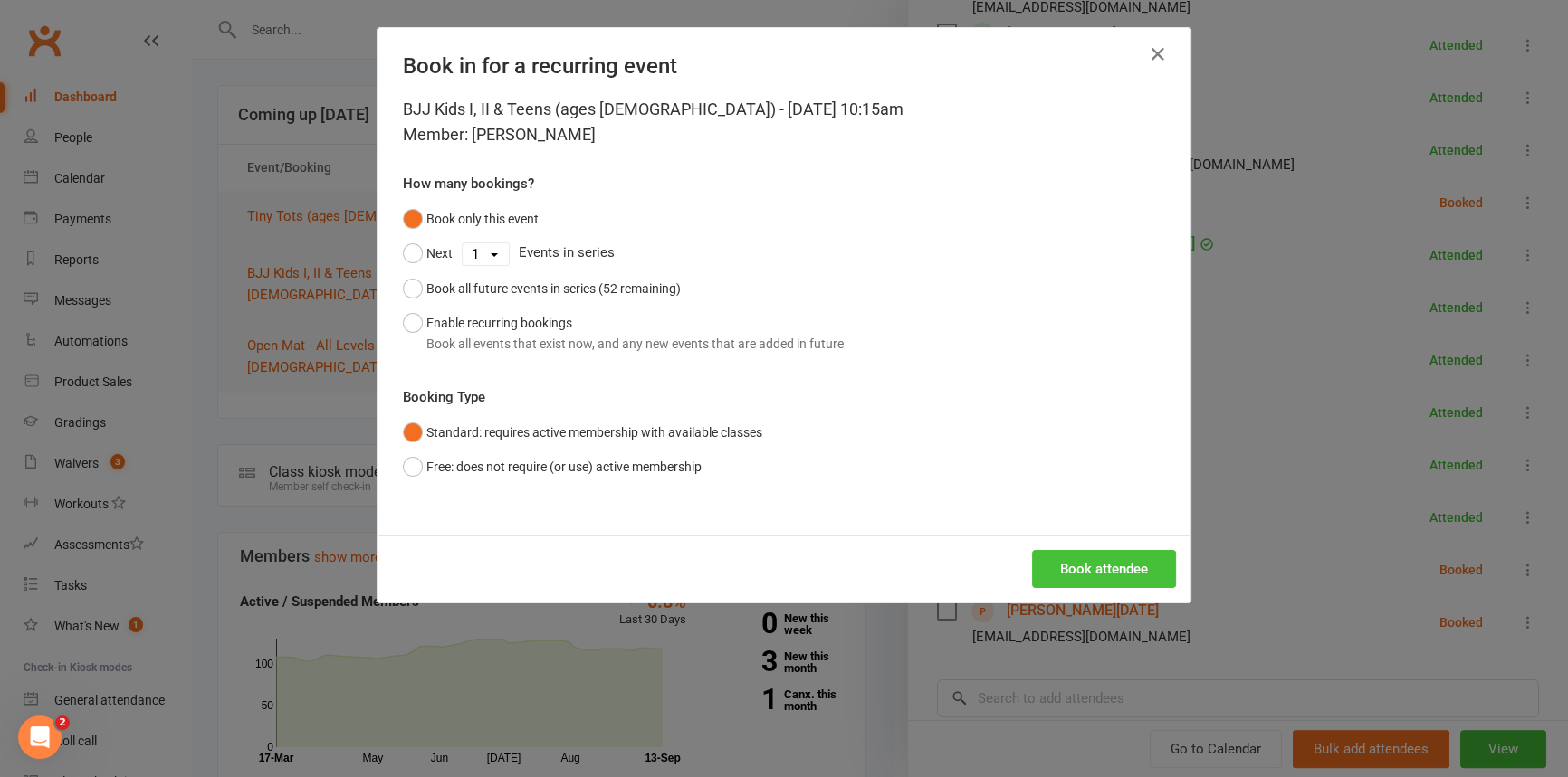
click at [1062, 579] on button "Book attendee" at bounding box center [1104, 569] width 144 height 38
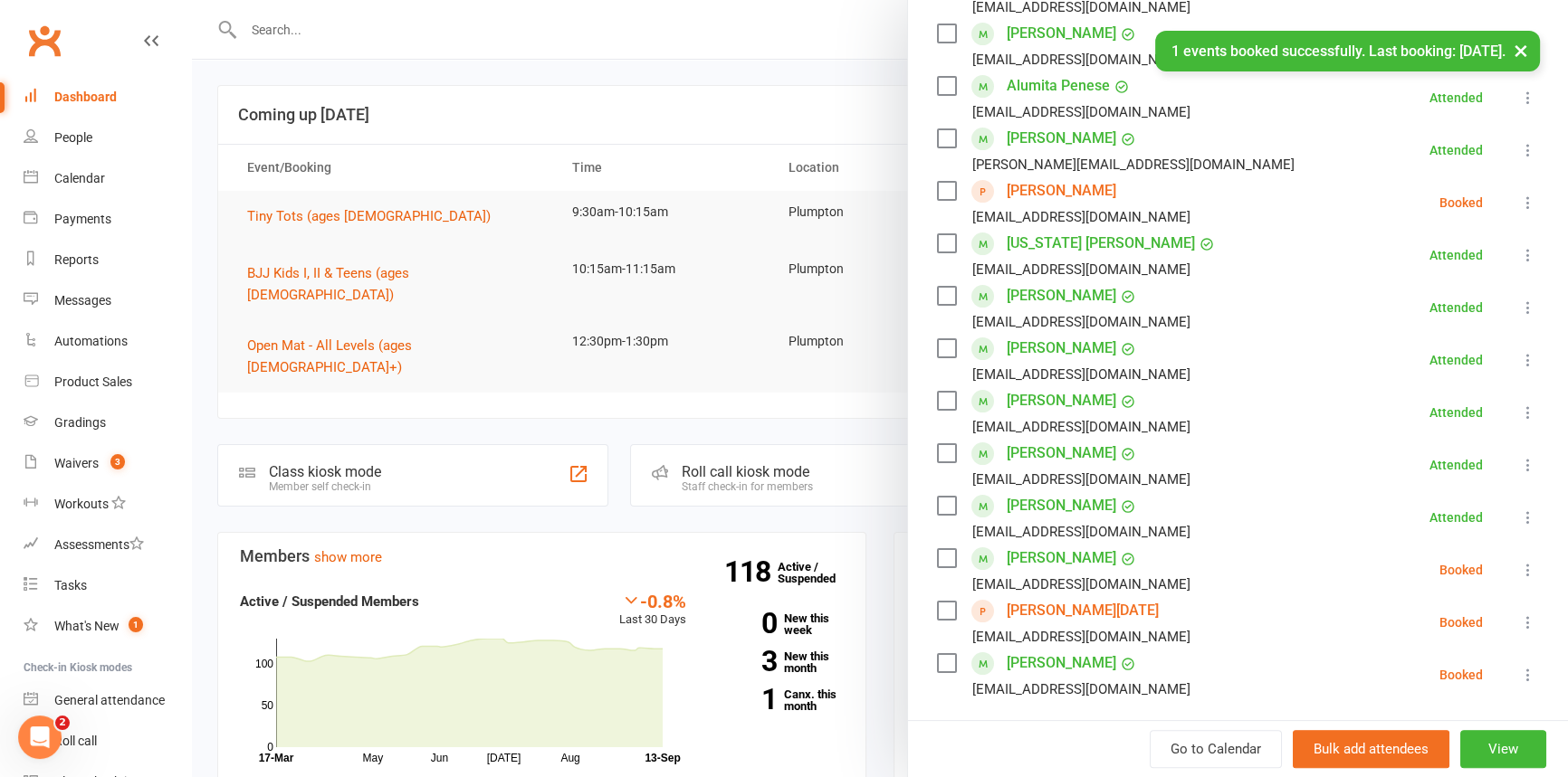
click at [1519, 566] on icon at bounding box center [1528, 570] width 18 height 18
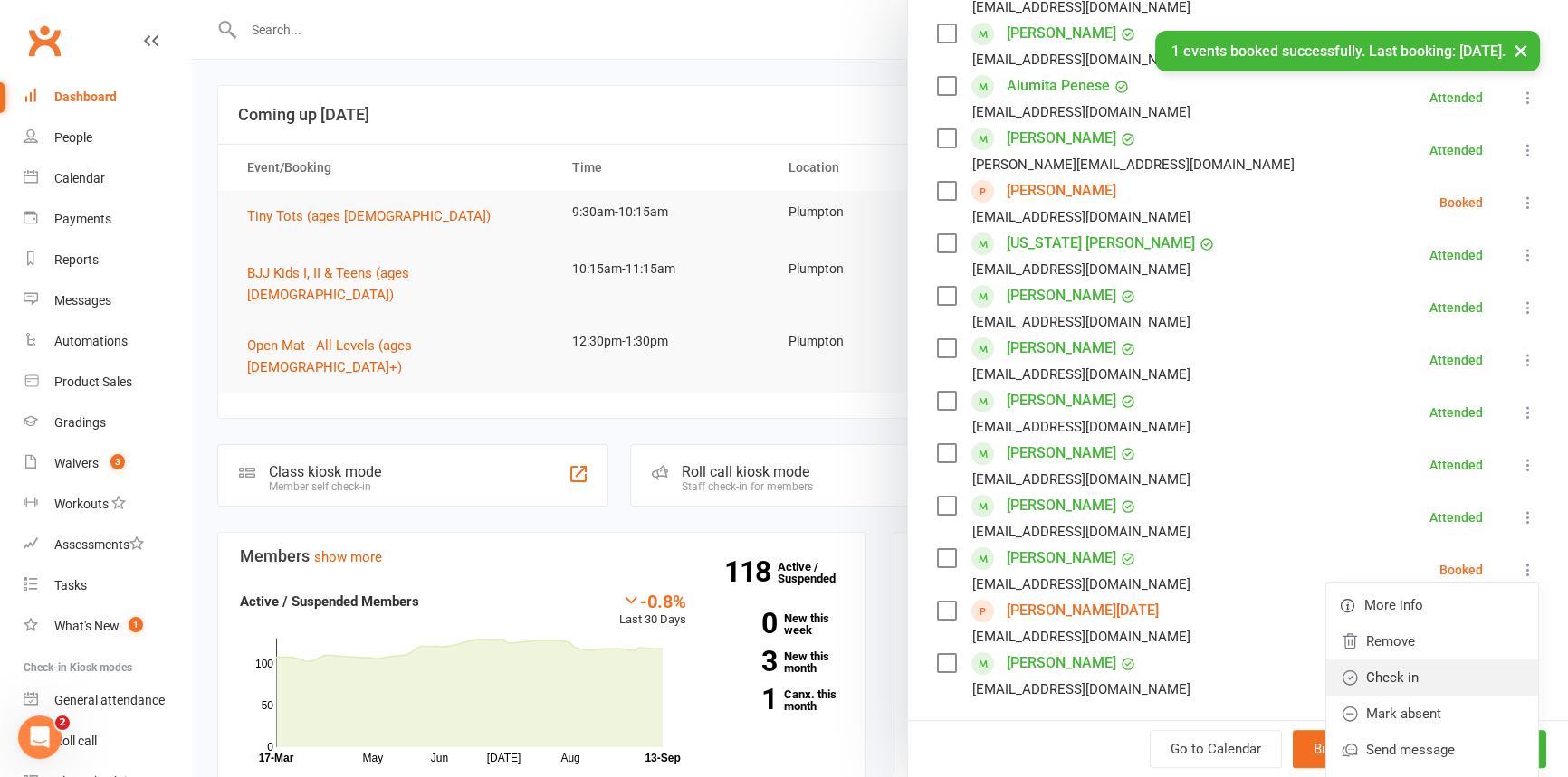
click at [1407, 677] on link "Check in" at bounding box center [1432, 678] width 212 height 36
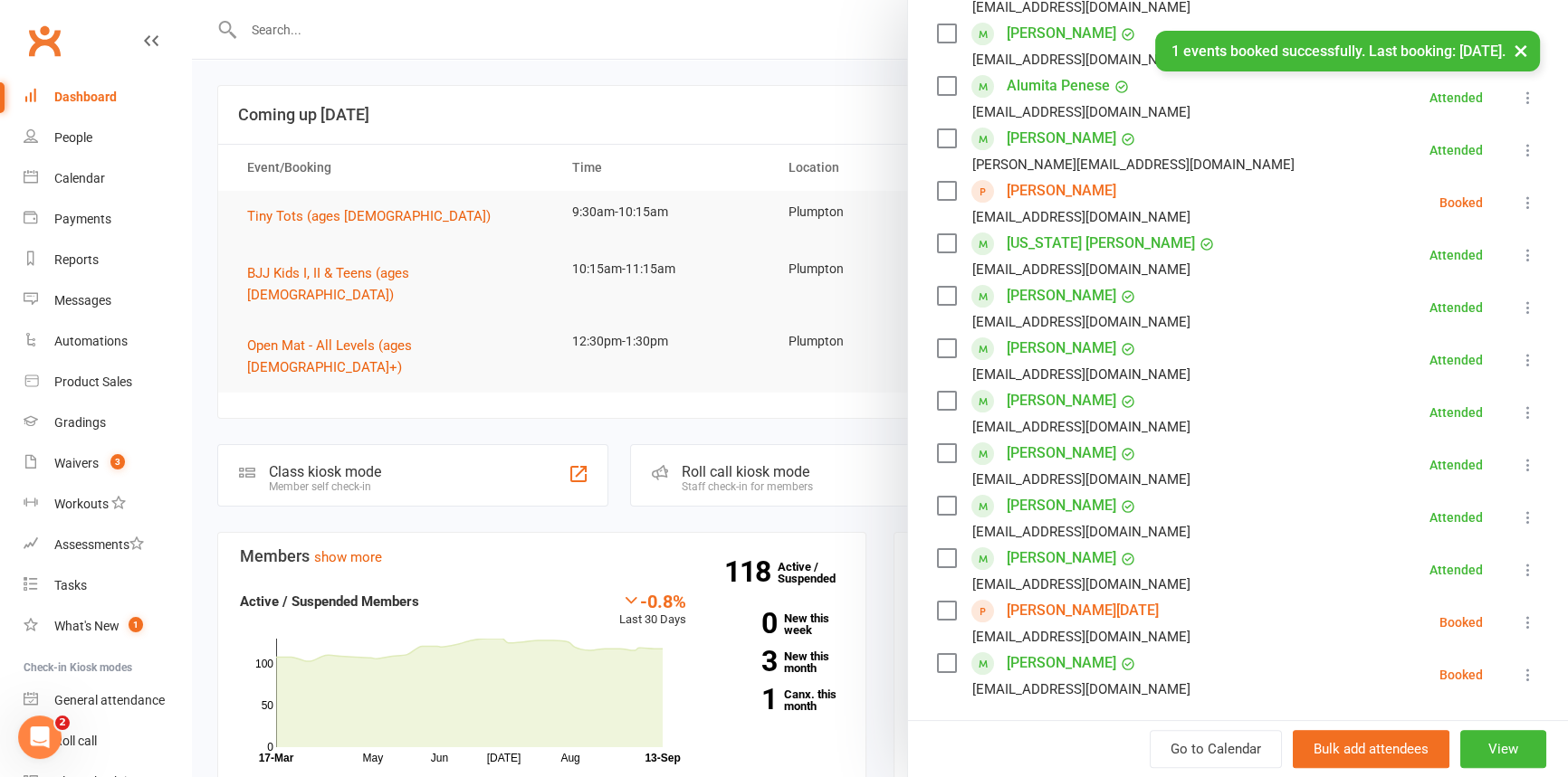
click at [1519, 677] on icon at bounding box center [1528, 674] width 18 height 18
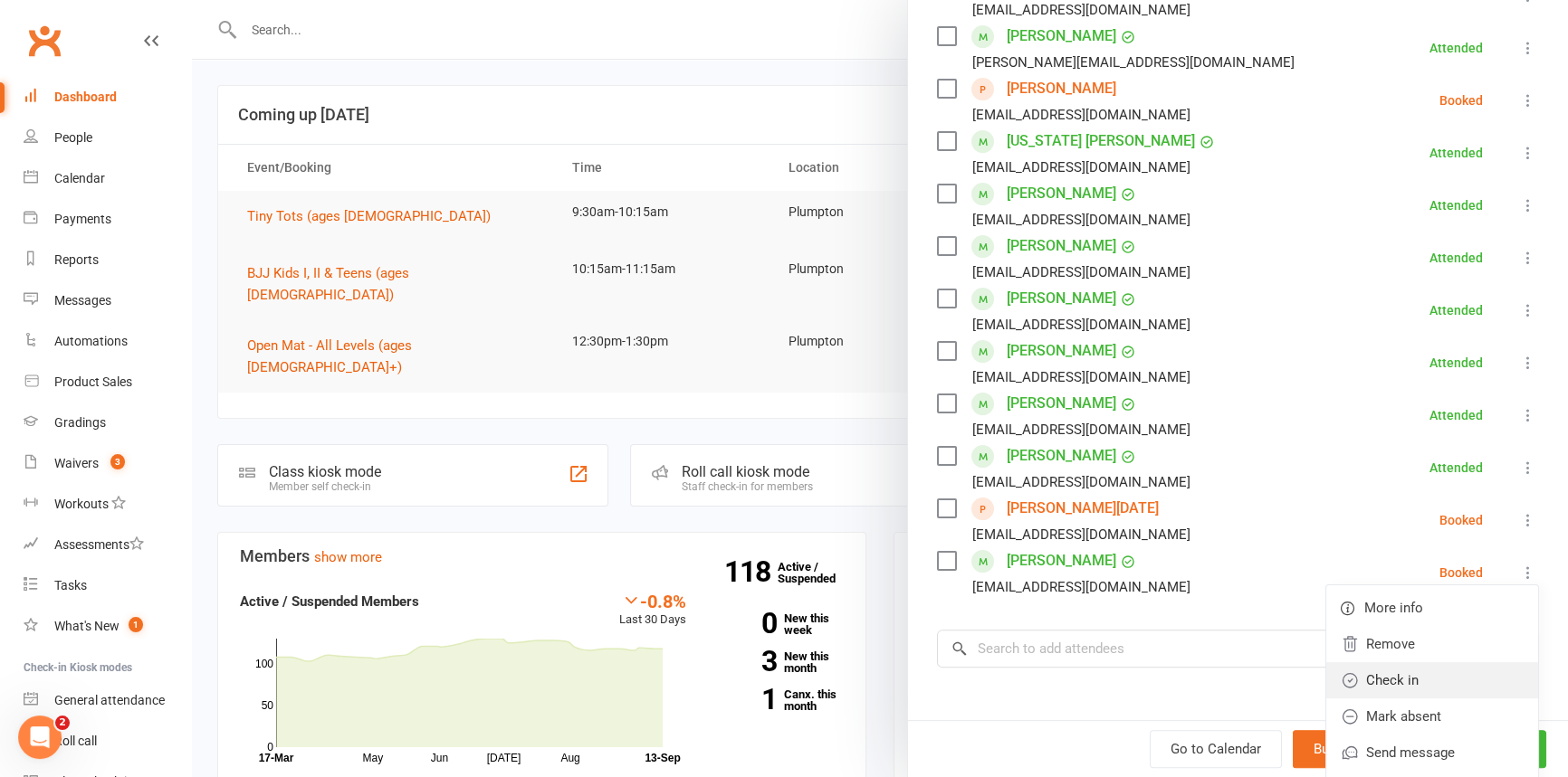
click at [1371, 687] on link "Check in" at bounding box center [1432, 680] width 212 height 36
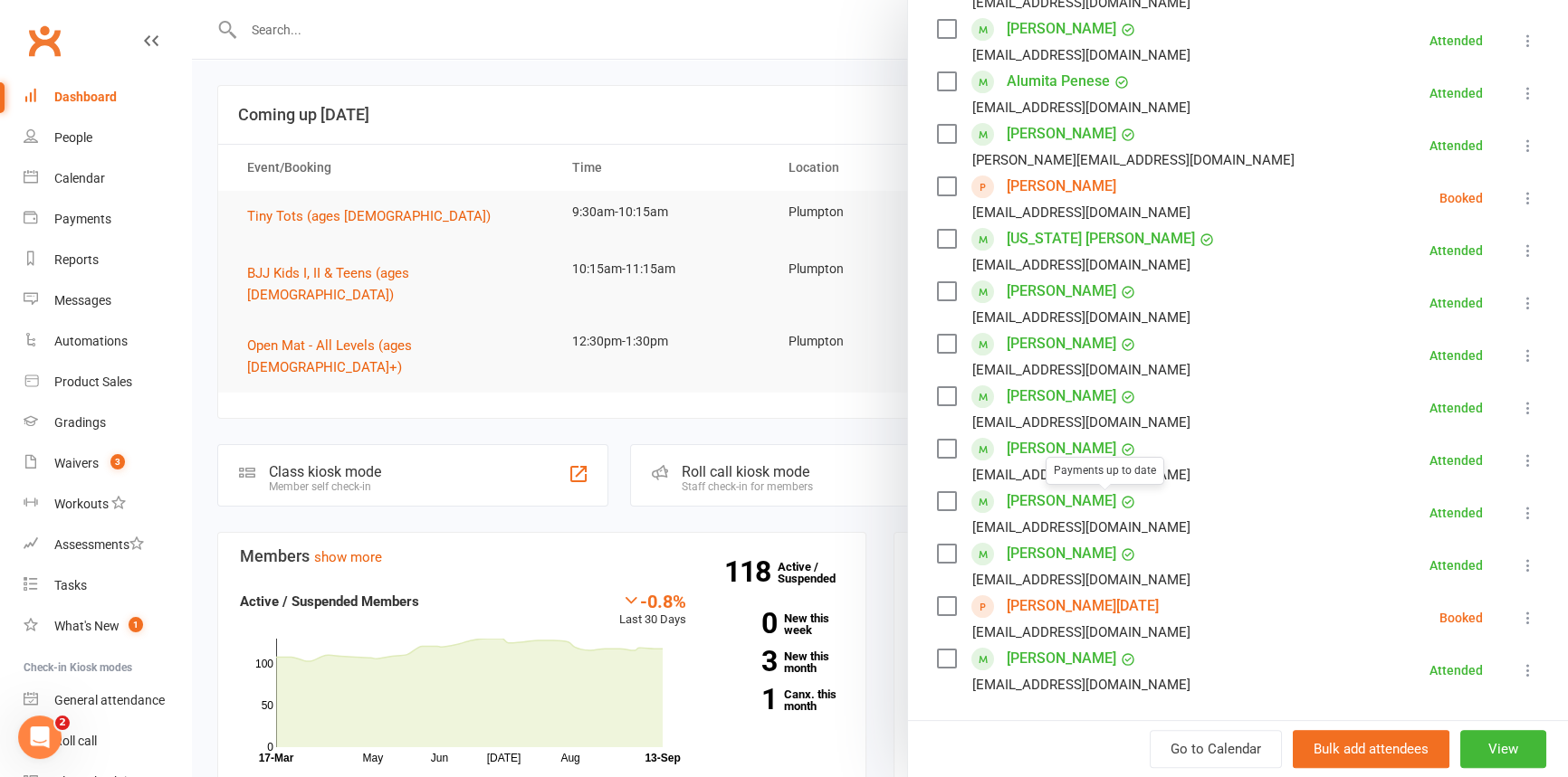
scroll to position [534, 0]
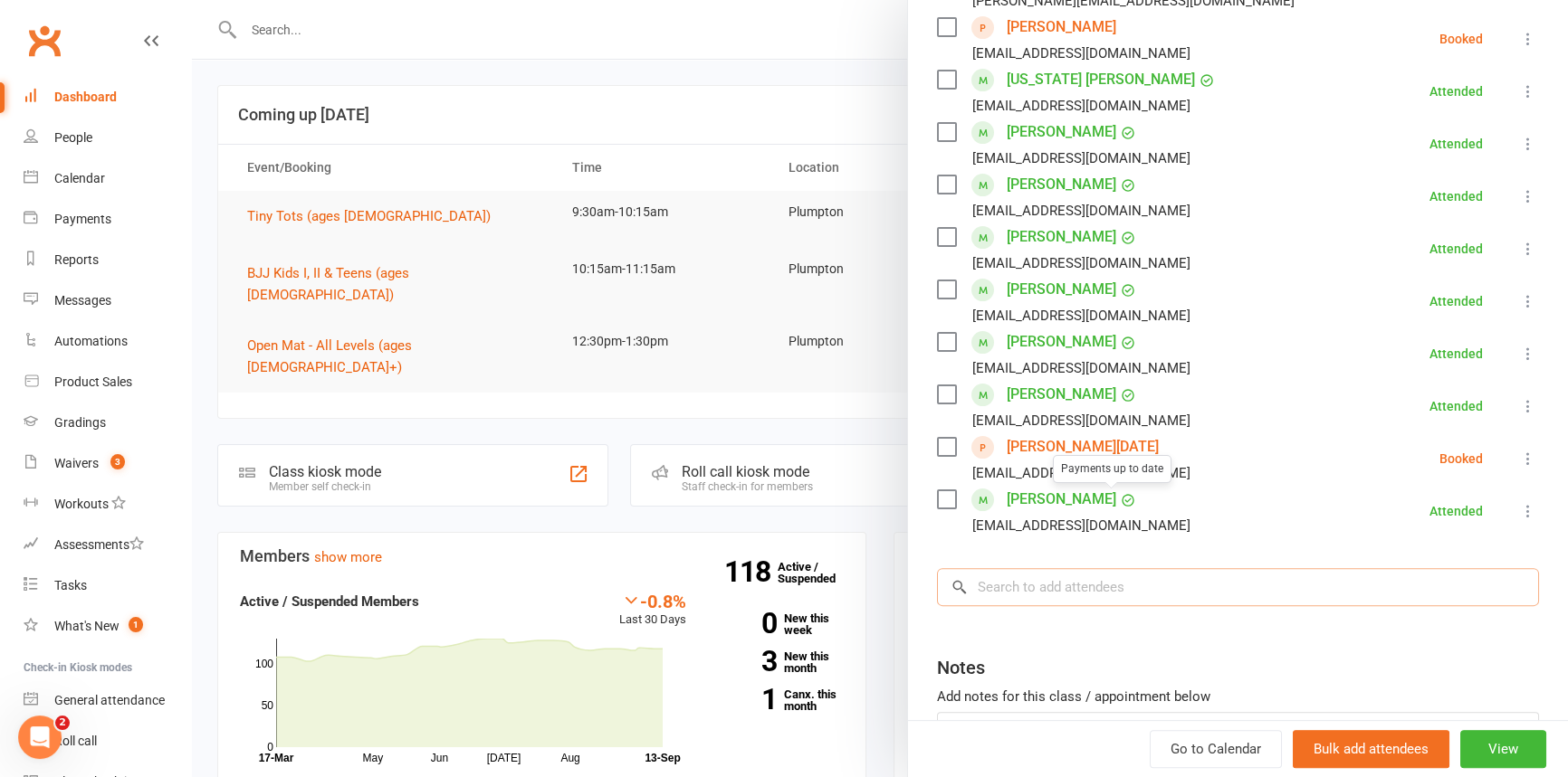
click at [1013, 583] on input "search" at bounding box center [1238, 587] width 602 height 38
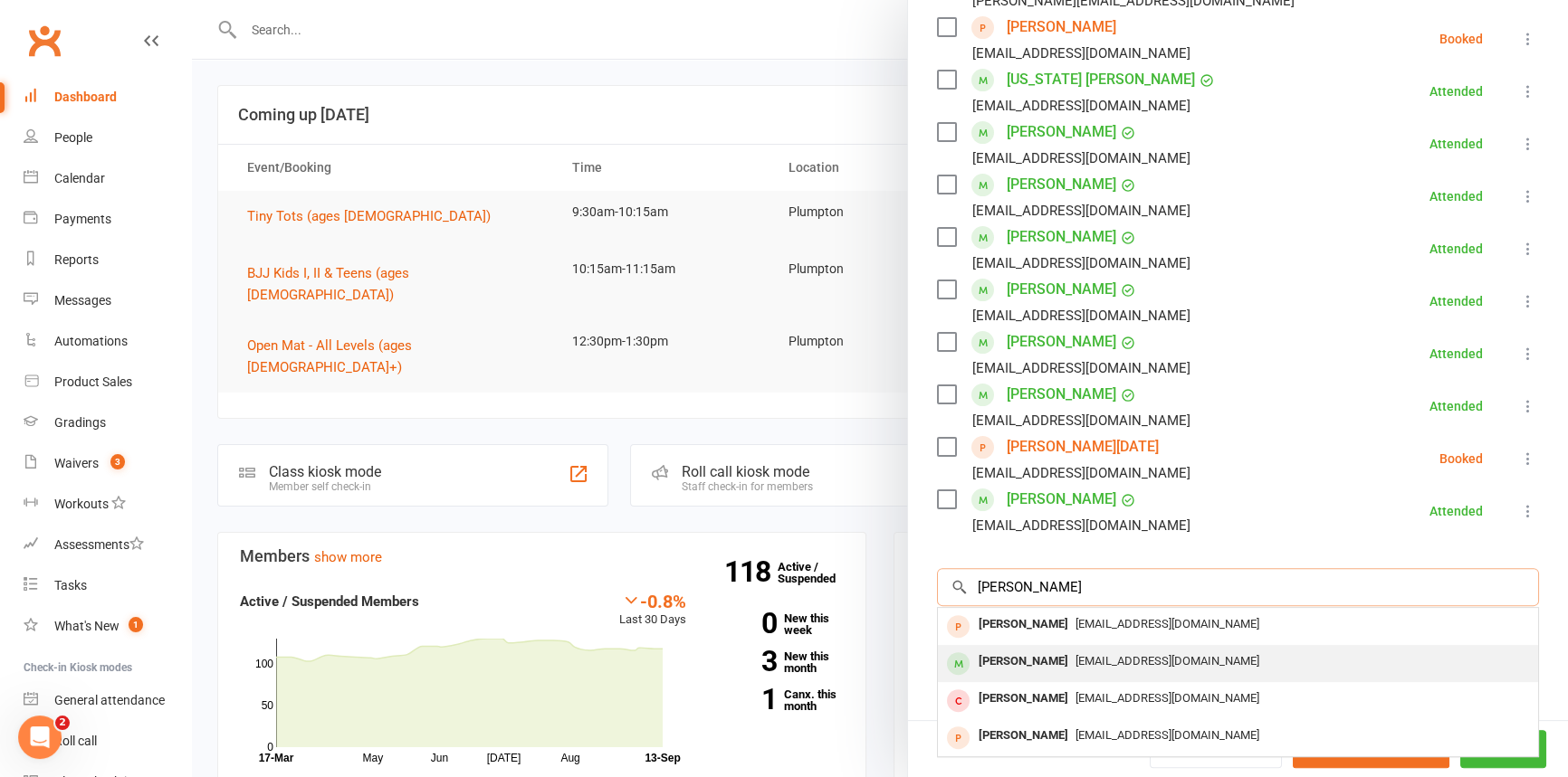
type input "[PERSON_NAME]"
click at [1009, 660] on div "[PERSON_NAME]" at bounding box center [1024, 661] width 104 height 26
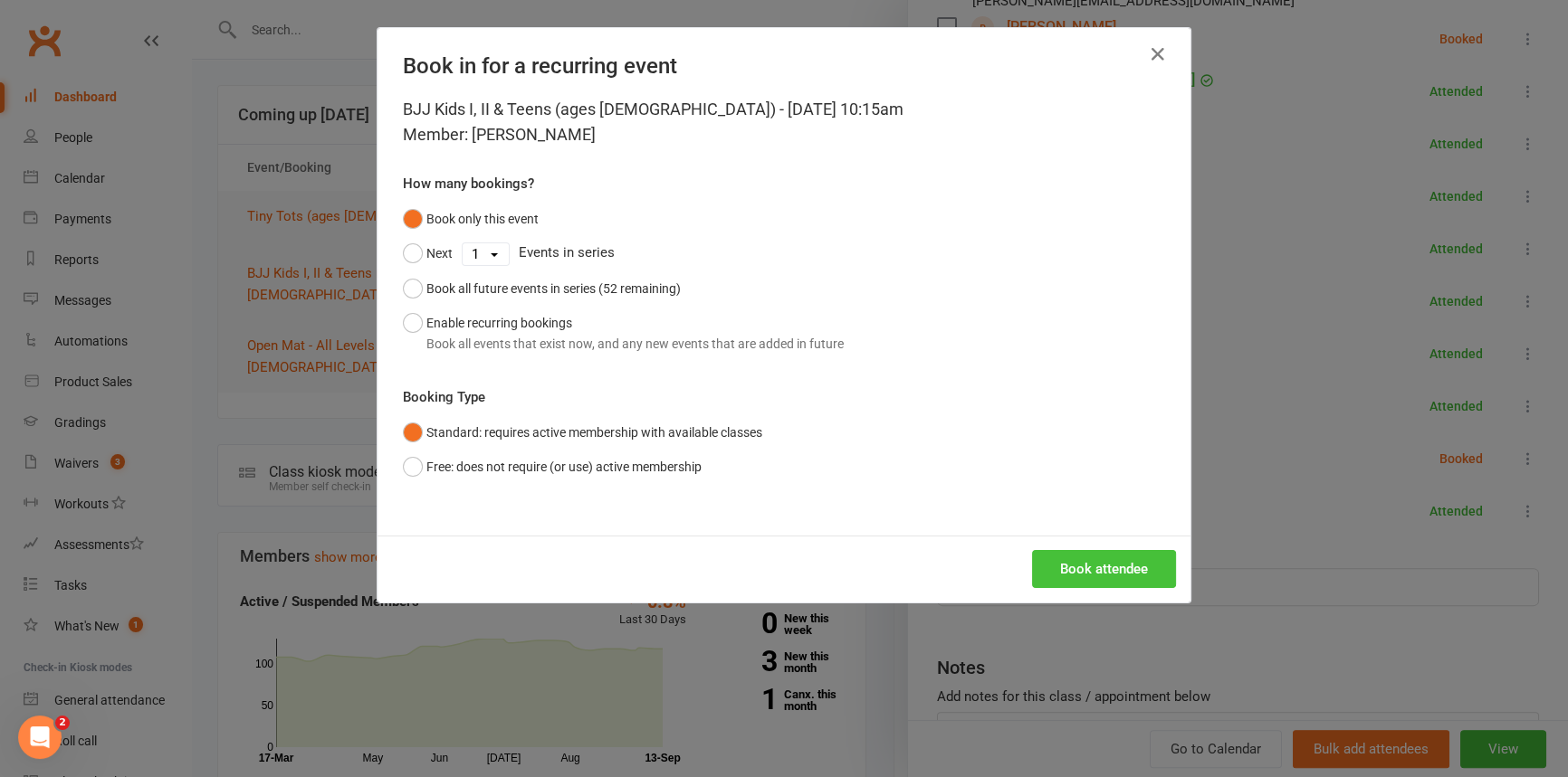
click at [1084, 583] on button "Book attendee" at bounding box center [1104, 569] width 144 height 38
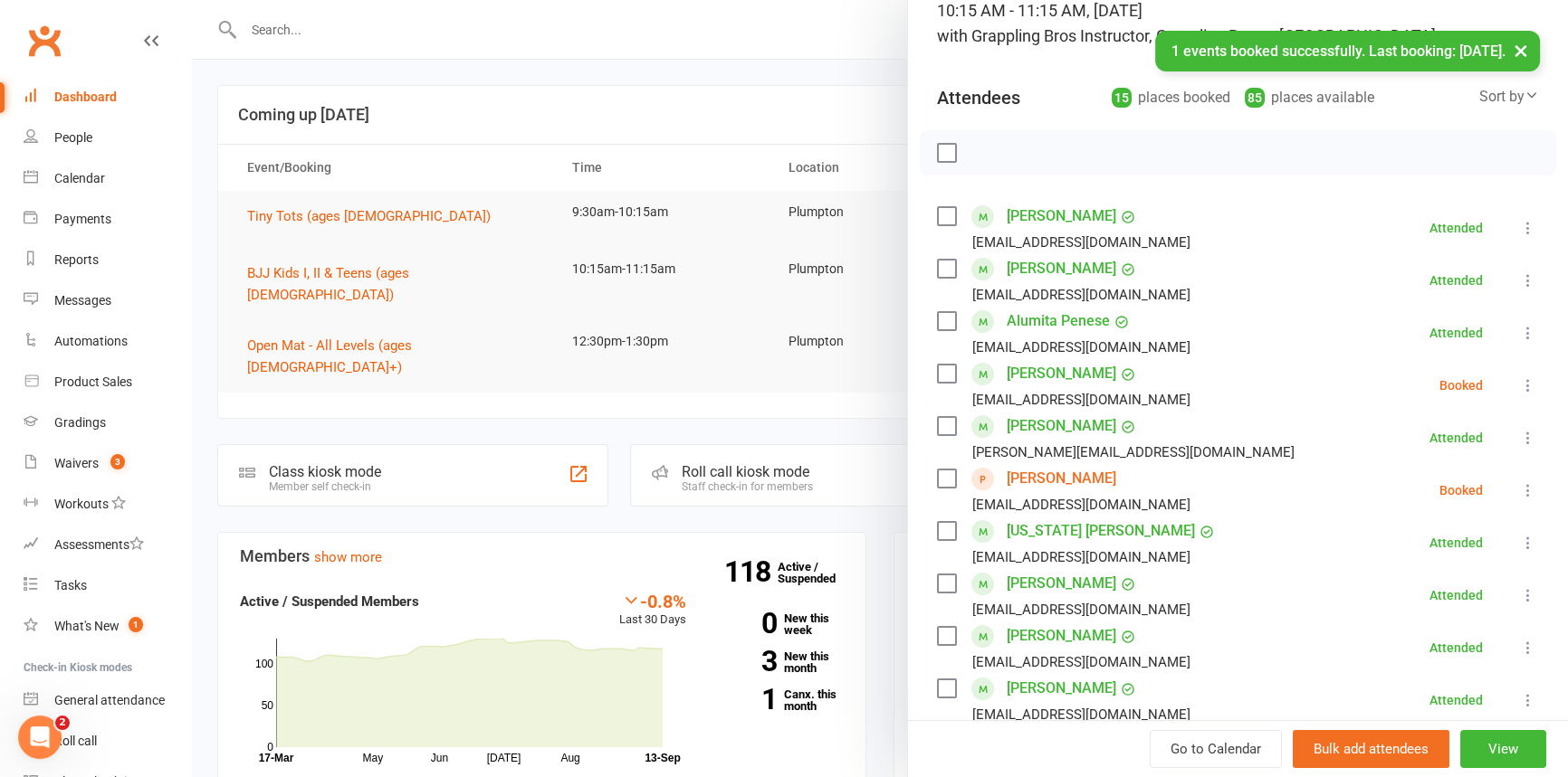
scroll to position [134, 0]
click at [1519, 384] on icon at bounding box center [1528, 386] width 18 height 18
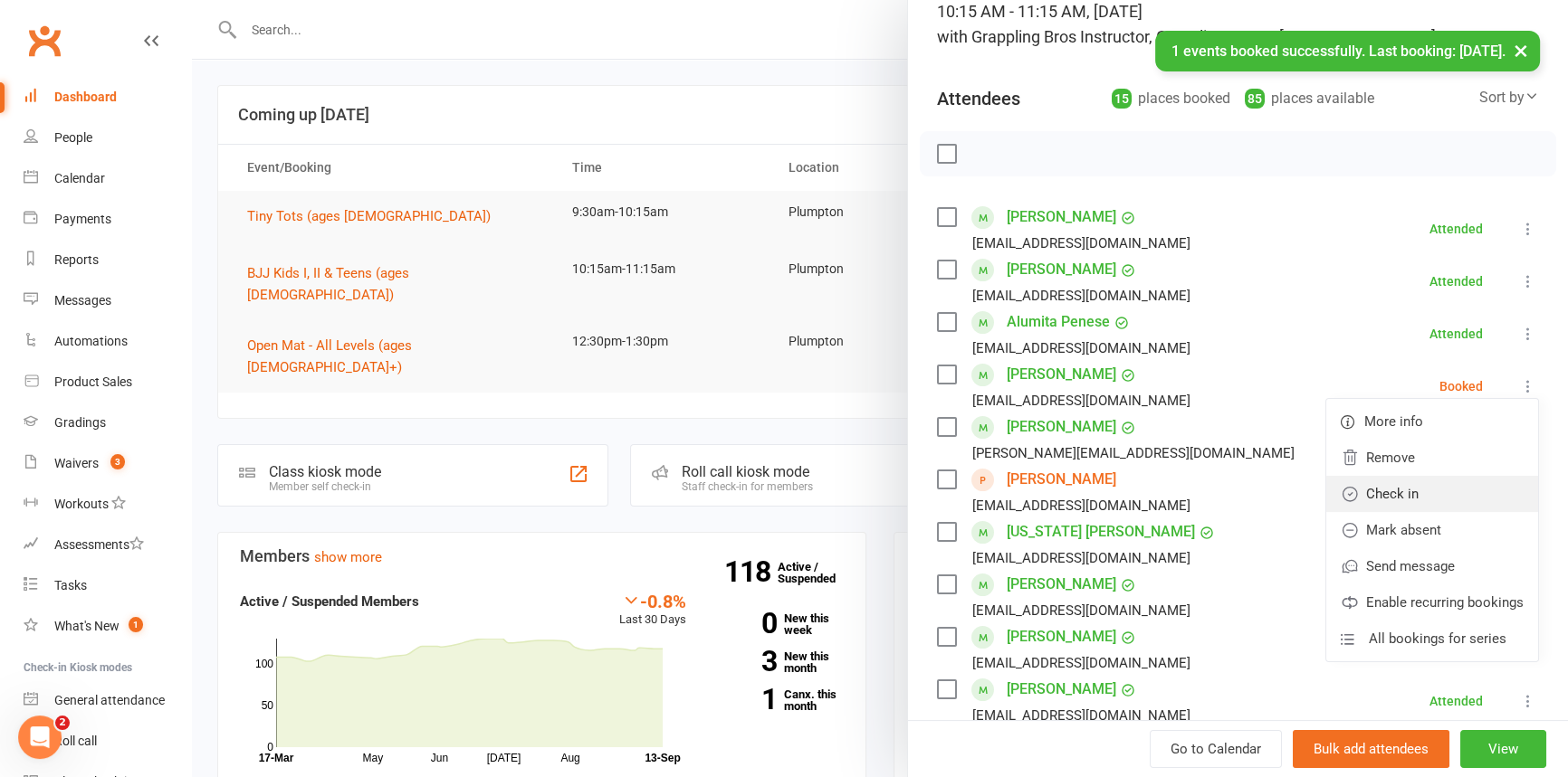
click at [1448, 498] on link "Check in" at bounding box center [1432, 494] width 212 height 36
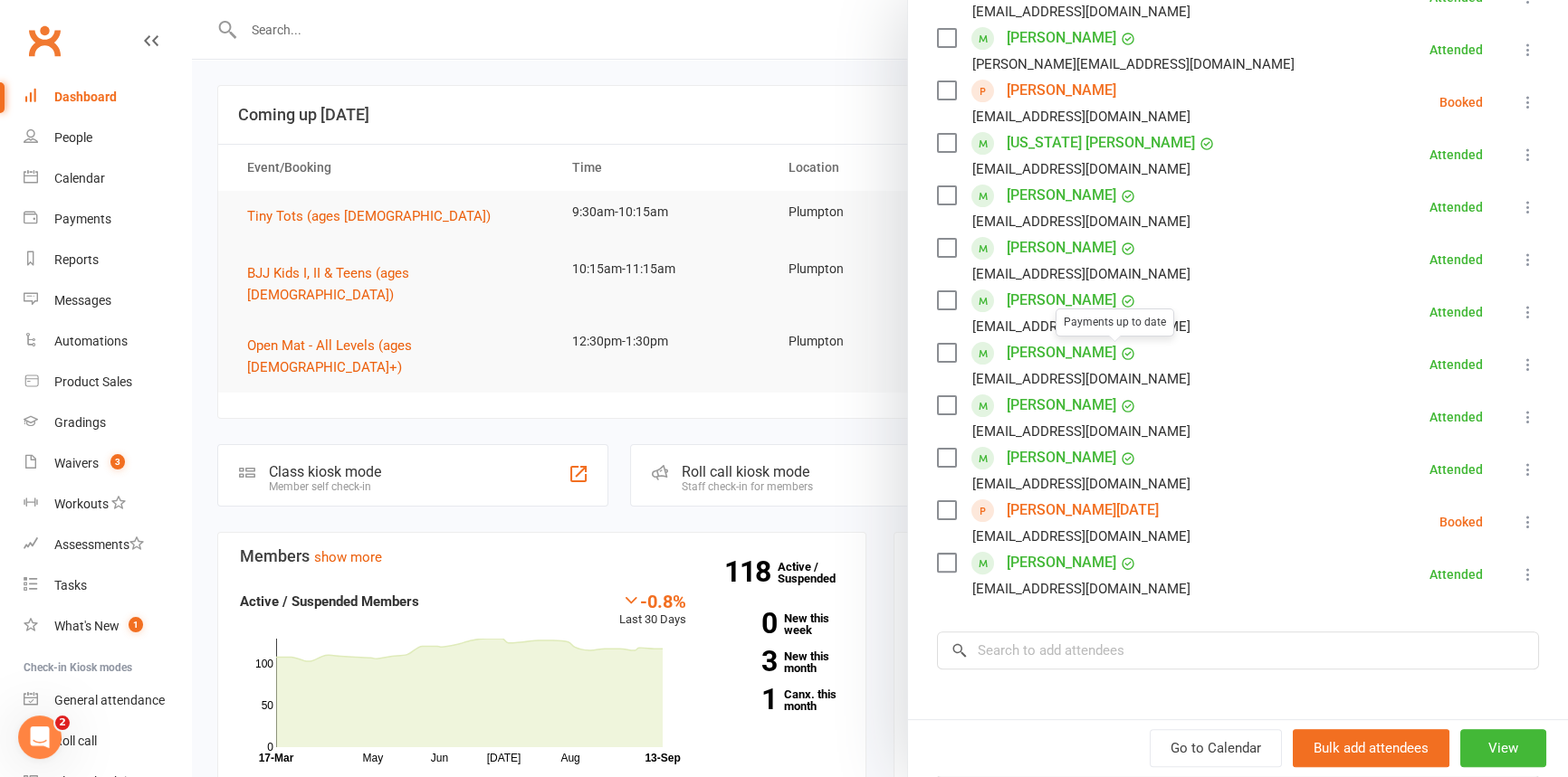
scroll to position [525, 0]
click at [1033, 650] on input "search" at bounding box center [1238, 649] width 602 height 38
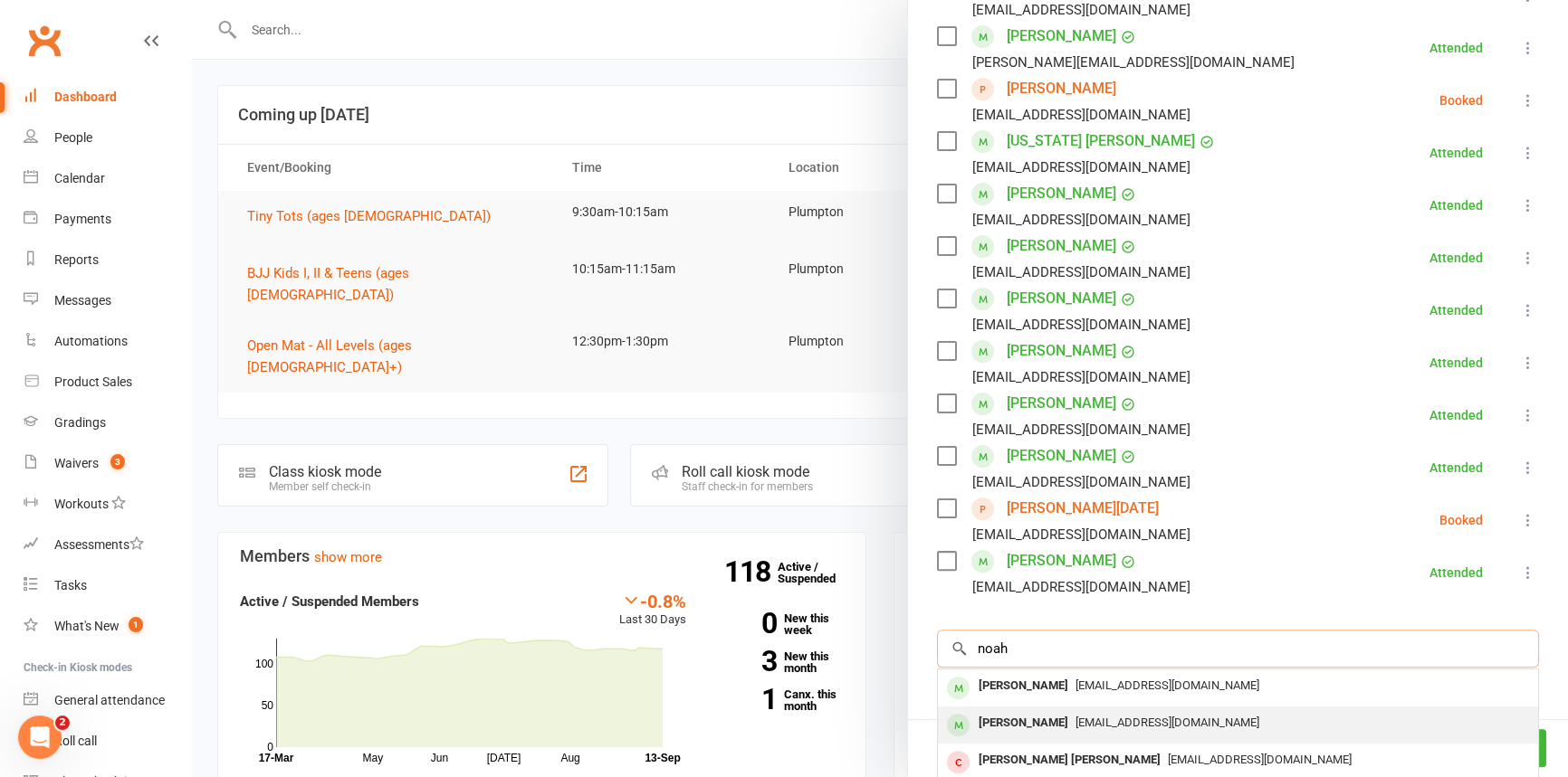
type input "noah"
click at [1020, 724] on div "[PERSON_NAME]" at bounding box center [1024, 723] width 104 height 26
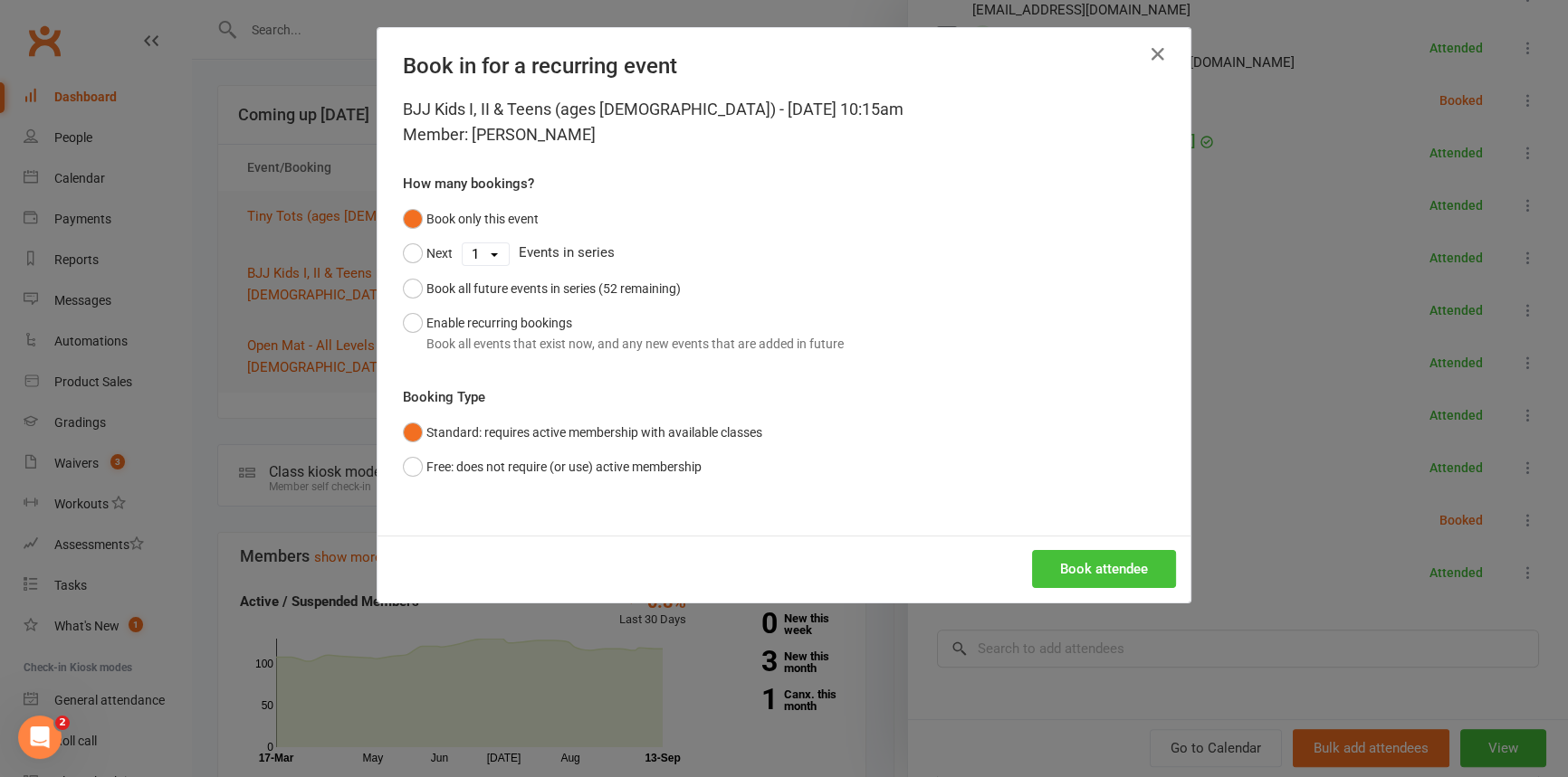
click at [1074, 586] on button "Book attendee" at bounding box center [1104, 569] width 144 height 38
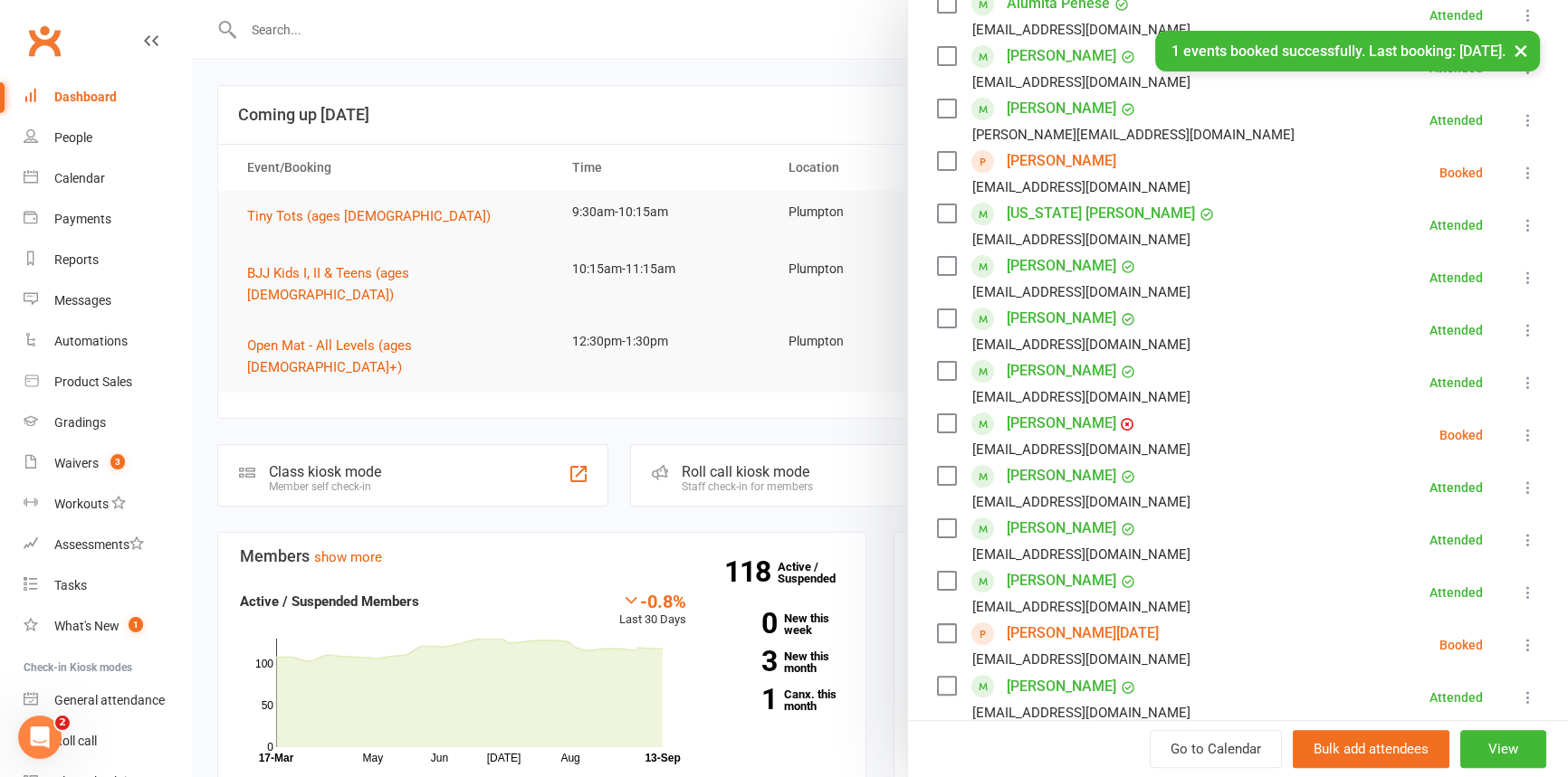
scroll to position [463, 0]
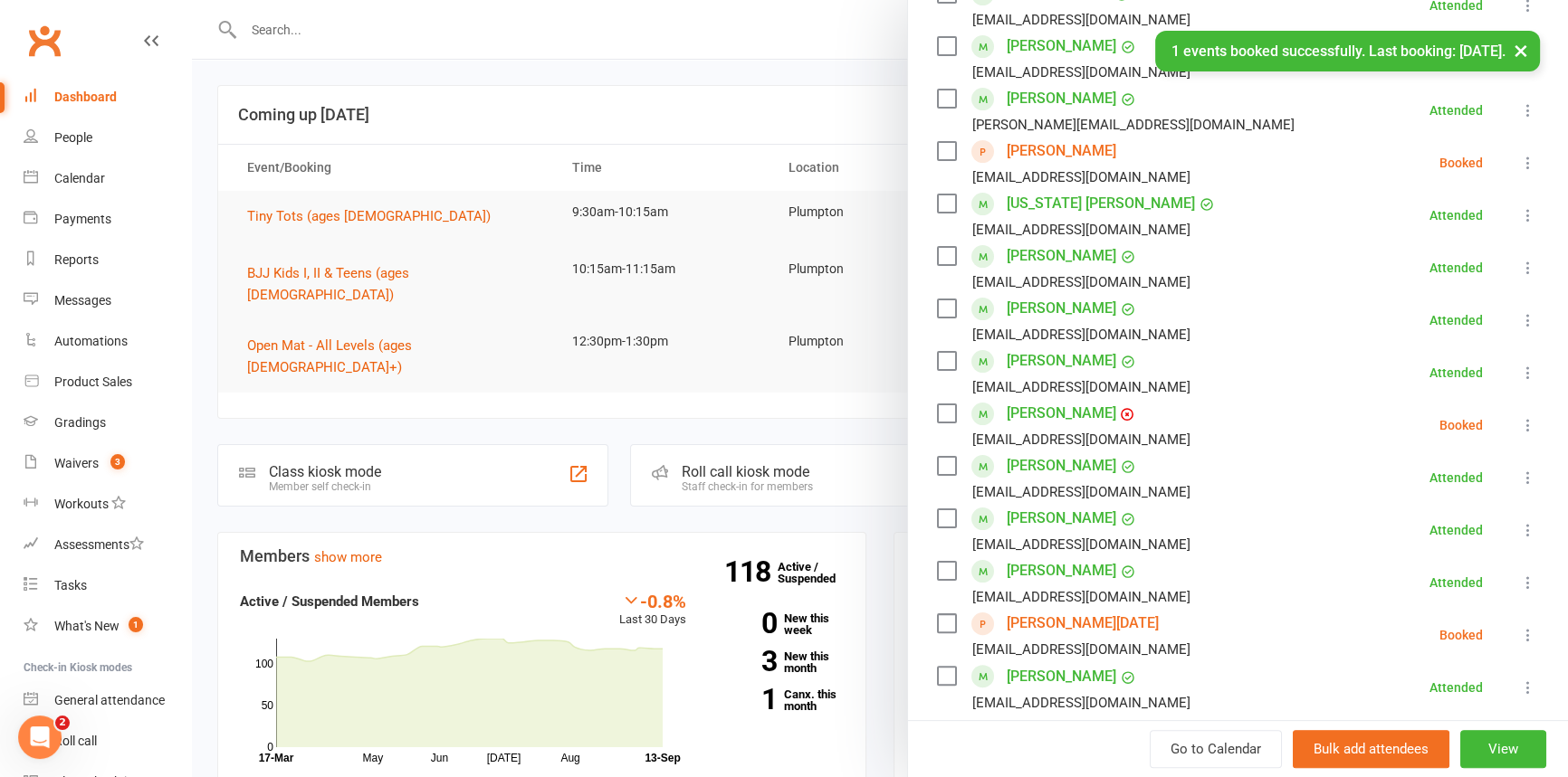
click at [1519, 426] on icon at bounding box center [1528, 425] width 18 height 18
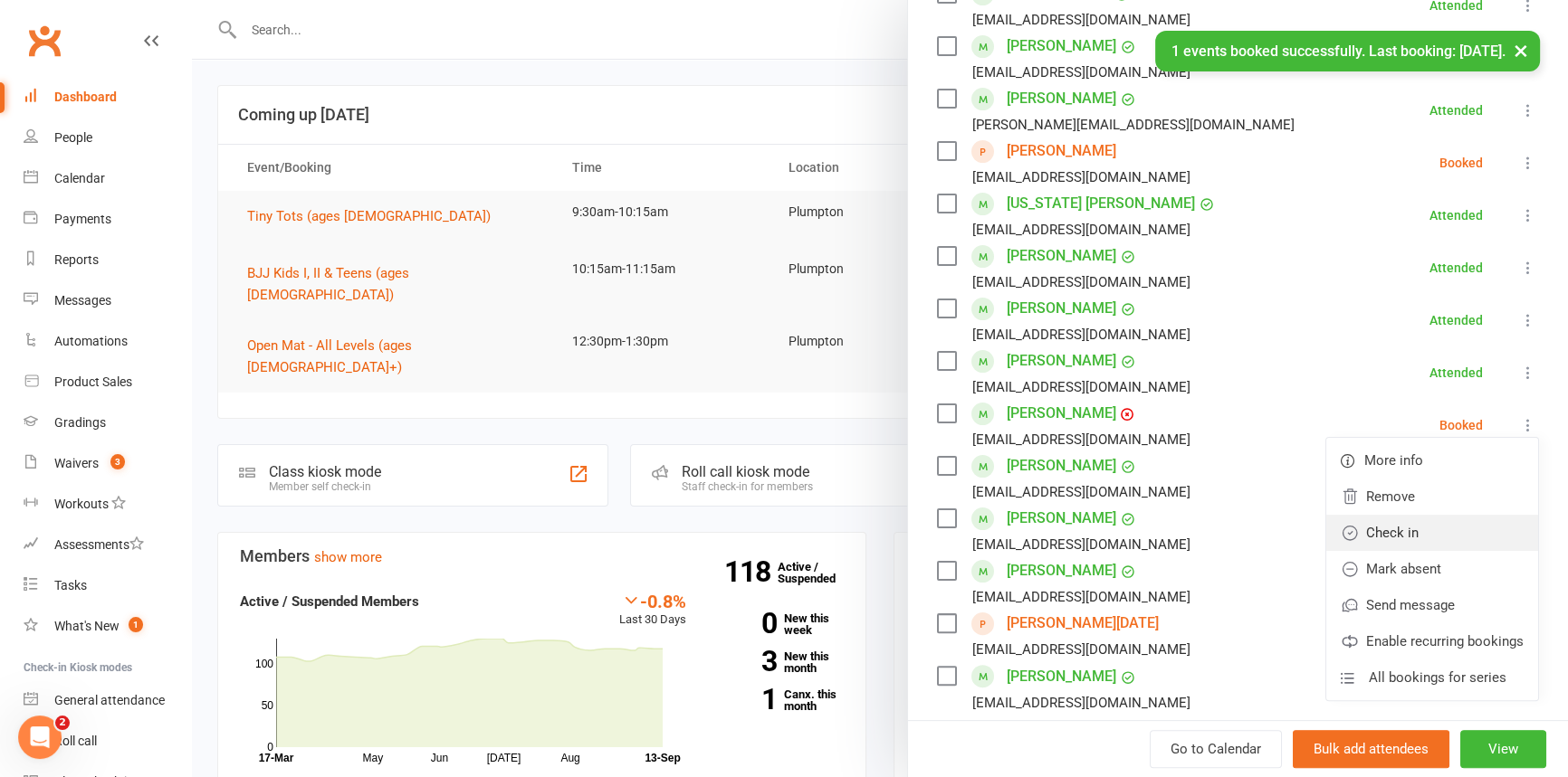
click at [1425, 516] on link "Check in" at bounding box center [1432, 533] width 212 height 36
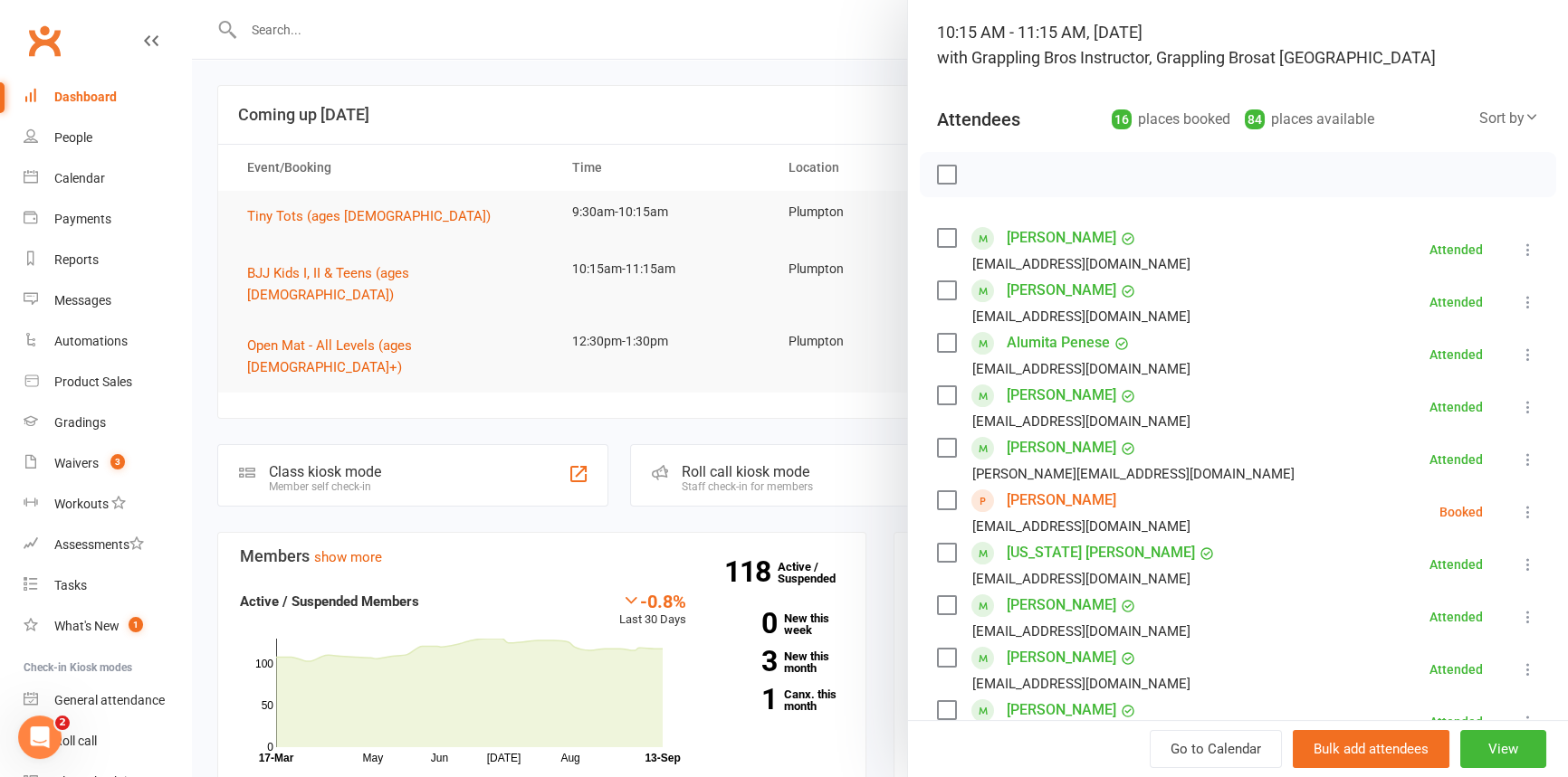
scroll to position [0, 0]
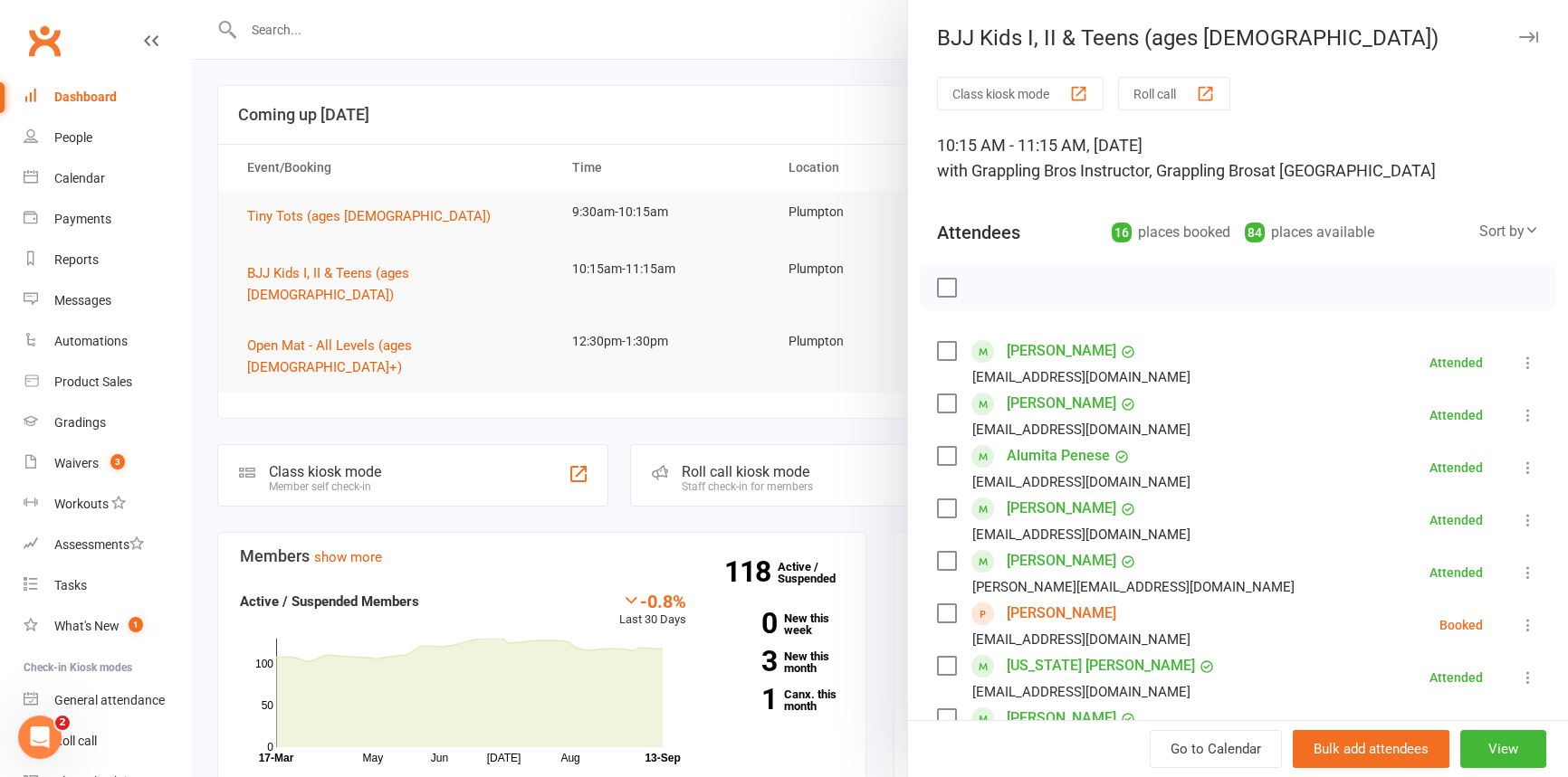
click at [1519, 34] on icon "button" at bounding box center [1529, 36] width 19 height 11
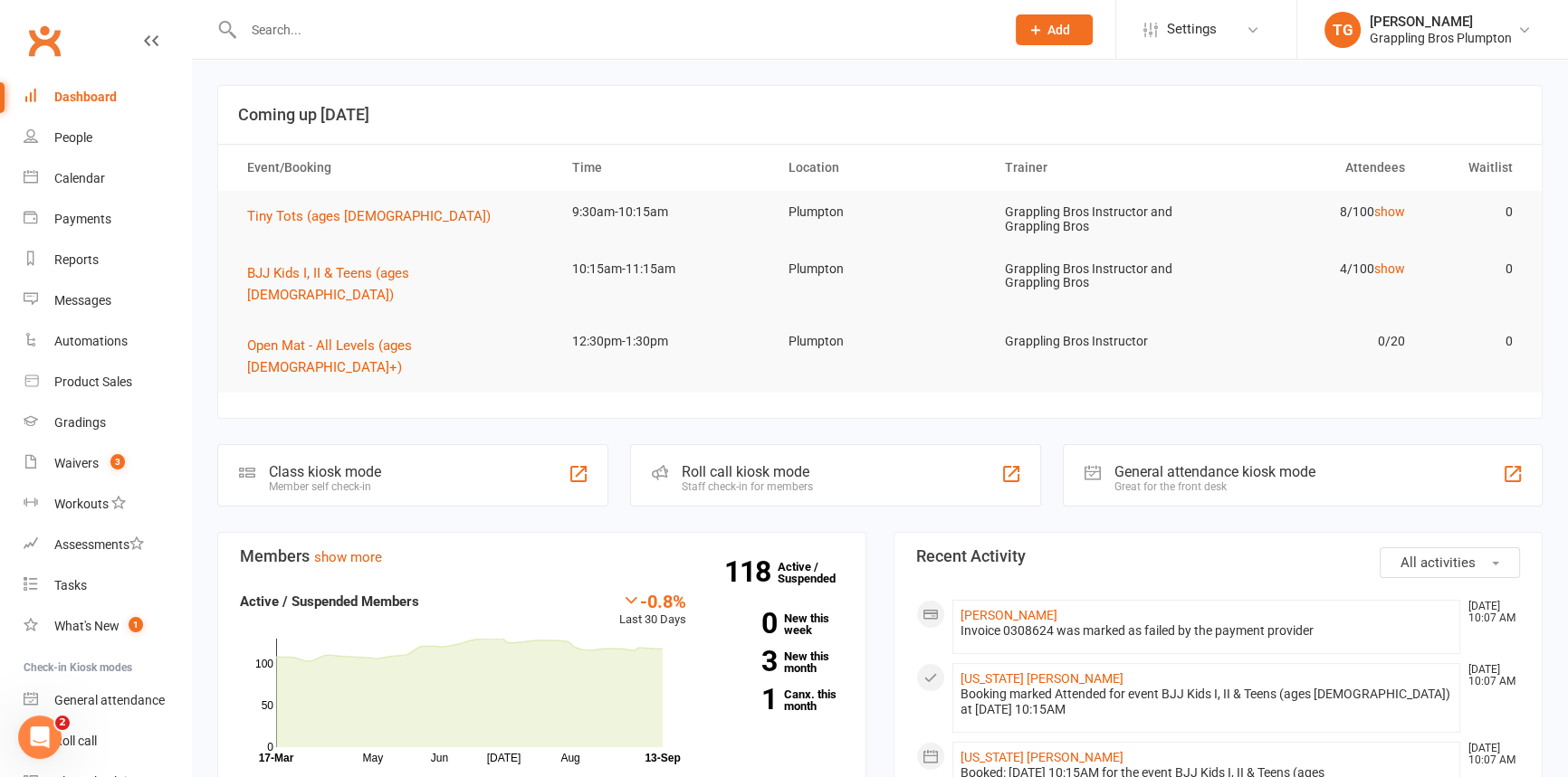
click at [93, 93] on div "Dashboard" at bounding box center [85, 97] width 62 height 14
click at [300, 271] on span "BJJ Kids I, II & Teens (ages [DEMOGRAPHIC_DATA])" at bounding box center [328, 285] width 162 height 38
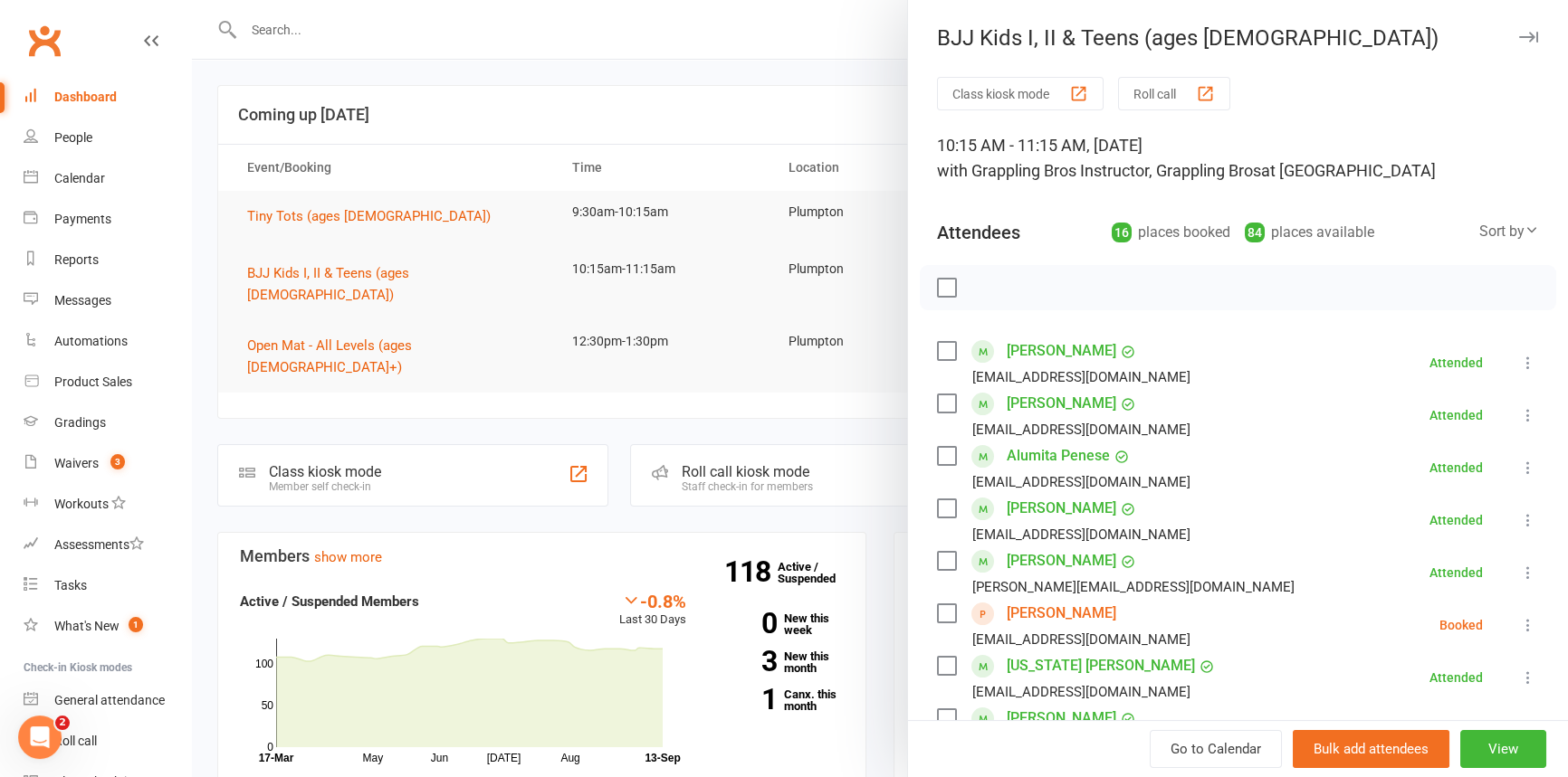
click at [1519, 33] on icon "button" at bounding box center [1529, 36] width 19 height 11
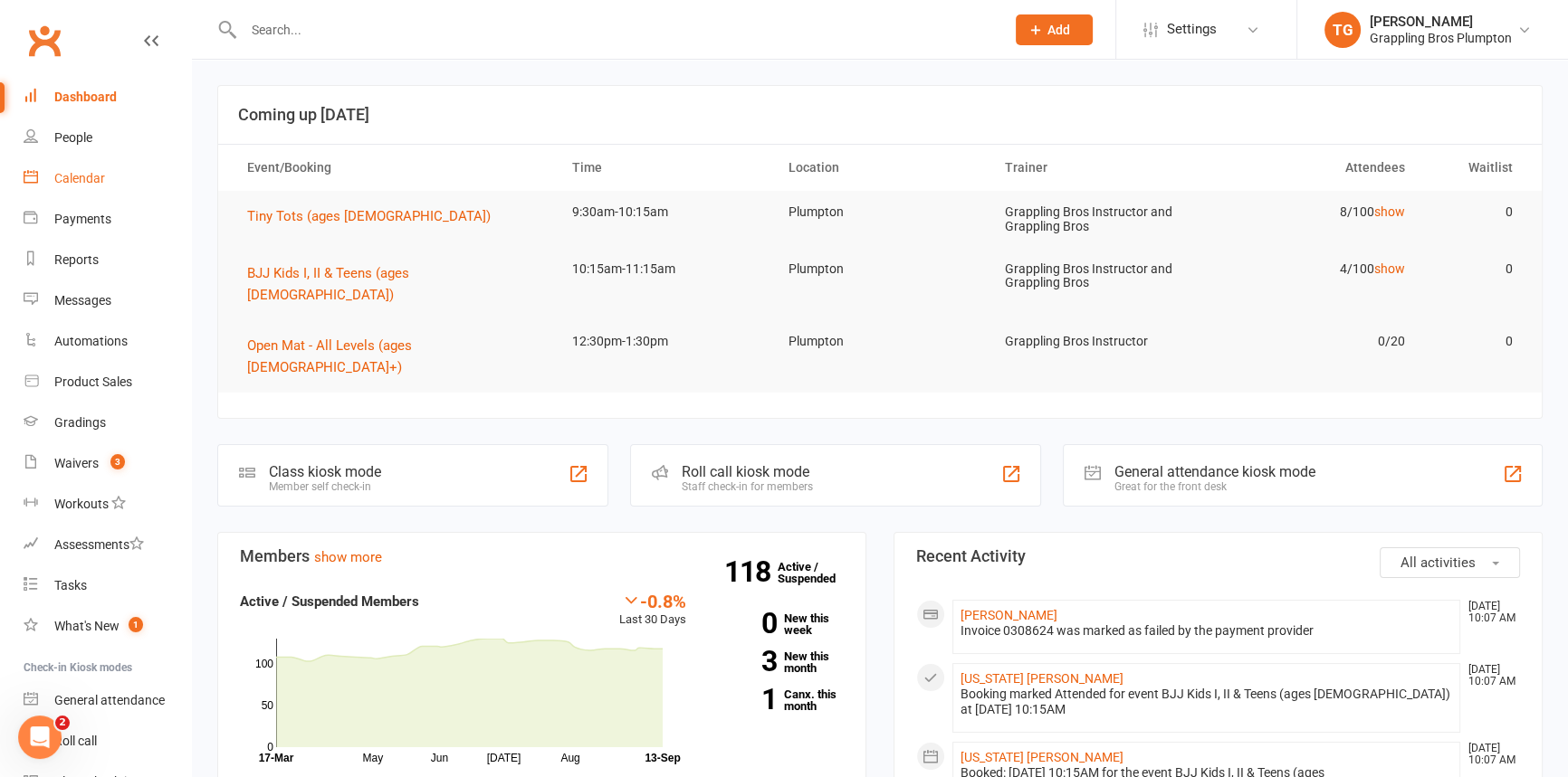
click at [65, 172] on div "Calendar" at bounding box center [80, 178] width 51 height 14
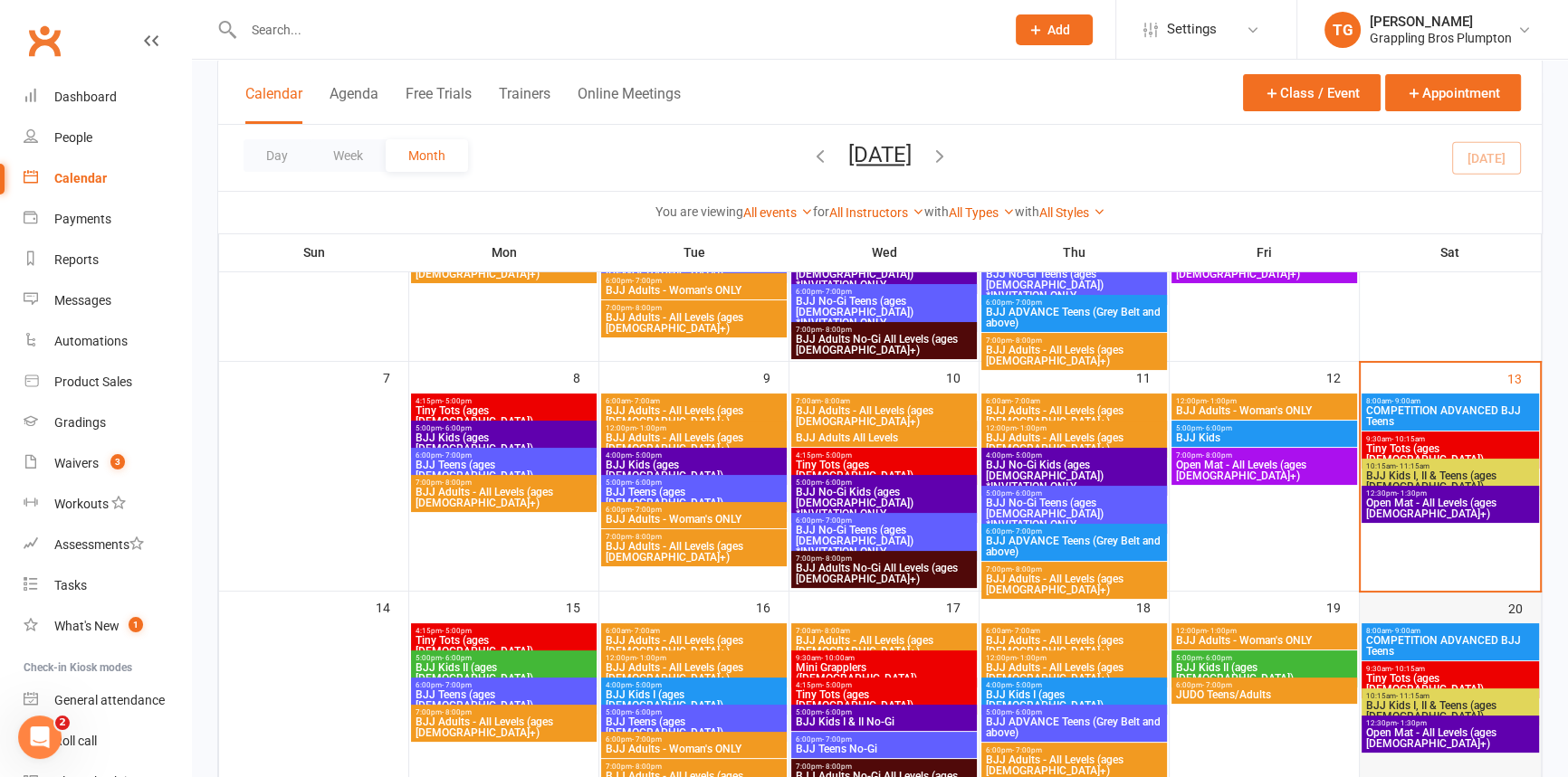
scroll to position [308, 0]
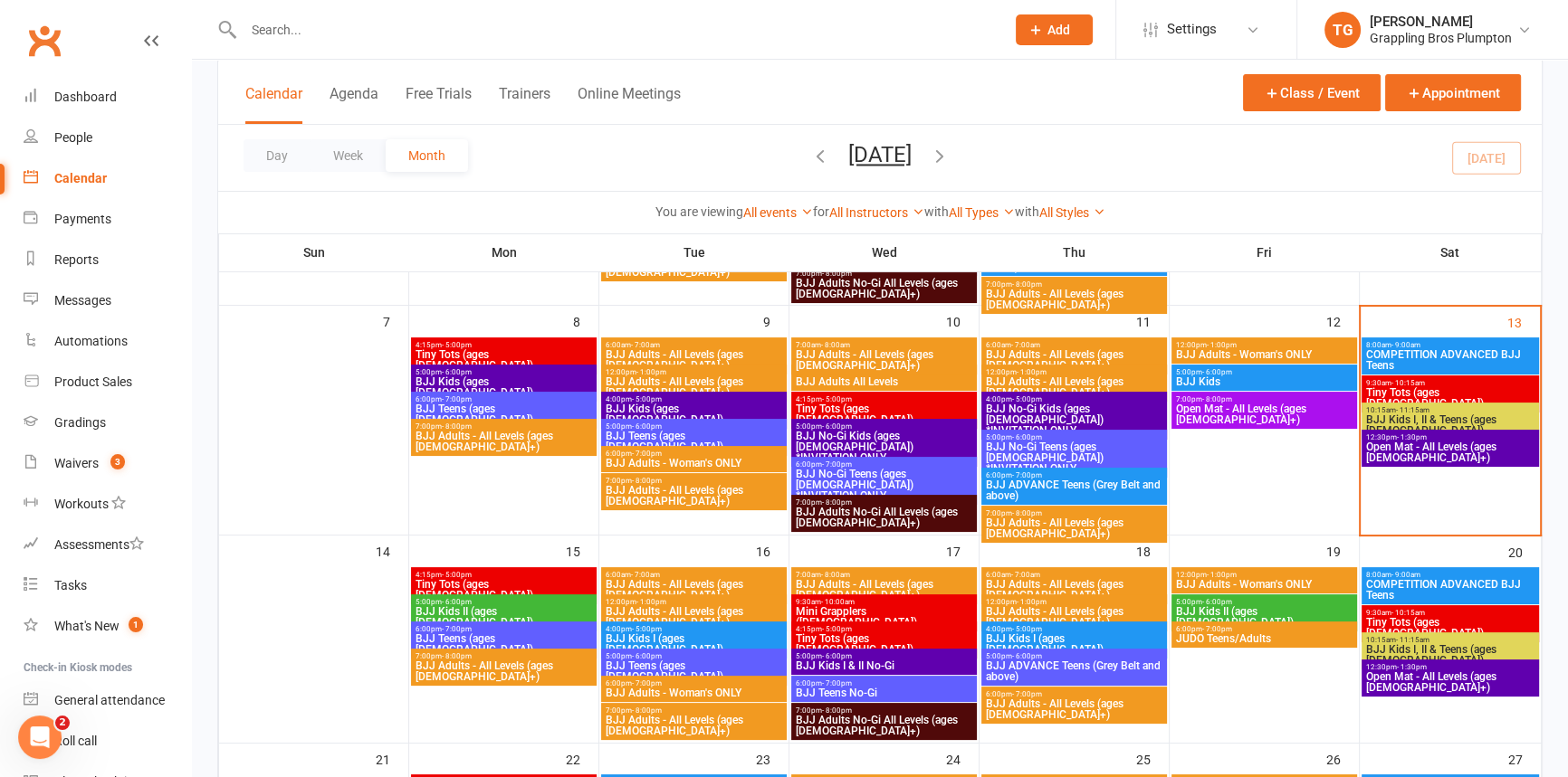
click at [1393, 437] on span "12:30pm - 1:30pm" at bounding box center [1450, 437] width 171 height 9
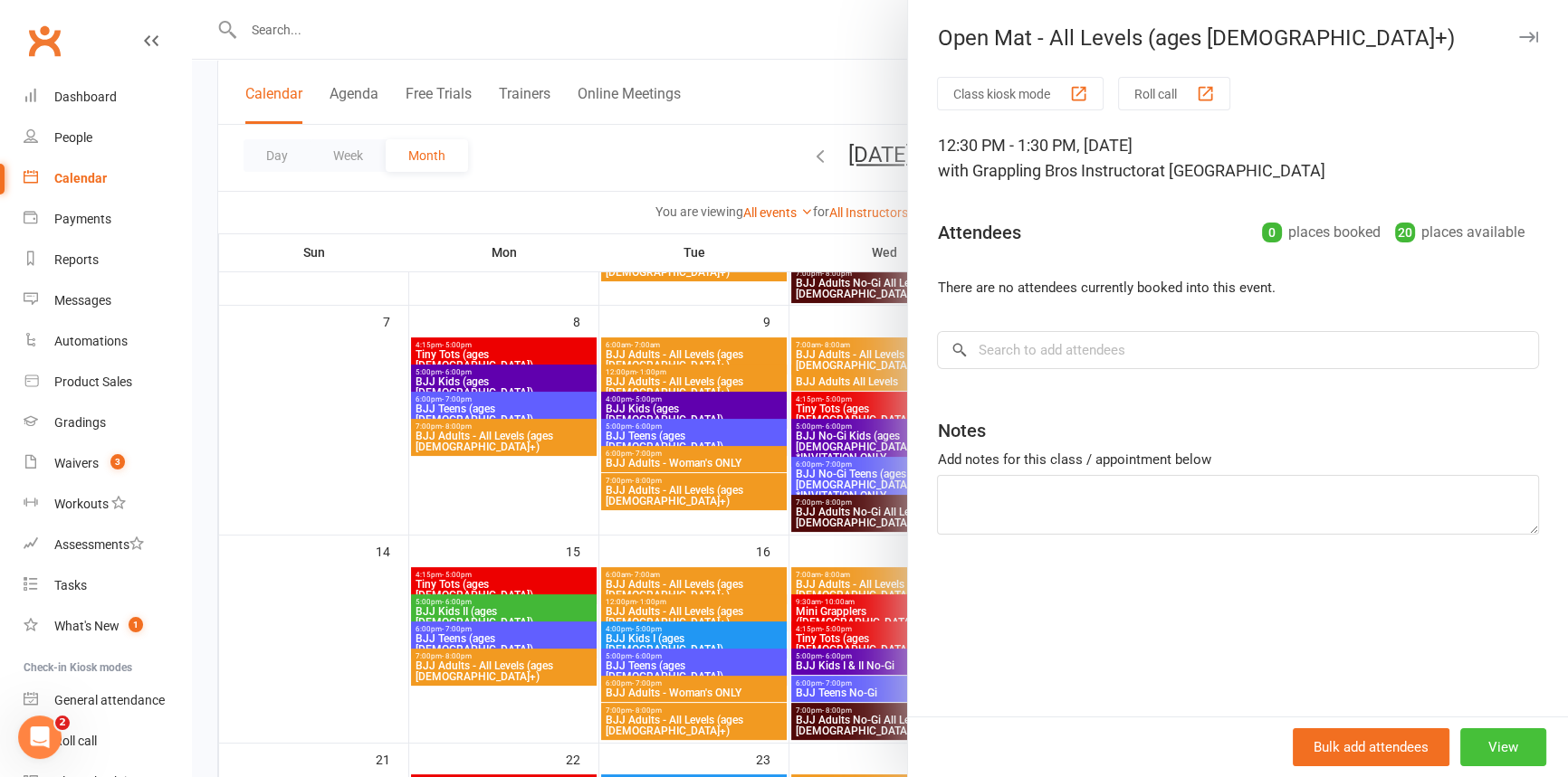
click at [1490, 750] on button "View" at bounding box center [1504, 747] width 86 height 38
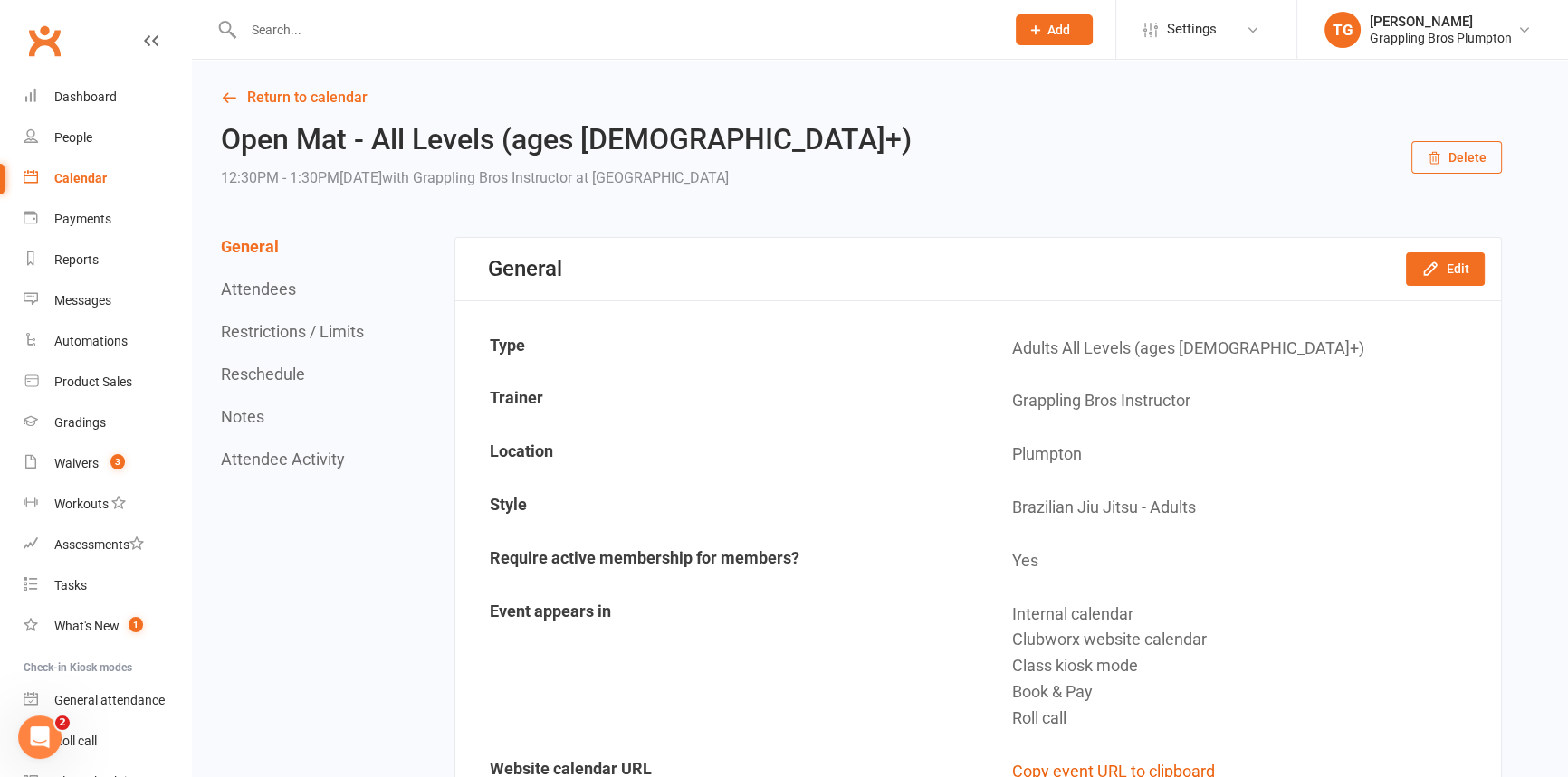
click at [1466, 145] on button "Delete" at bounding box center [1457, 157] width 90 height 33
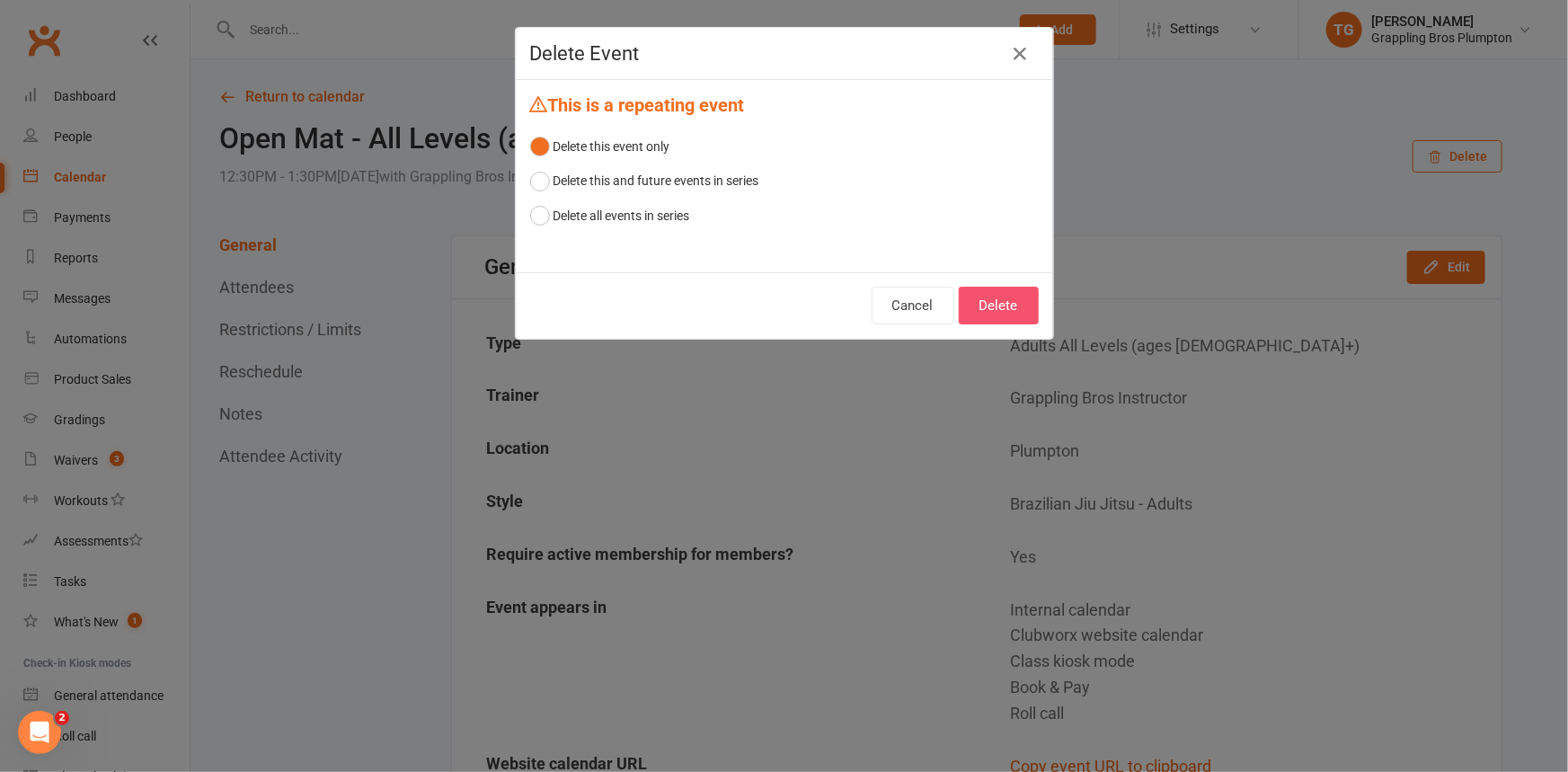
click at [980, 302] on button "Delete" at bounding box center [999, 306] width 80 height 38
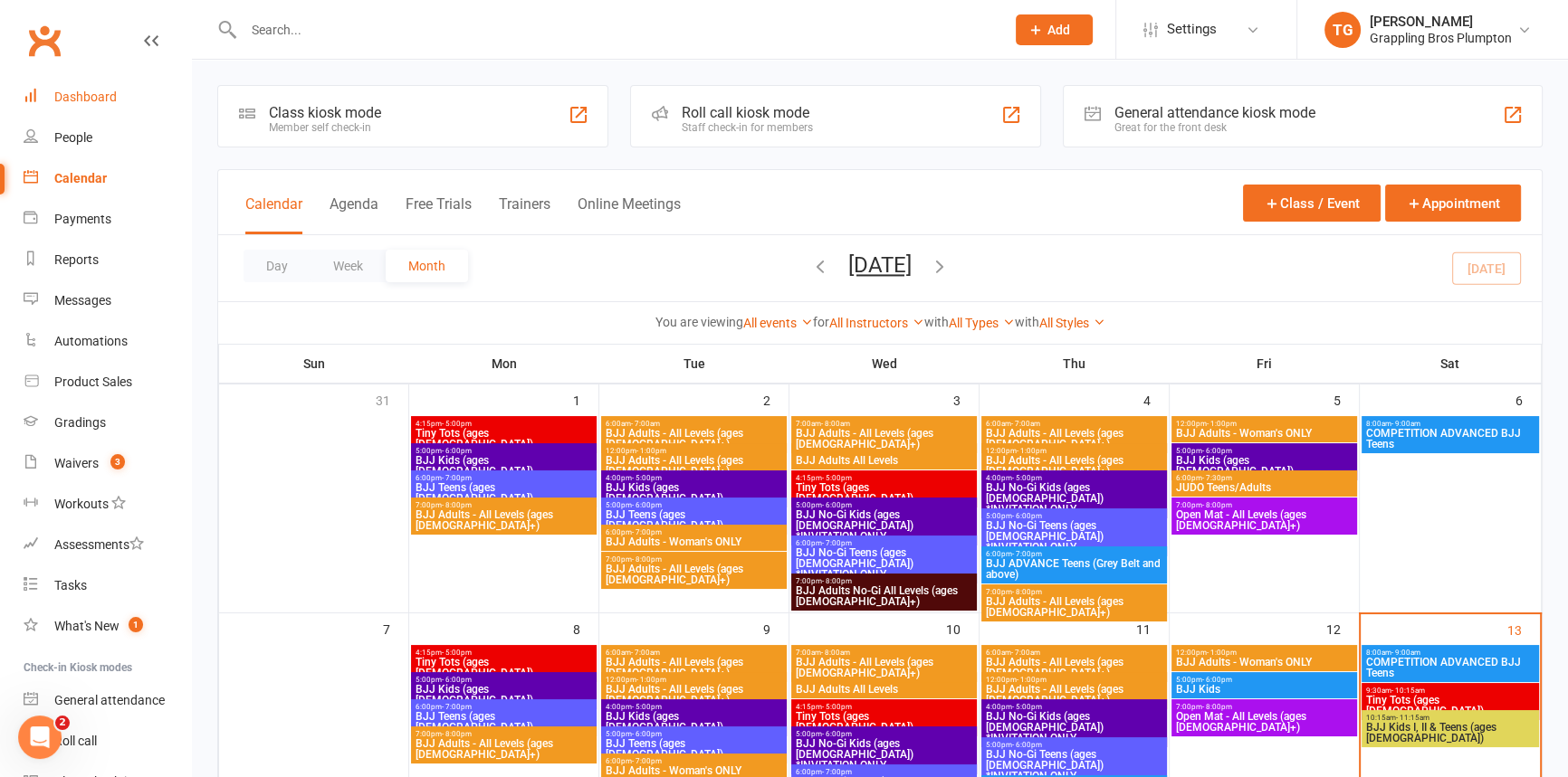
click at [61, 100] on div "Dashboard" at bounding box center [85, 97] width 62 height 14
